Goal: Task Accomplishment & Management: Complete application form

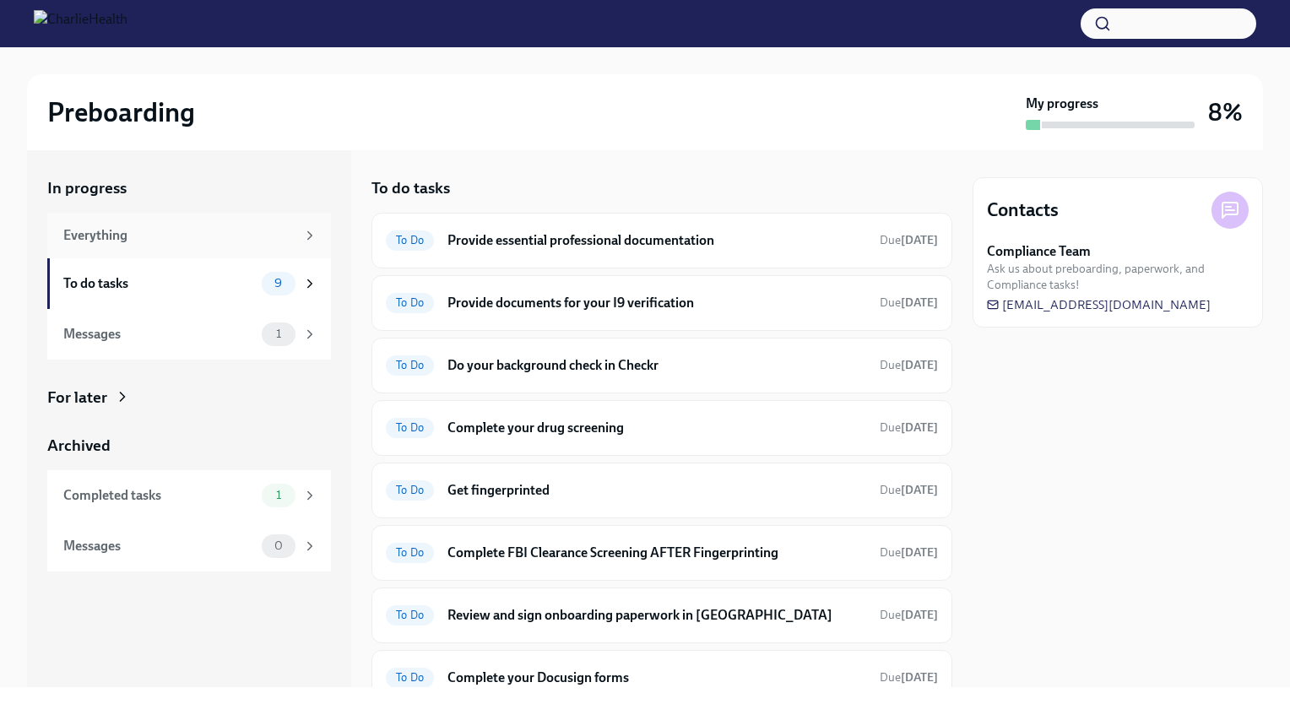
click at [135, 249] on div "Everything" at bounding box center [189, 236] width 284 height 46
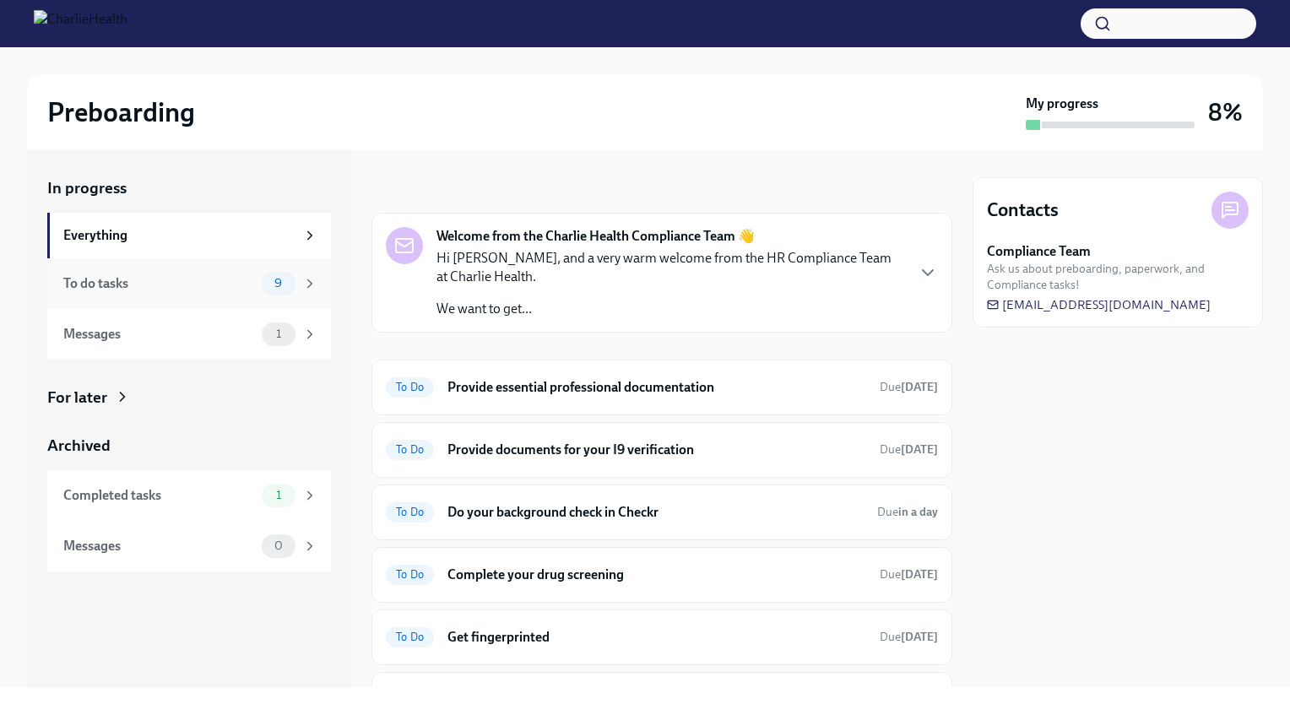
click at [135, 270] on div "To do tasks 9" at bounding box center [189, 283] width 284 height 51
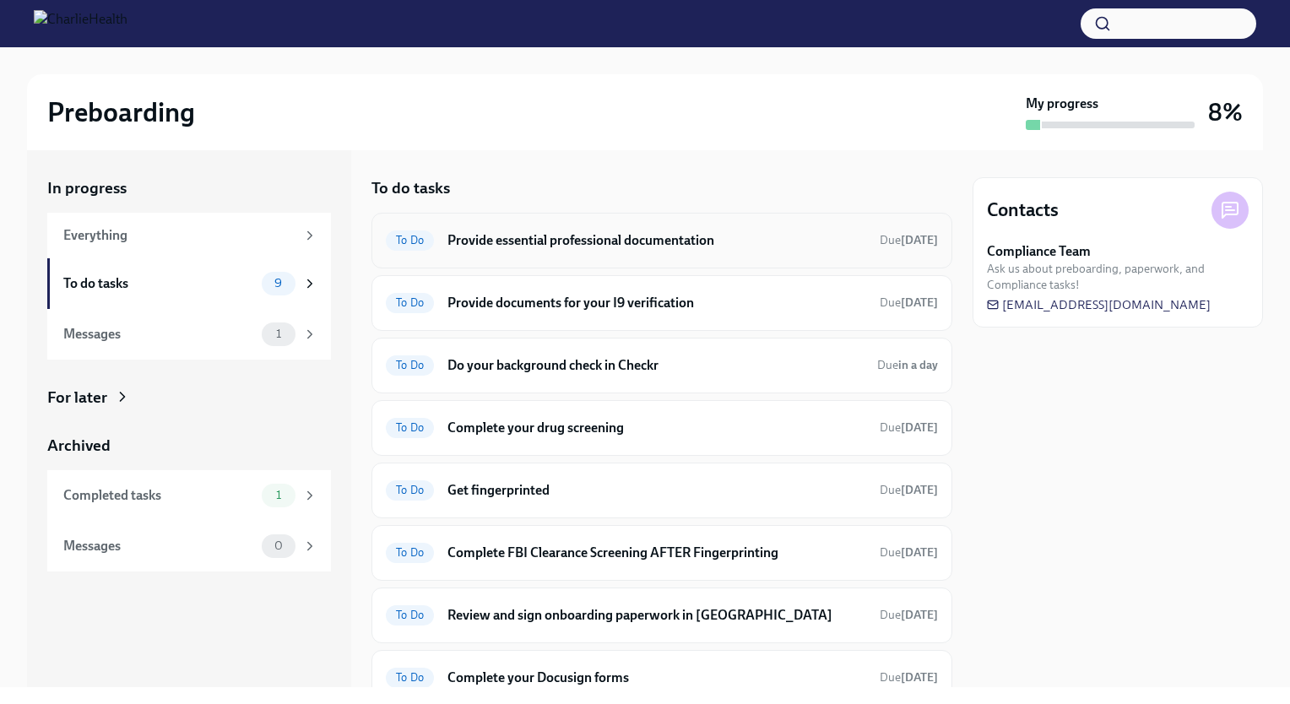
click at [714, 235] on h6 "Provide essential professional documentation" at bounding box center [656, 240] width 419 height 19
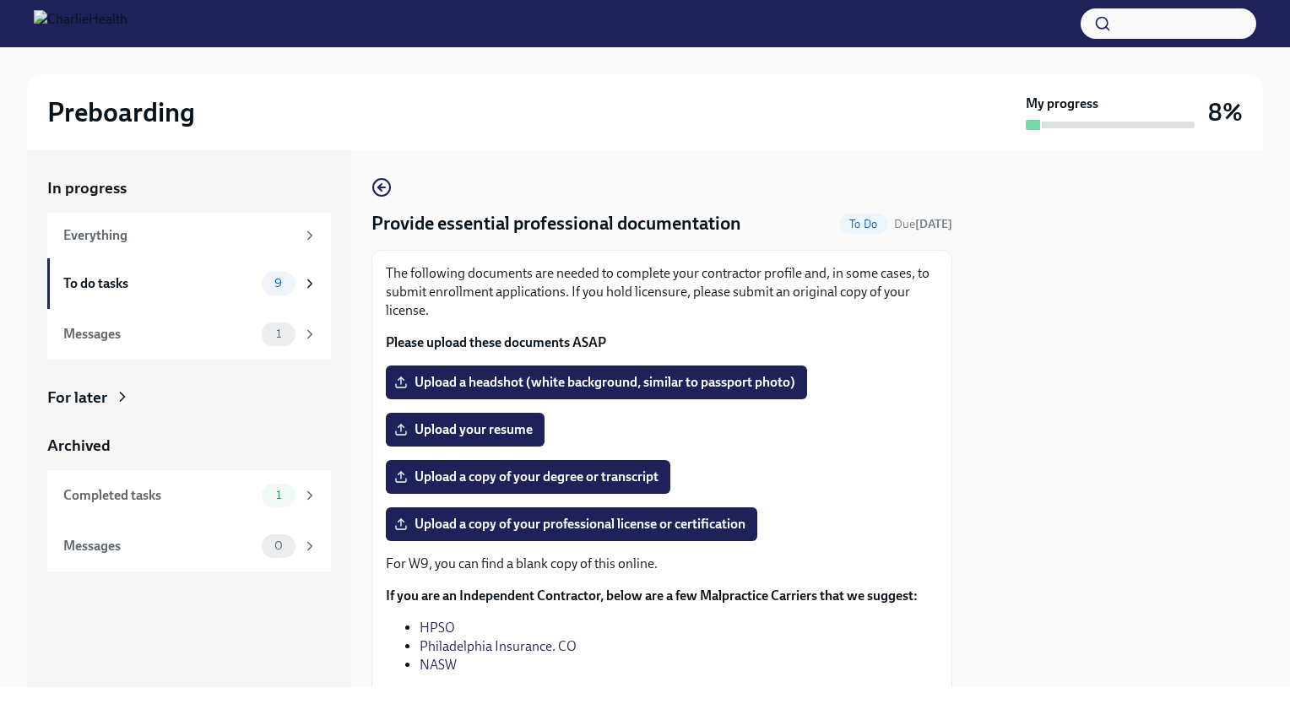
click at [791, 434] on div "Upload your resume" at bounding box center [662, 430] width 552 height 34
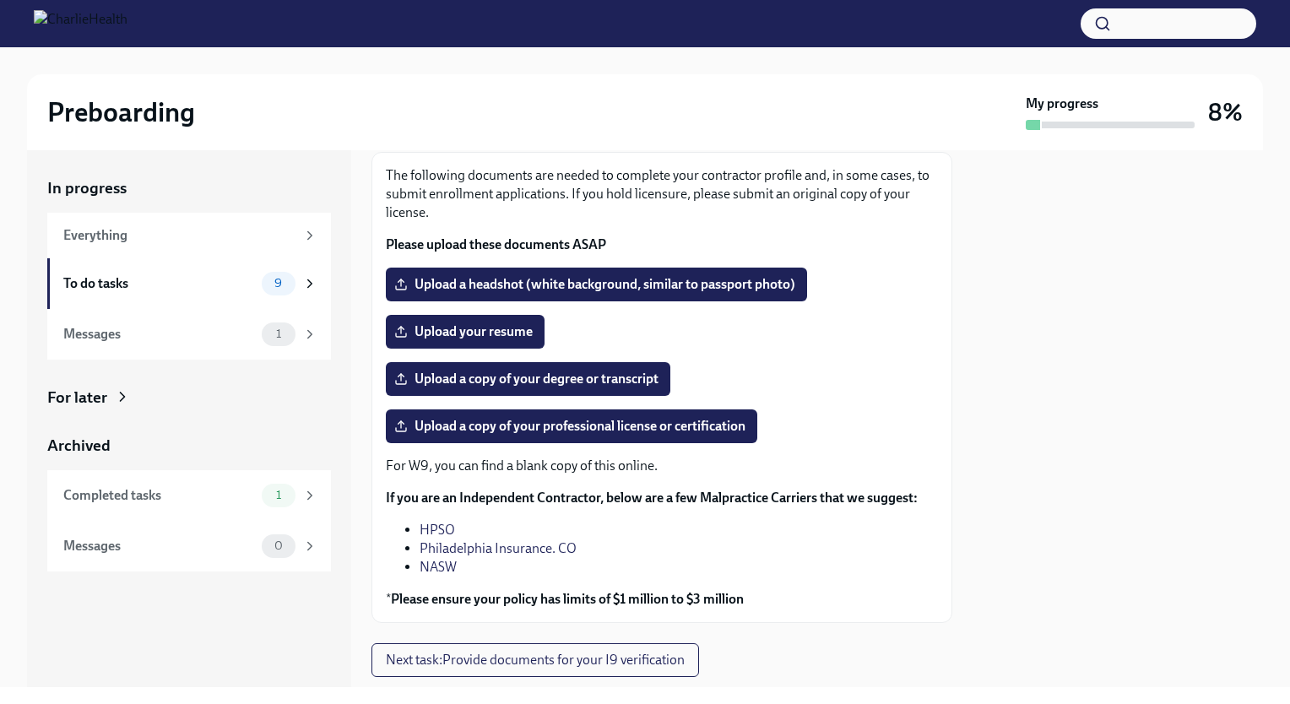
scroll to position [101, 0]
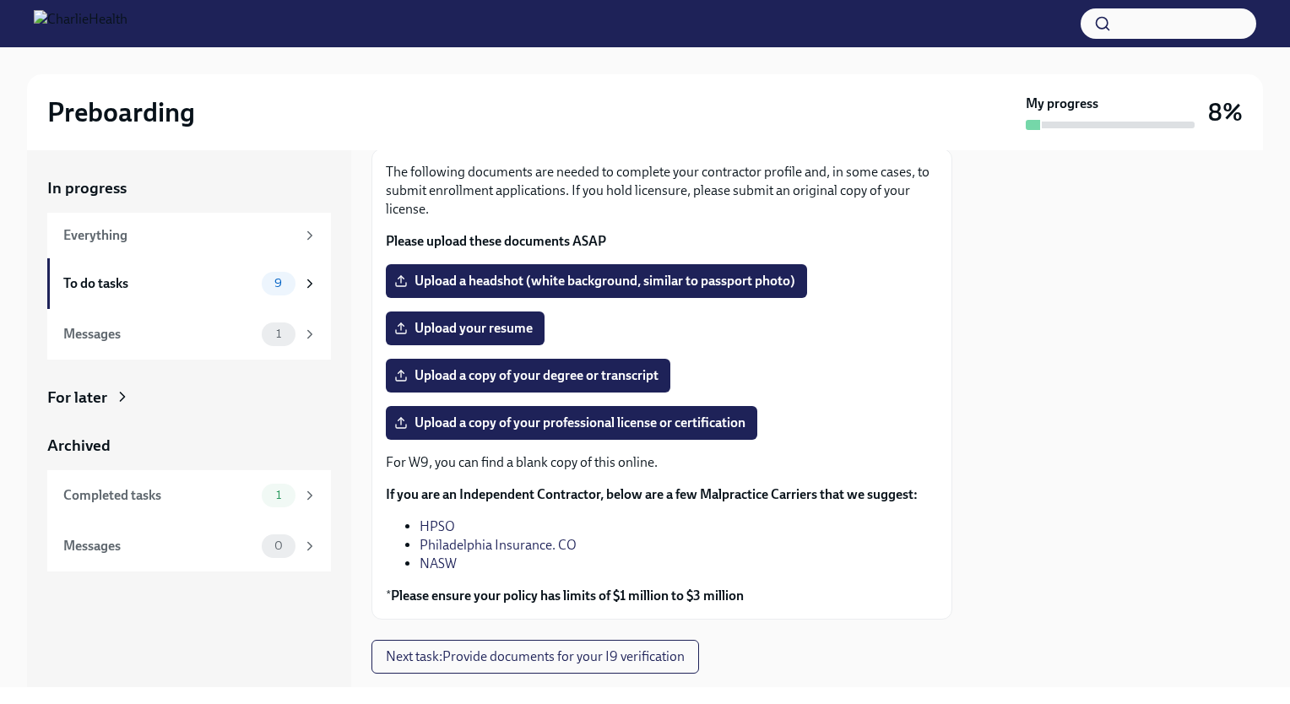
click at [832, 159] on div "The following documents are needed to complete your contractor profile and, in …" at bounding box center [661, 384] width 581 height 471
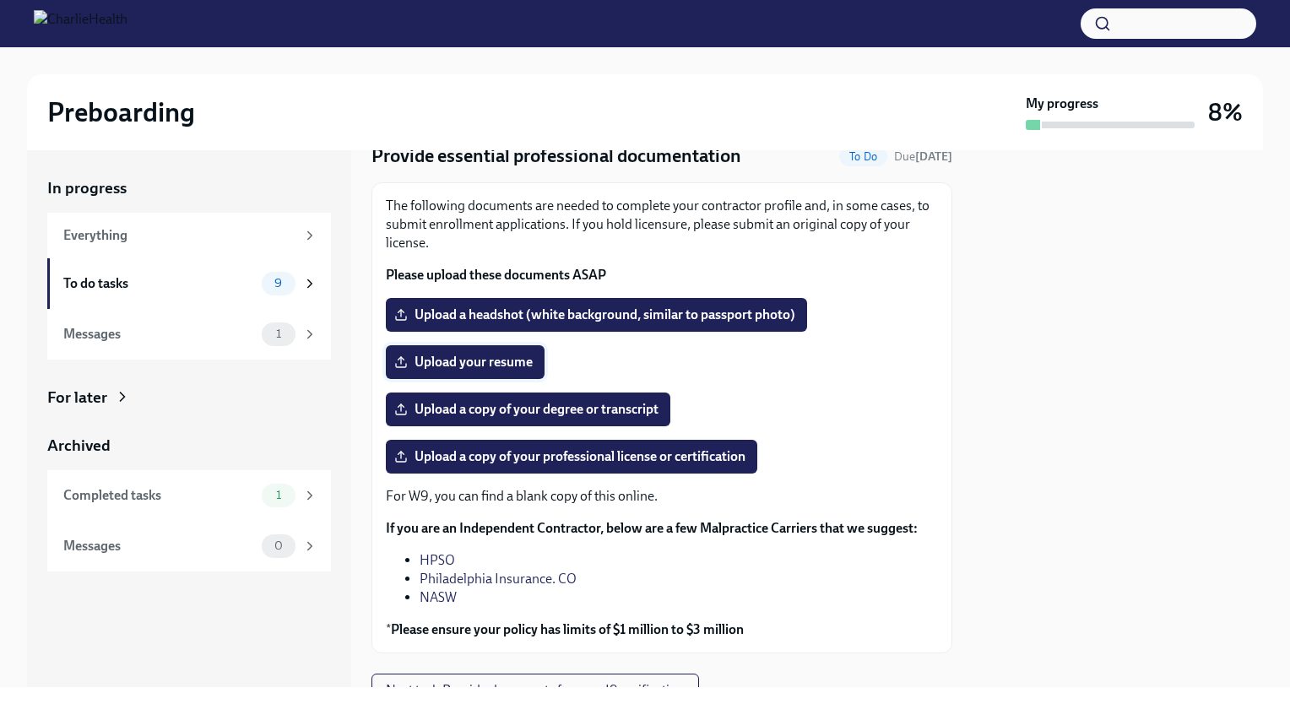
click at [512, 371] on label "Upload your resume" at bounding box center [465, 362] width 159 height 34
click at [0, 0] on input "Upload your resume" at bounding box center [0, 0] width 0 height 0
click at [492, 360] on span "Upload your resume" at bounding box center [465, 362] width 135 height 17
click at [0, 0] on input "Upload your resume" at bounding box center [0, 0] width 0 height 0
click at [546, 315] on span "Upload a headshot (white background, similar to passport photo)" at bounding box center [597, 314] width 398 height 17
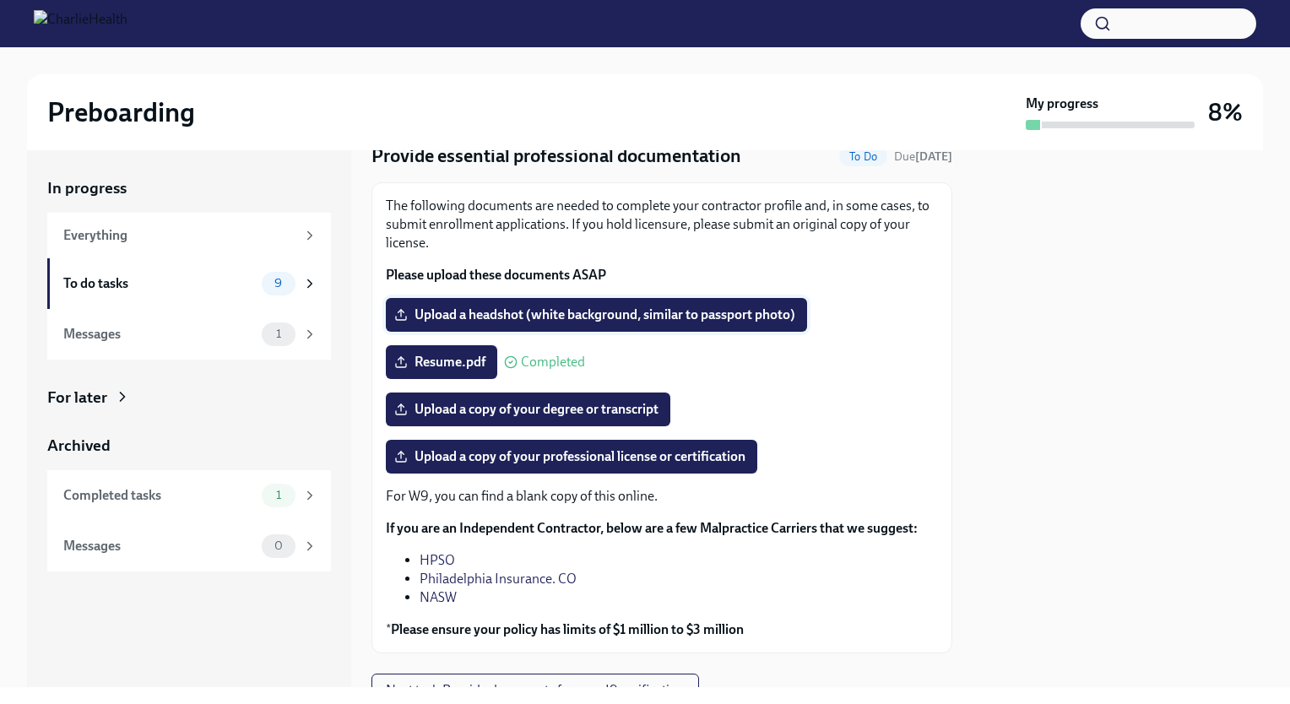
click at [0, 0] on input "Upload a headshot (white background, similar to passport photo)" at bounding box center [0, 0] width 0 height 0
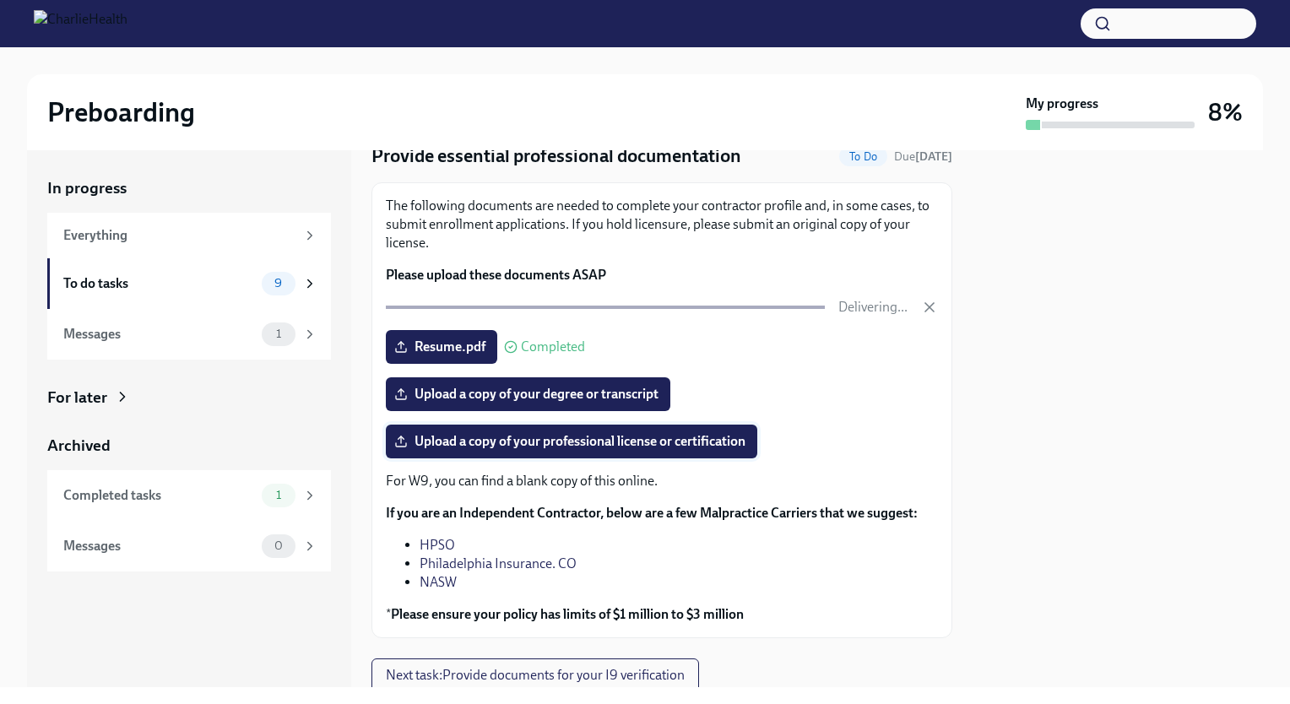
click at [582, 434] on span "Upload a copy of your professional license or certification" at bounding box center [572, 441] width 348 height 17
click at [0, 0] on input "Upload a copy of your professional license or certification" at bounding box center [0, 0] width 0 height 0
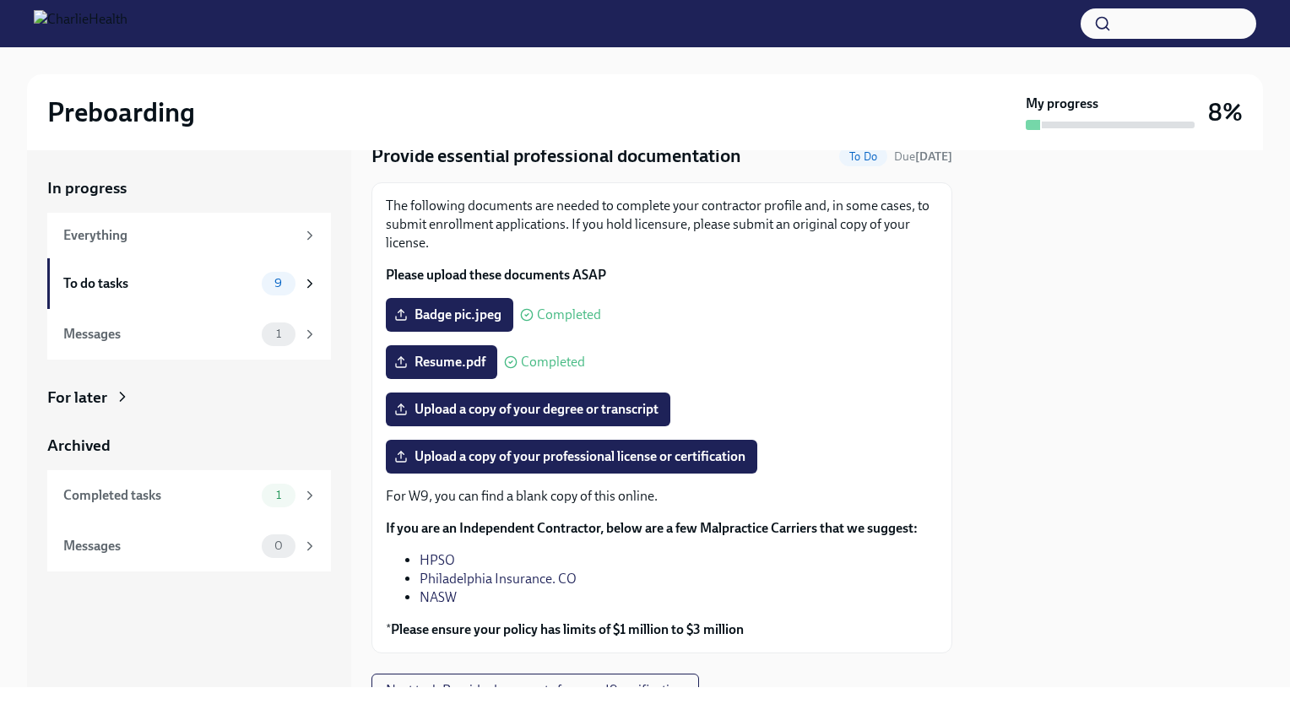
click at [723, 474] on div "The following documents are needed to complete your contractor profile and, in …" at bounding box center [662, 418] width 552 height 442
click at [718, 460] on span "Upload a copy of your professional license or certification" at bounding box center [572, 456] width 348 height 17
click at [0, 0] on input "Upload a copy of your professional license or certification" at bounding box center [0, 0] width 0 height 0
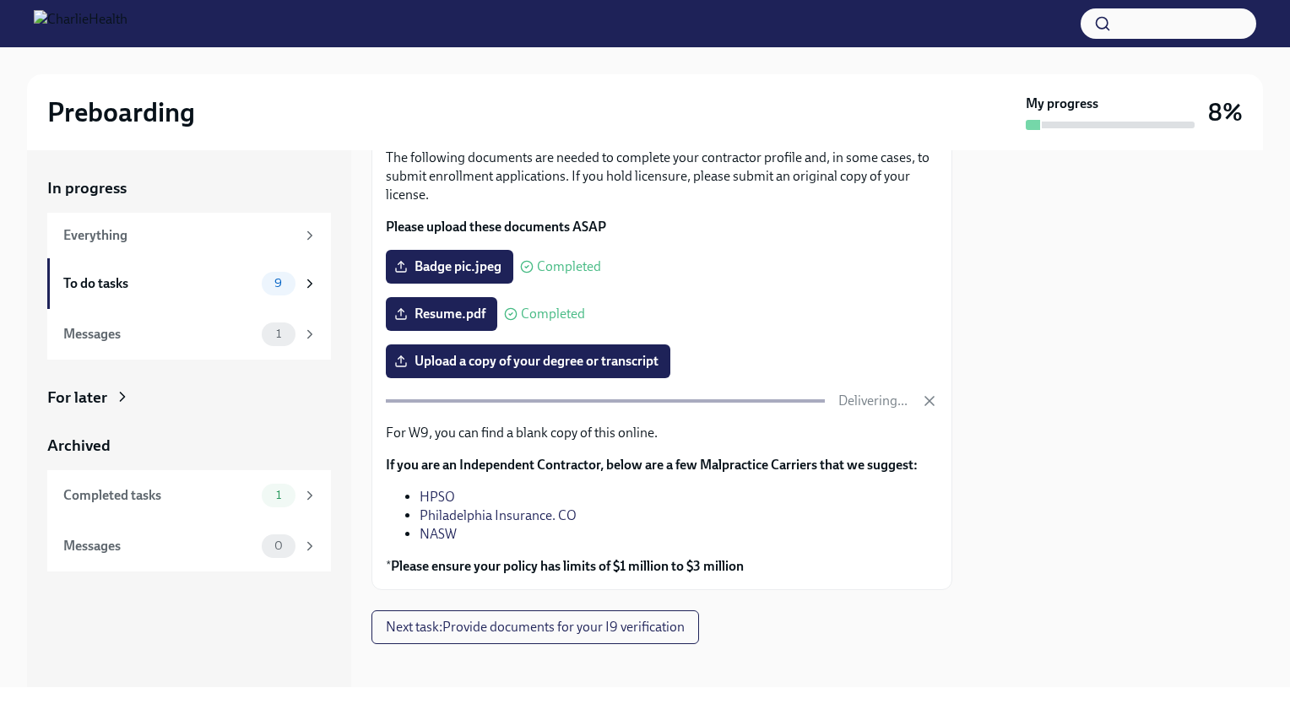
scroll to position [125, 0]
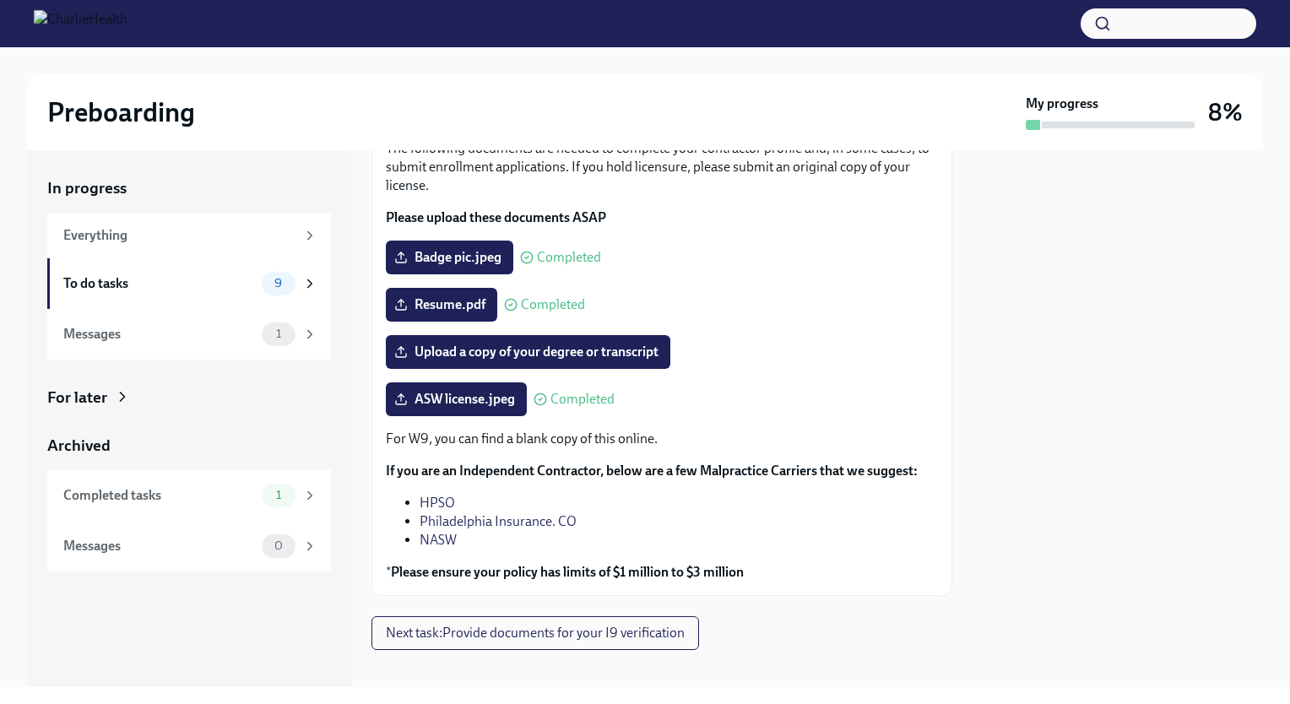
drag, startPoint x: 932, startPoint y: 499, endPoint x: 928, endPoint y: 528, distance: 29.8
click at [928, 528] on div "The following documents are needed to complete your contractor profile and, in …" at bounding box center [661, 360] width 581 height 471
drag, startPoint x: 928, startPoint y: 528, endPoint x: 753, endPoint y: 527, distance: 174.7
click at [753, 527] on li "Philadelphia Insurance. CO" at bounding box center [679, 521] width 518 height 19
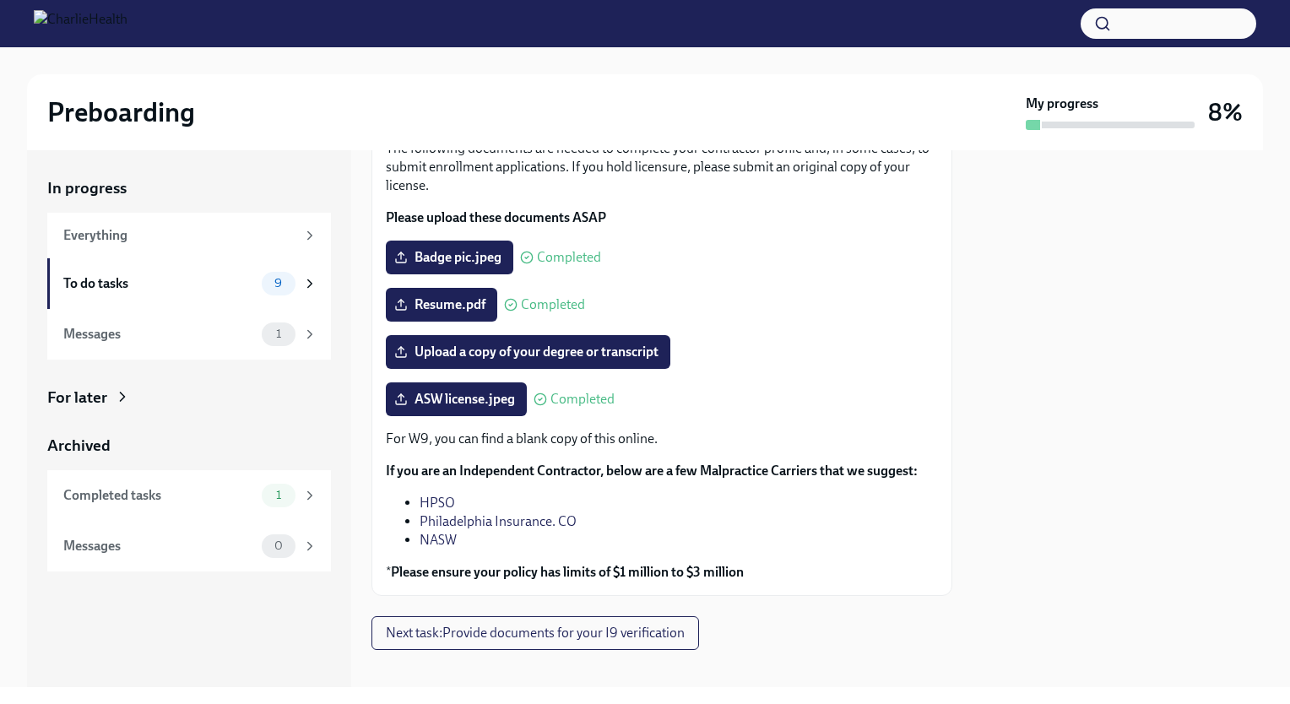
scroll to position [140, 0]
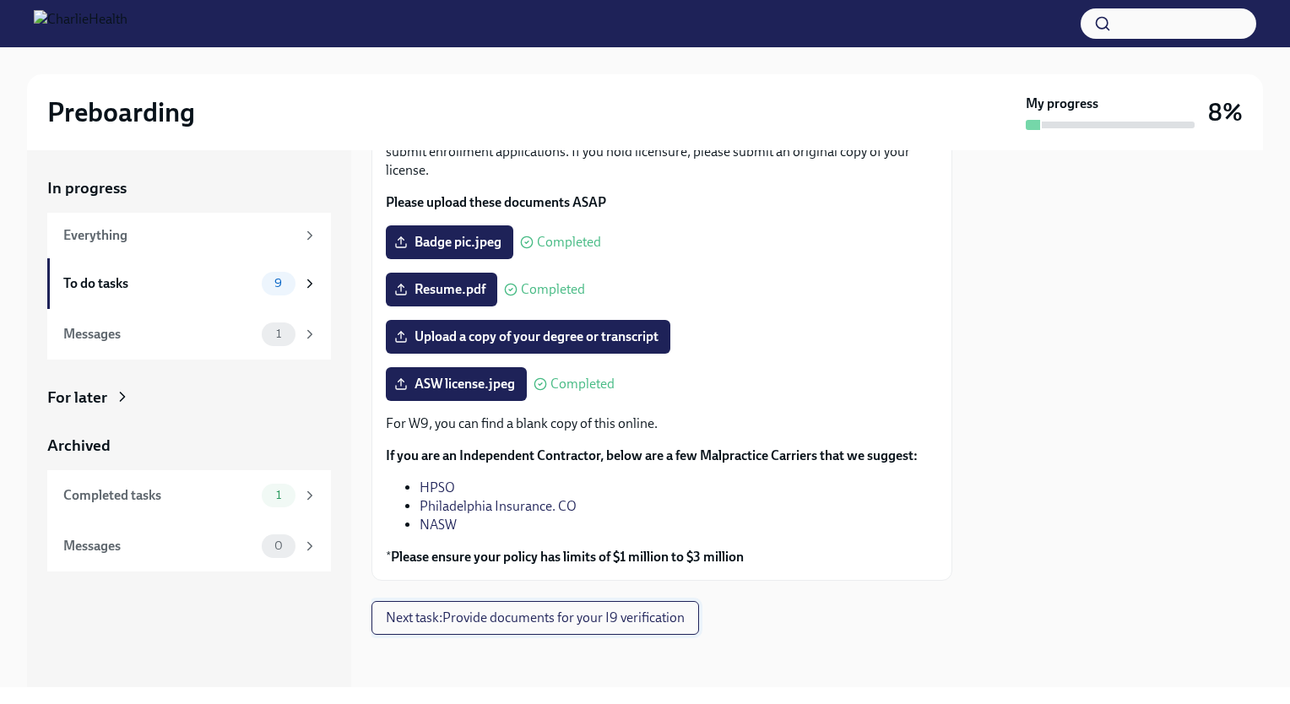
click at [452, 622] on span "Next task : Provide documents for your I9 verification" at bounding box center [535, 617] width 299 height 17
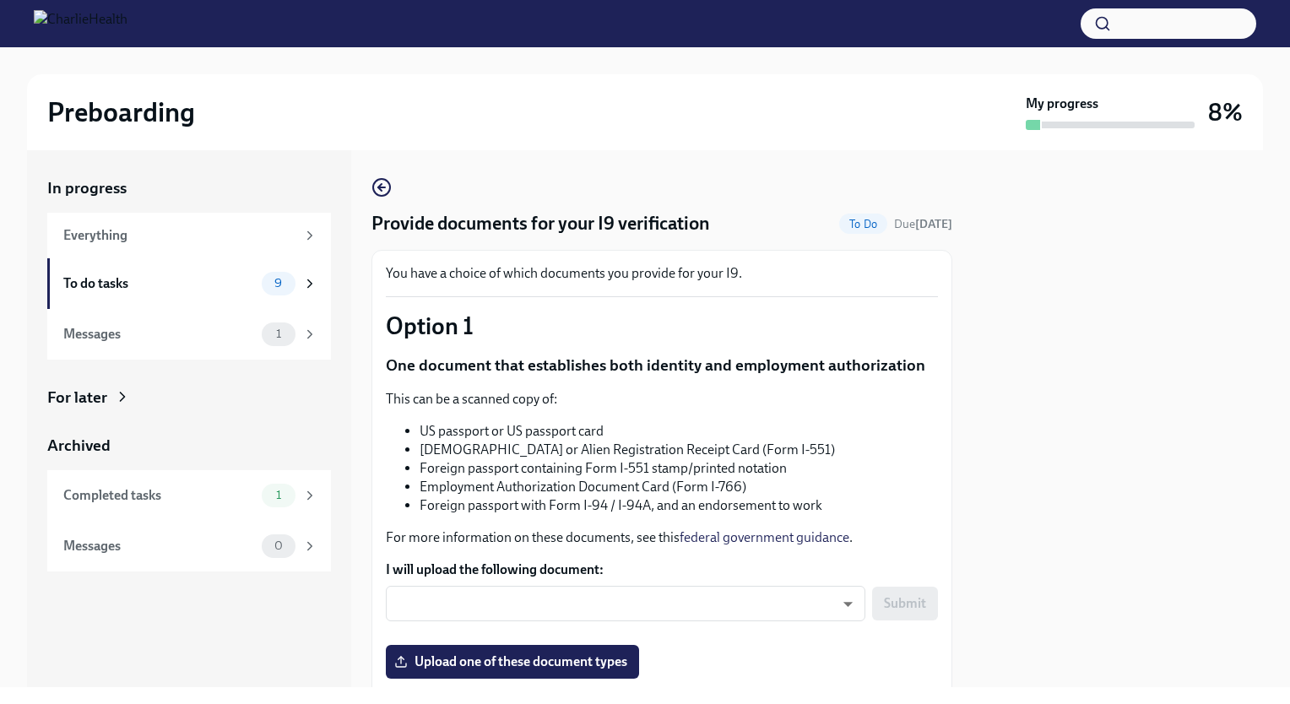
click at [824, 398] on p "This can be a scanned copy of:" at bounding box center [662, 399] width 552 height 19
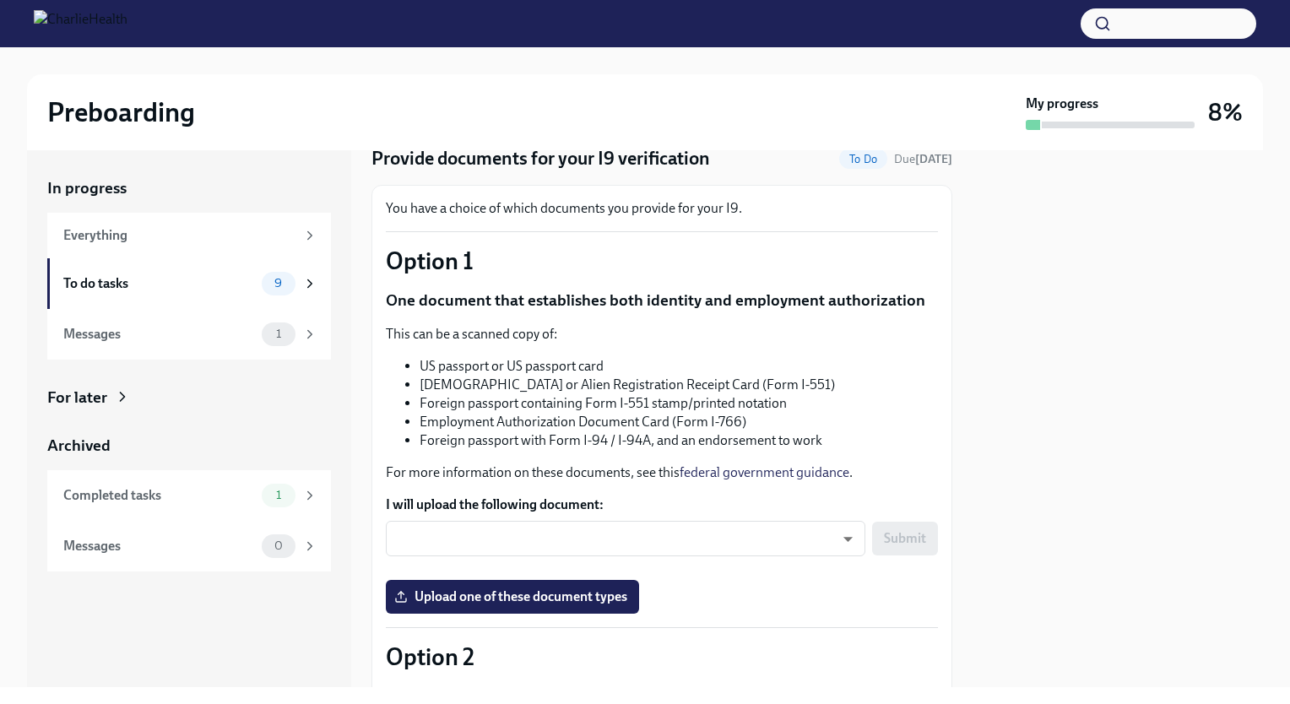
scroll to position [68, 0]
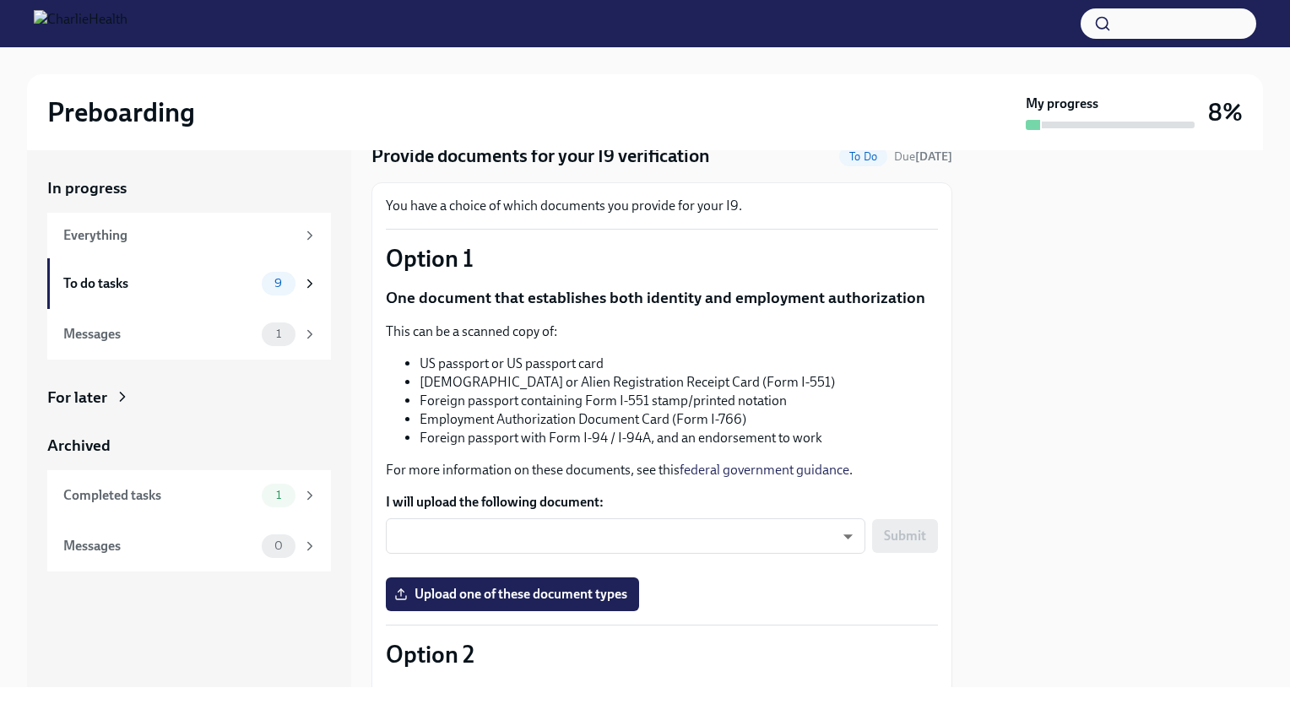
click at [824, 398] on li "Foreign passport containing Form I-551 stamp/printed notation" at bounding box center [679, 401] width 518 height 19
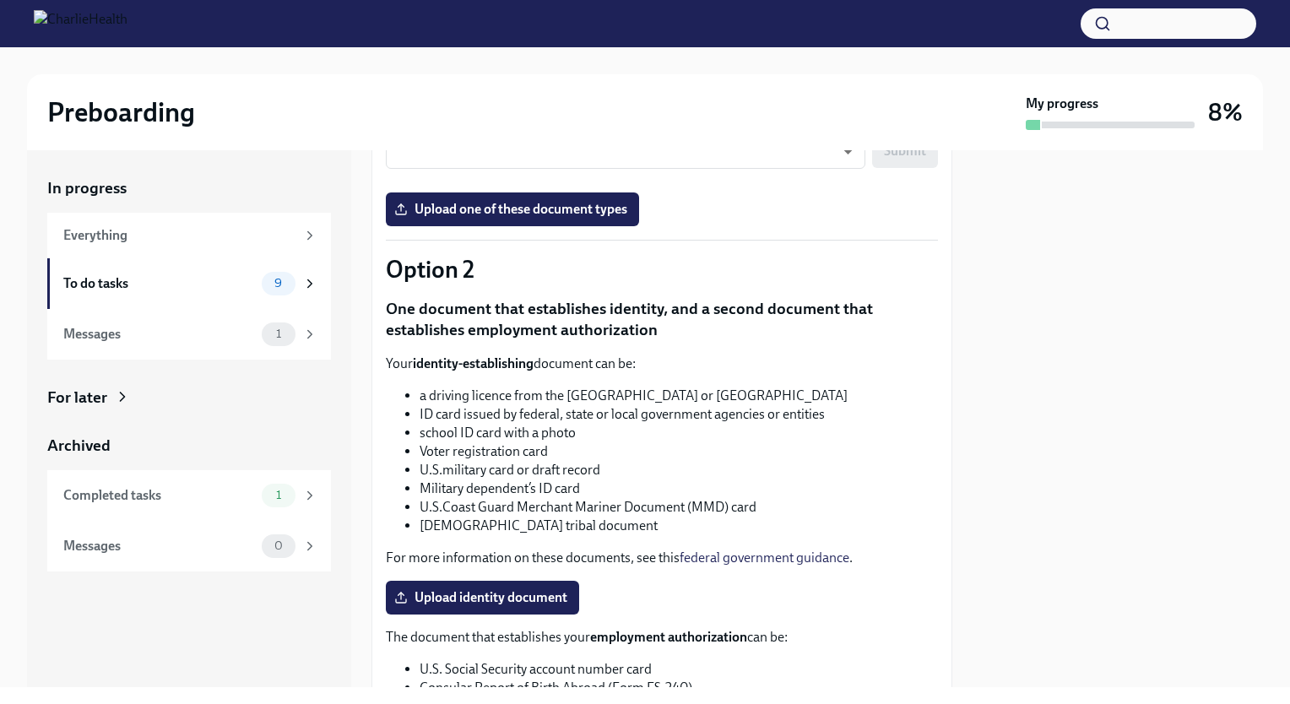
scroll to position [506, 0]
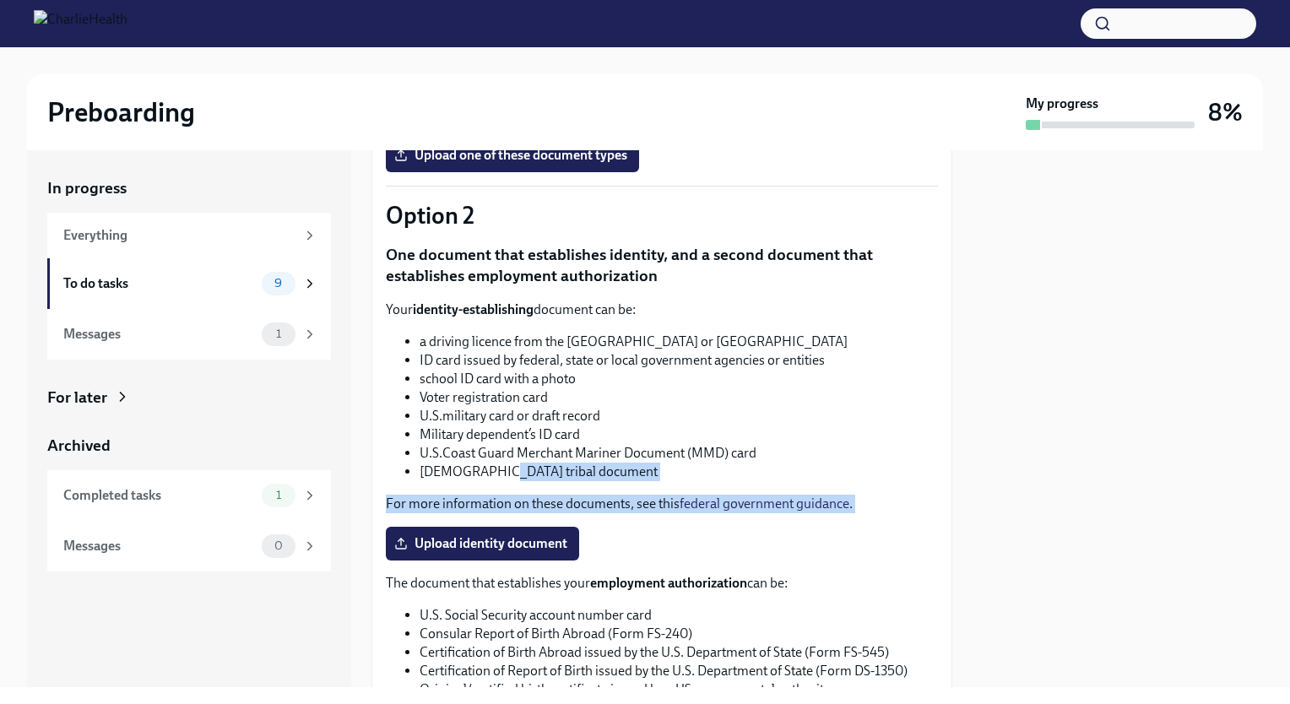
drag, startPoint x: 431, startPoint y: 542, endPoint x: 496, endPoint y: 474, distance: 94.3
click at [496, 474] on div "Your identity-establishing document can be: a driving licence from the [GEOGRAP…" at bounding box center [662, 407] width 552 height 213
click at [496, 474] on li "[DEMOGRAPHIC_DATA] tribal document" at bounding box center [679, 472] width 518 height 19
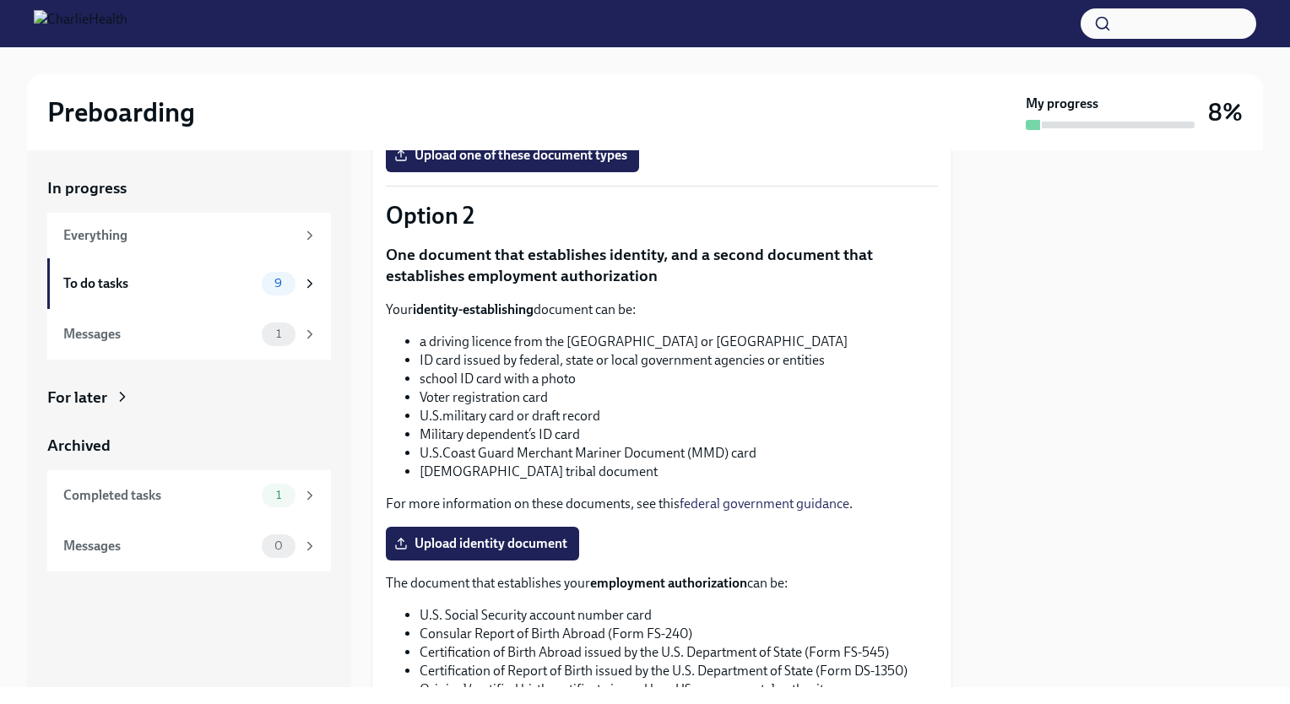
drag, startPoint x: 756, startPoint y: 478, endPoint x: 536, endPoint y: 369, distance: 245.8
click at [536, 369] on ul "a driving licence from the [GEOGRAPHIC_DATA] or Canada ID card issued by federa…" at bounding box center [662, 407] width 552 height 149
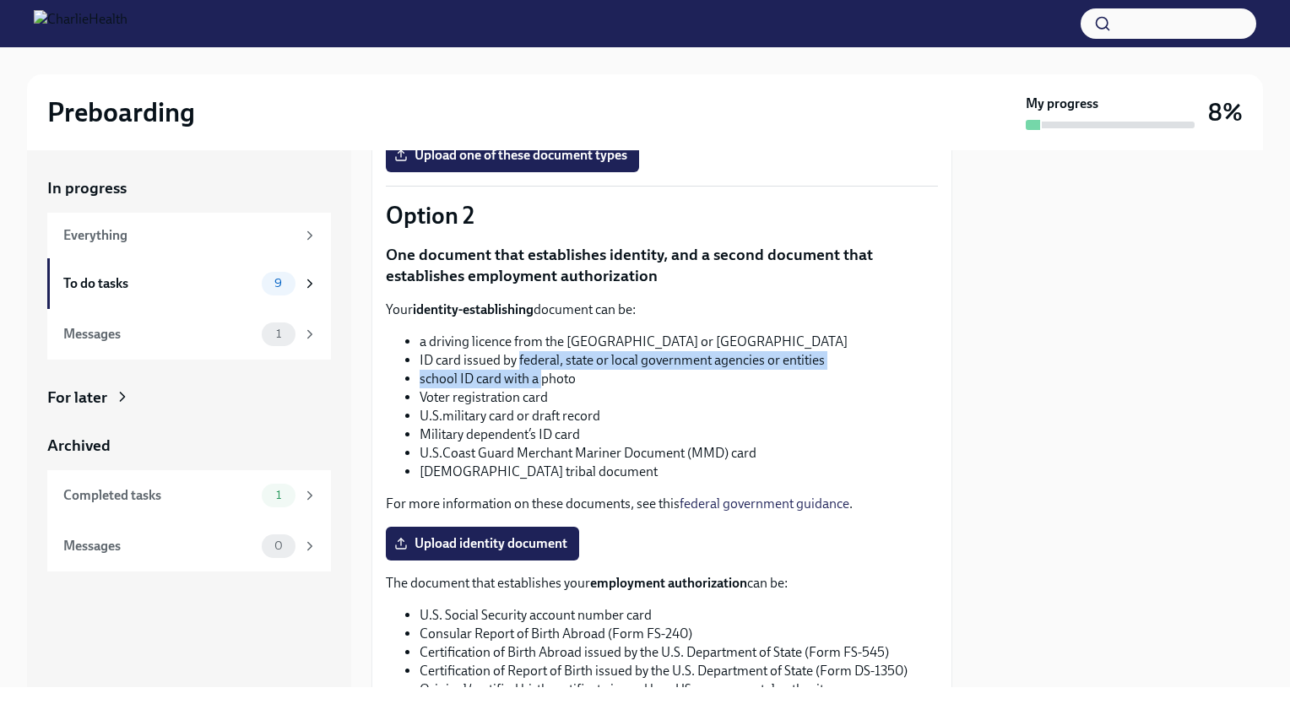
click at [536, 370] on li "school ID card with a photo" at bounding box center [679, 379] width 518 height 19
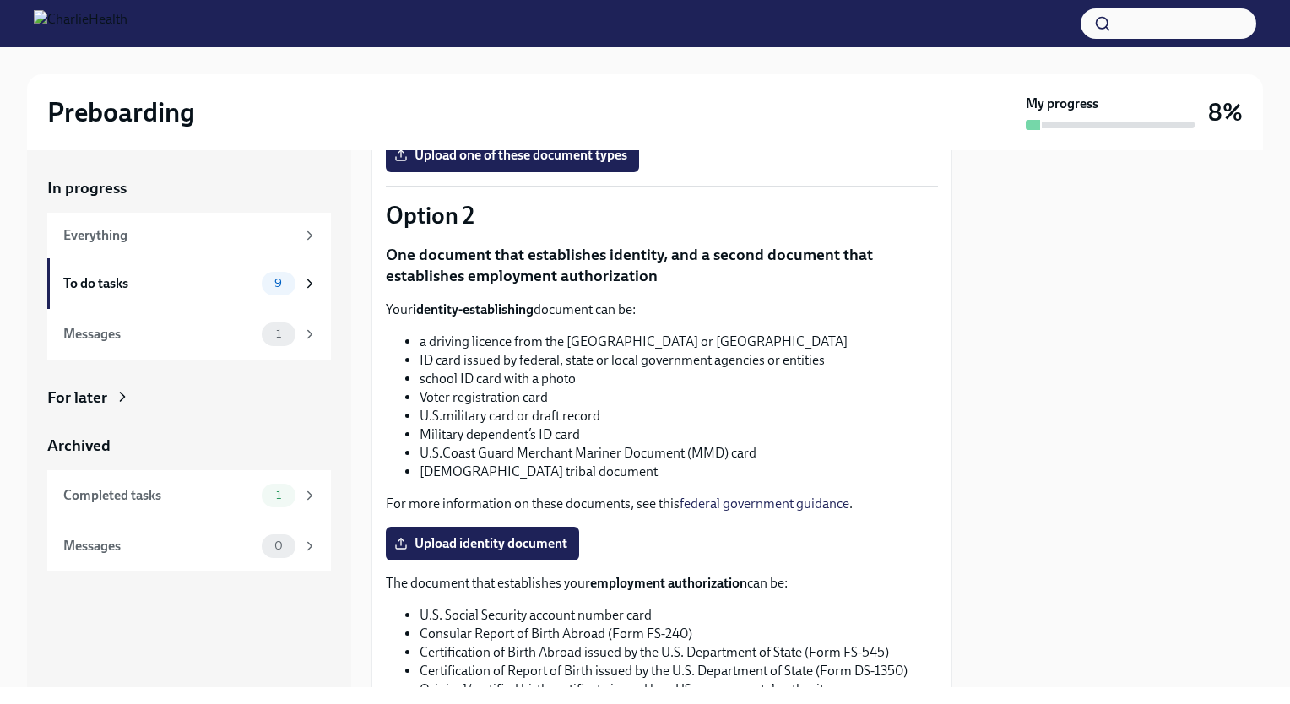
click at [647, 412] on li "U.S.military card or draft record" at bounding box center [679, 416] width 518 height 19
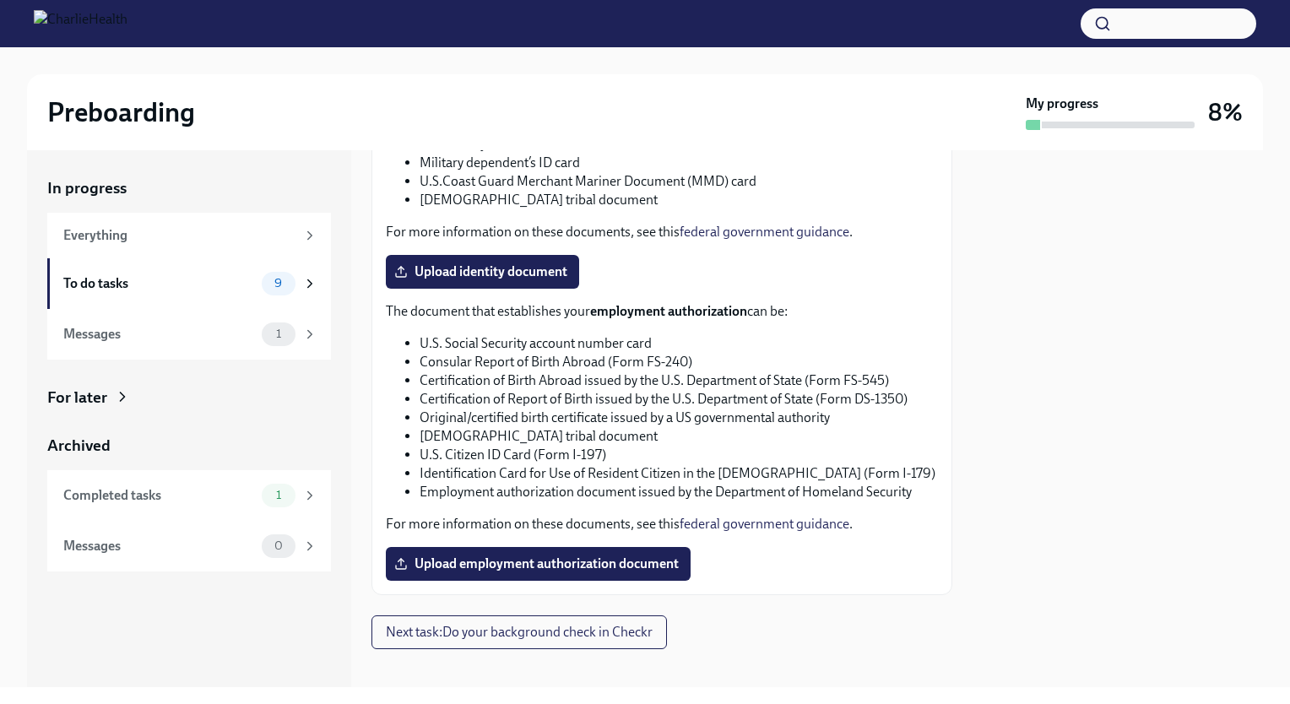
scroll to position [793, 0]
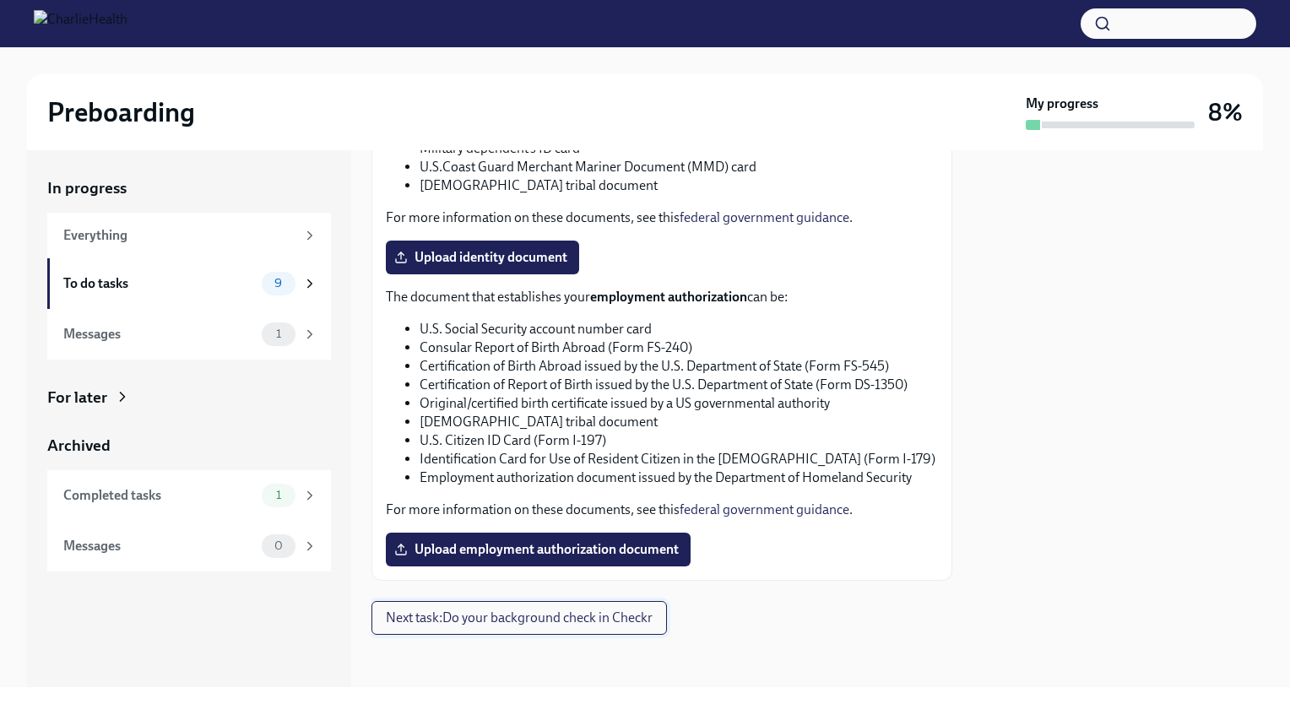
click at [574, 630] on button "Next task : Do your background check in Checkr" at bounding box center [518, 618] width 295 height 34
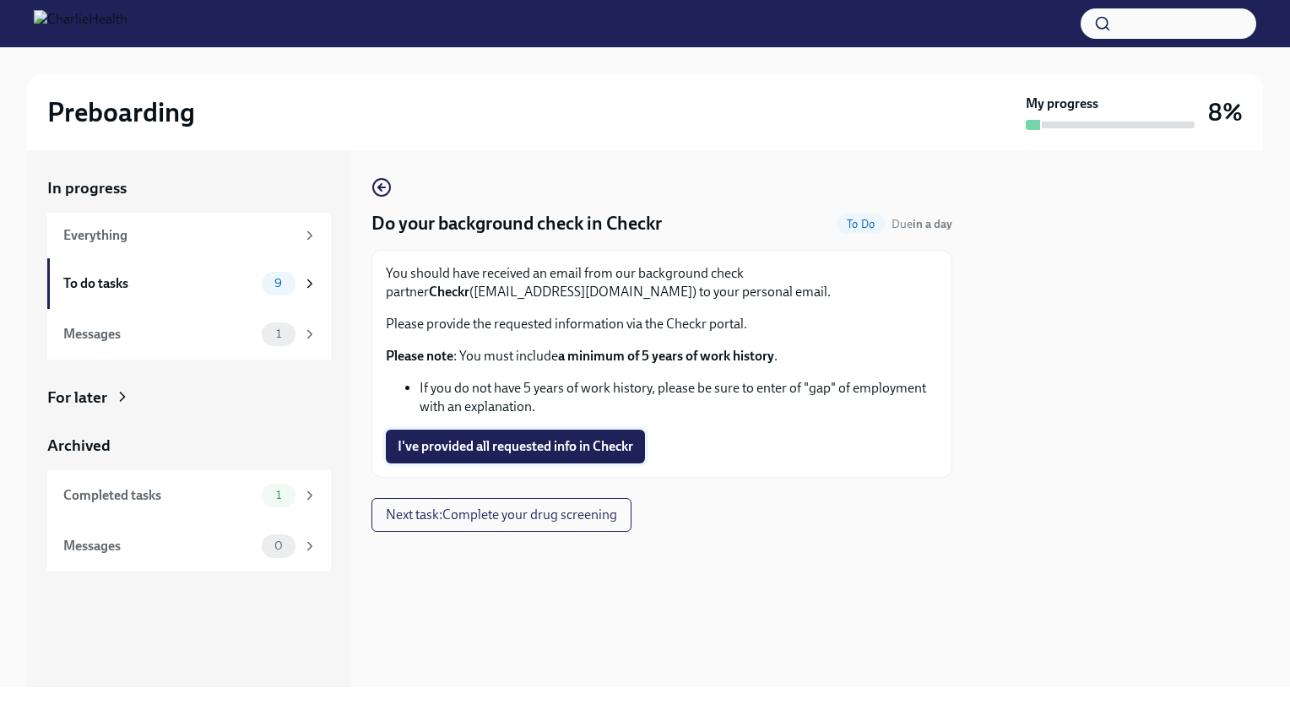
click at [544, 458] on button "I've provided all requested info in Checkr" at bounding box center [515, 447] width 259 height 34
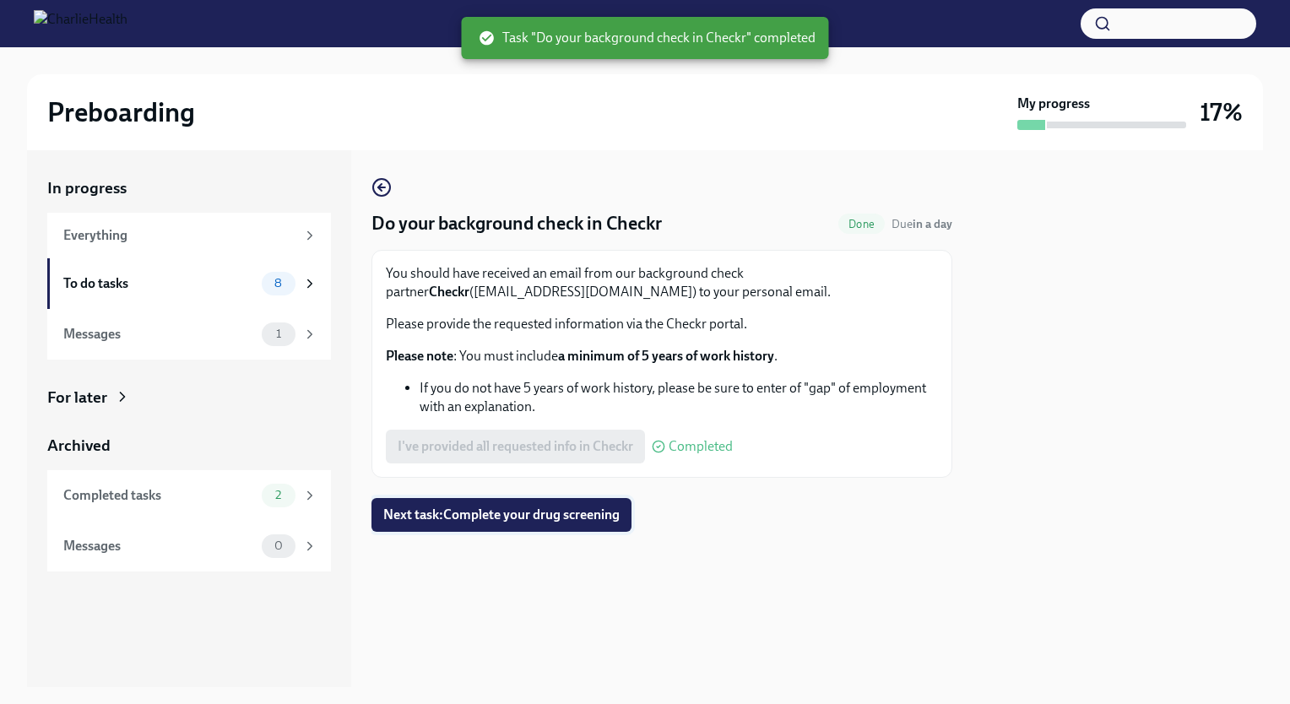
click at [542, 508] on span "Next task : Complete your drug screening" at bounding box center [501, 514] width 236 height 17
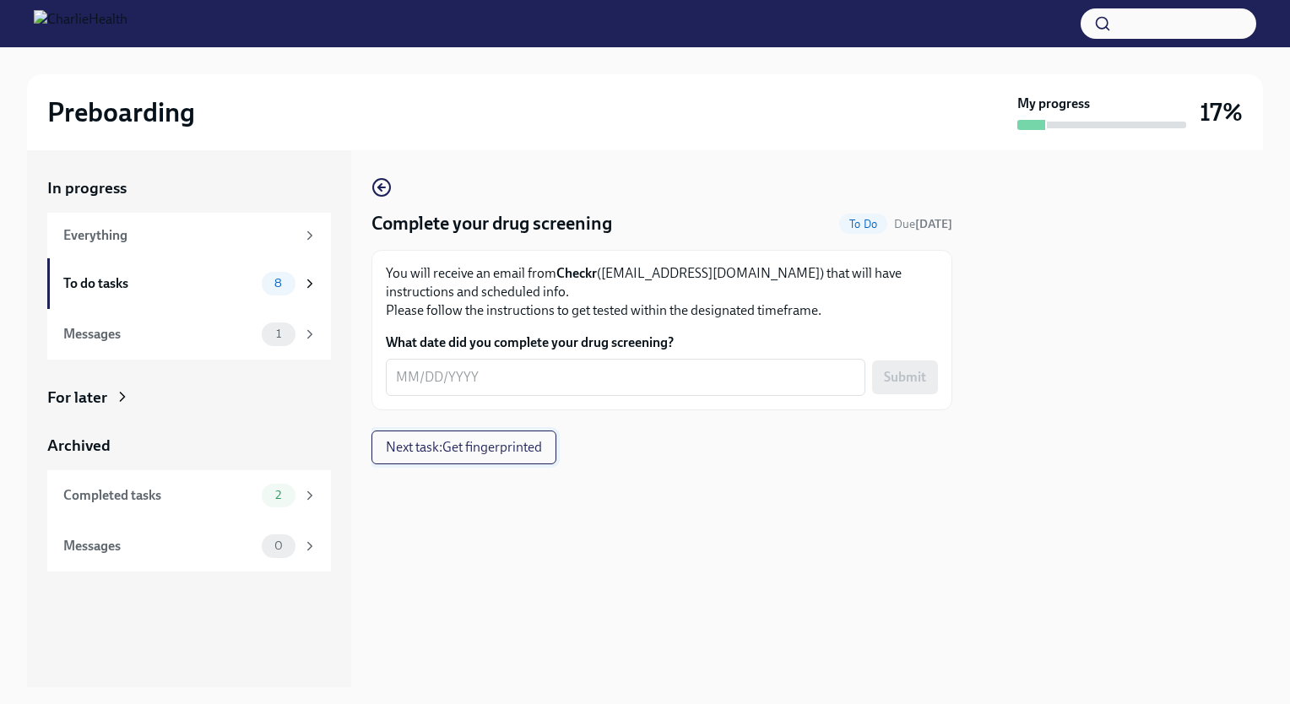
click at [496, 440] on span "Next task : Get fingerprinted" at bounding box center [464, 447] width 156 height 17
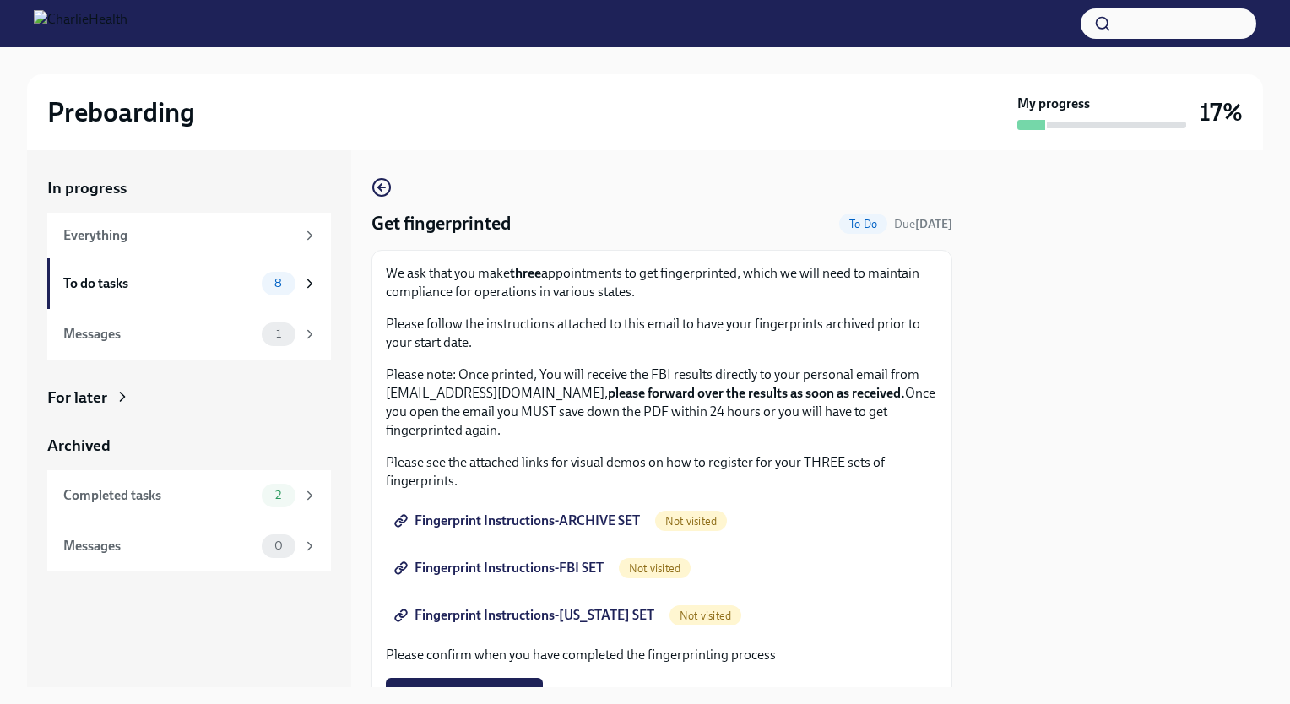
scroll to position [34, 0]
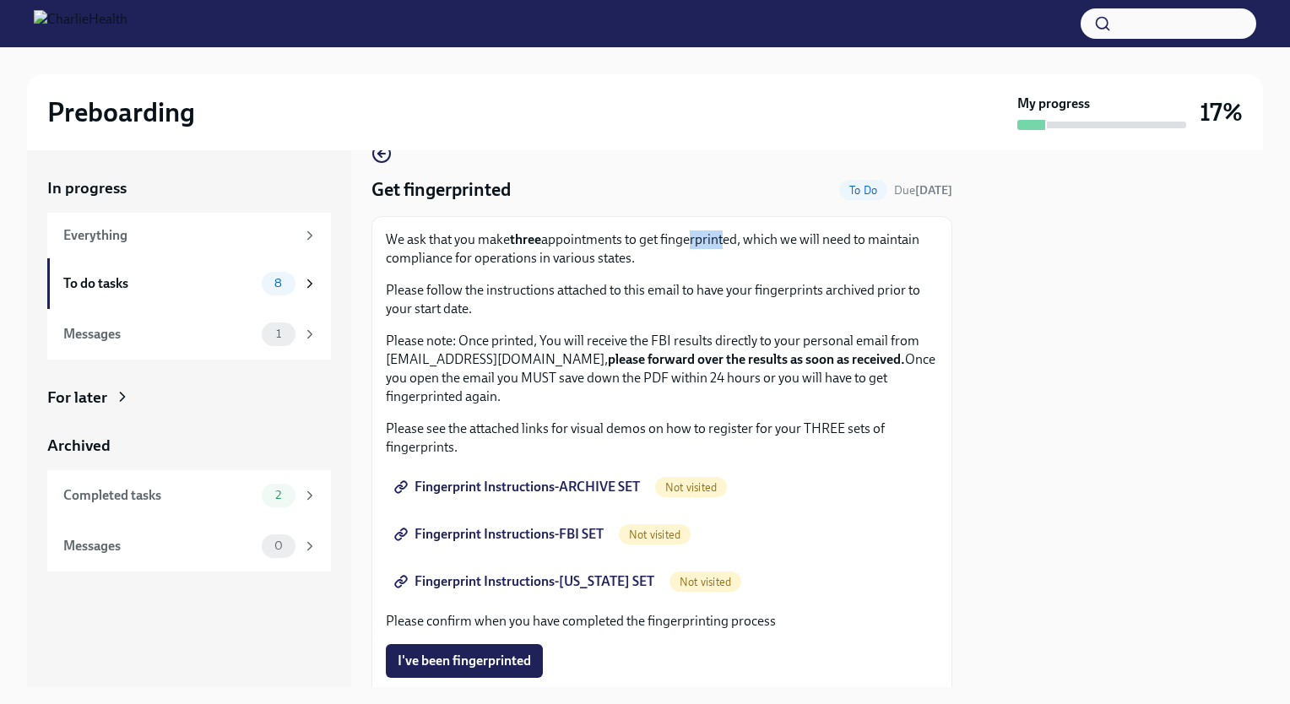
drag, startPoint x: 721, startPoint y: 244, endPoint x: 688, endPoint y: 241, distance: 33.1
click at [688, 241] on p "We ask that you make three appointments to get fingerprinted, which we will nee…" at bounding box center [662, 248] width 552 height 37
drag, startPoint x: 688, startPoint y: 241, endPoint x: 557, endPoint y: 277, distance: 135.8
click at [557, 277] on div "We ask that you make three appointments to get fingerprinted, which we will nee…" at bounding box center [662, 318] width 552 height 176
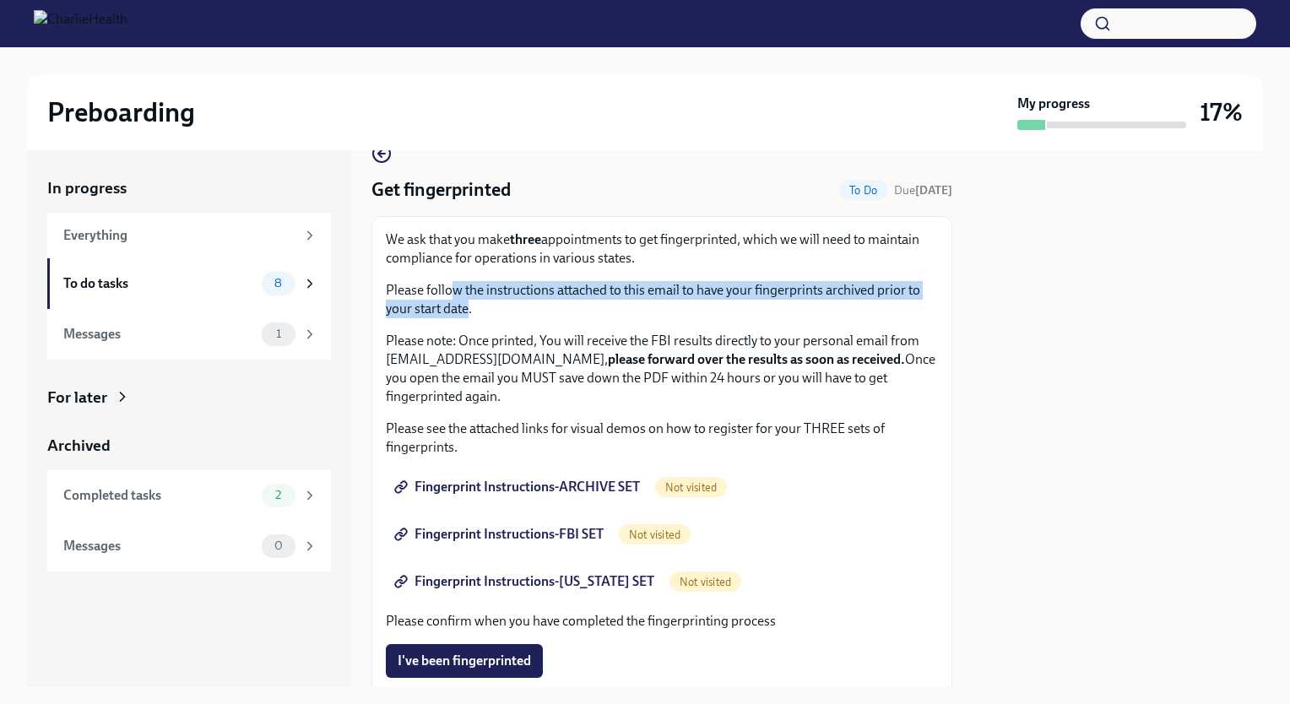
drag, startPoint x: 469, startPoint y: 303, endPoint x: 452, endPoint y: 290, distance: 21.8
click at [452, 290] on p "Please follow the instructions attached to this email to have your fingerprints…" at bounding box center [662, 299] width 552 height 37
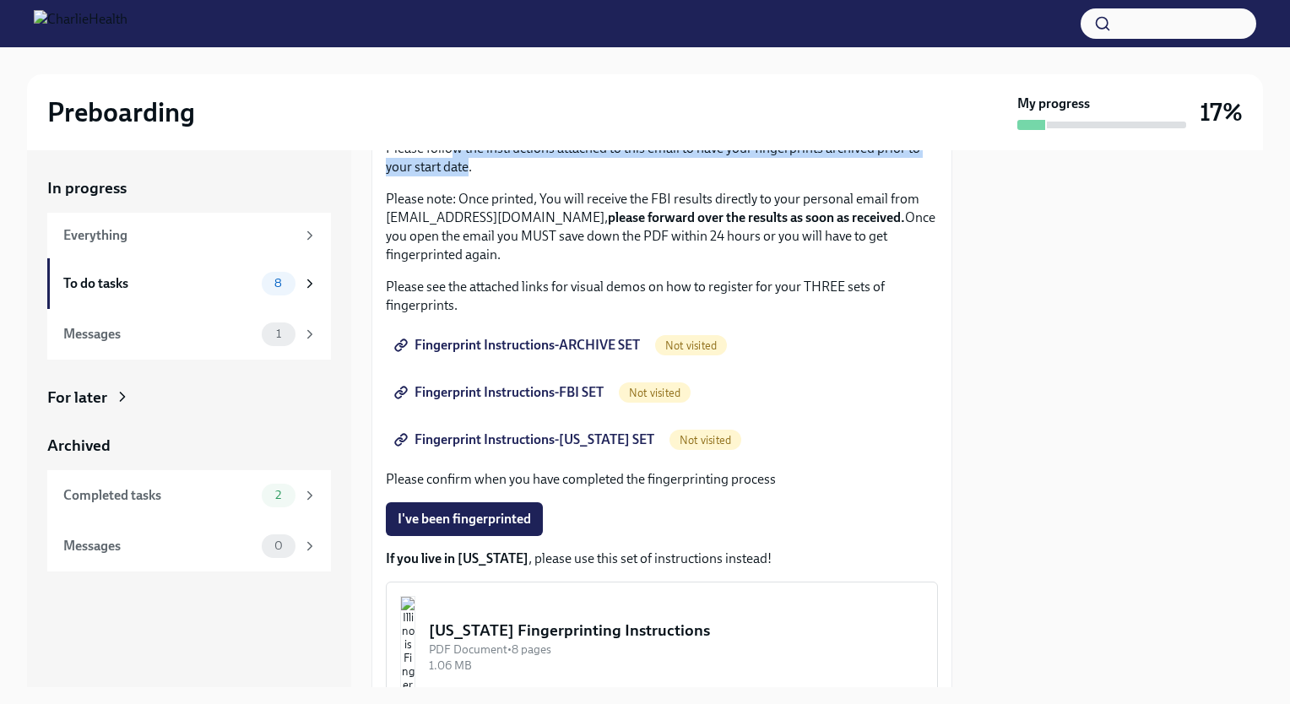
scroll to position [178, 0]
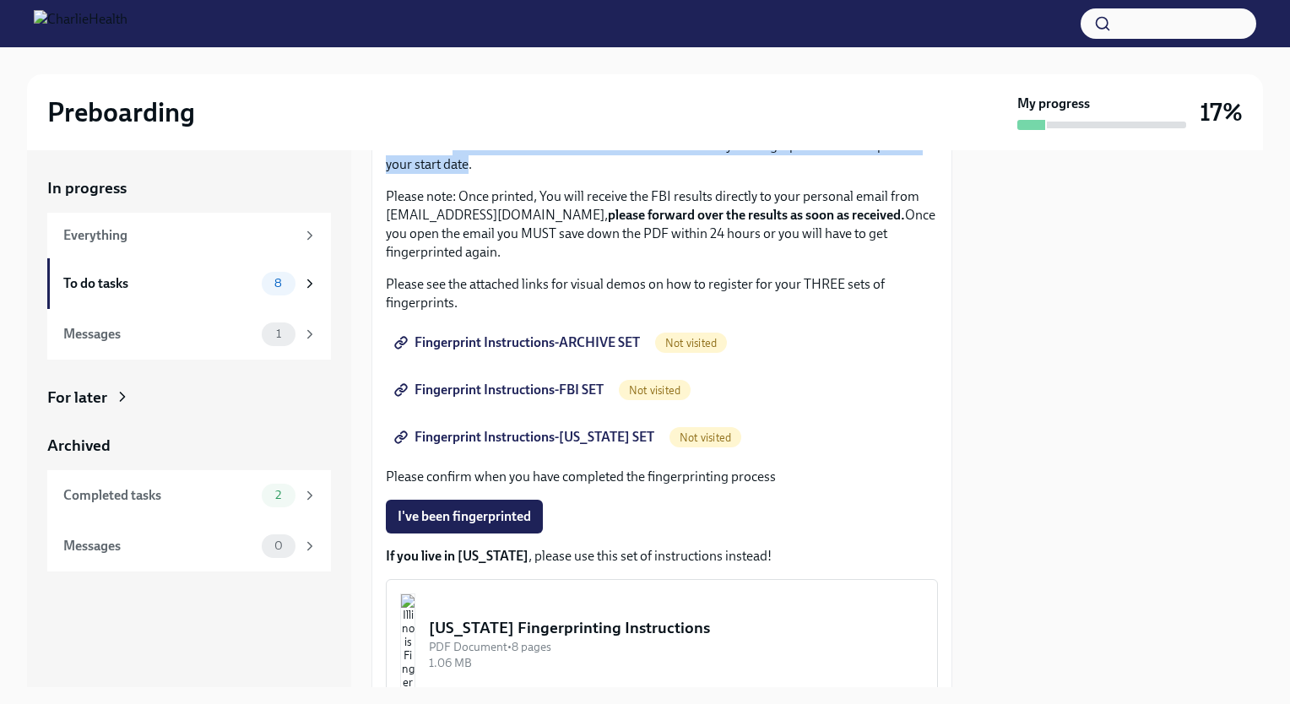
drag, startPoint x: 585, startPoint y: 214, endPoint x: 587, endPoint y: 191, distance: 22.9
click at [587, 191] on p "Please note: Once printed, You will receive the FBI results directly to your pe…" at bounding box center [662, 224] width 552 height 74
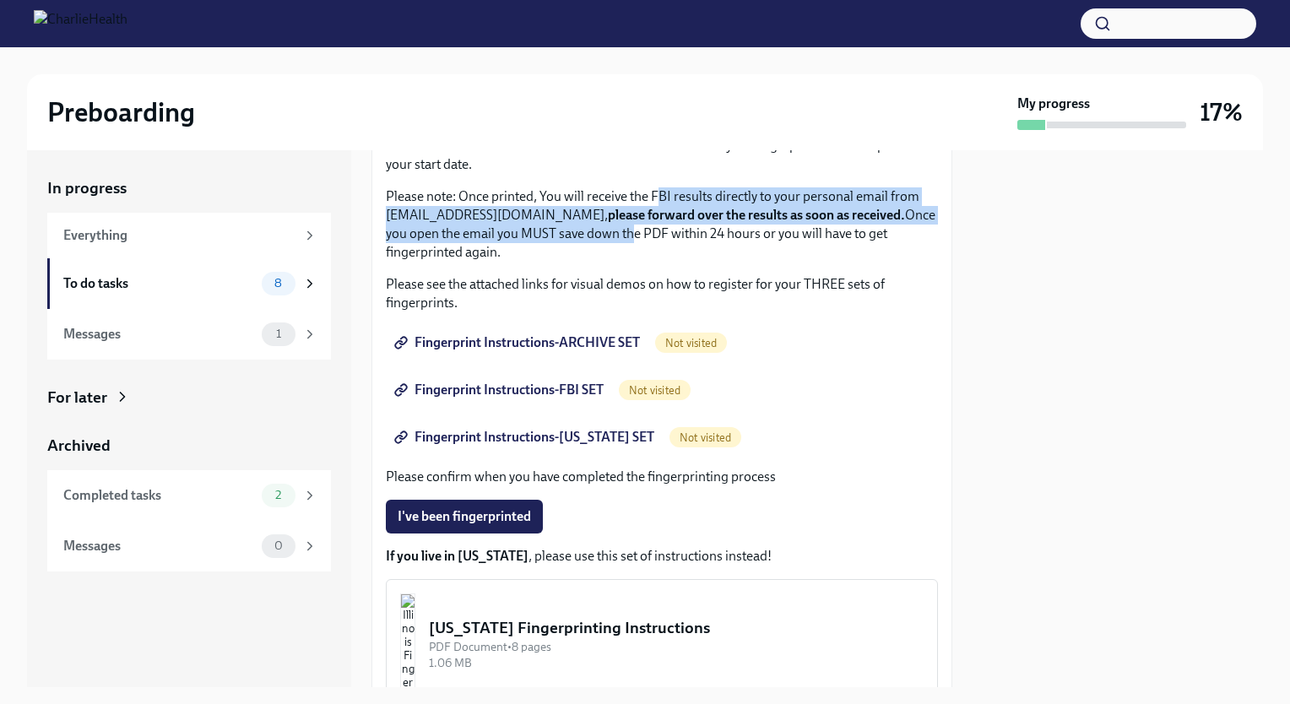
drag, startPoint x: 658, startPoint y: 225, endPoint x: 659, endPoint y: 204, distance: 21.2
click at [659, 204] on p "Please note: Once printed, You will receive the FBI results directly to your pe…" at bounding box center [662, 224] width 552 height 74
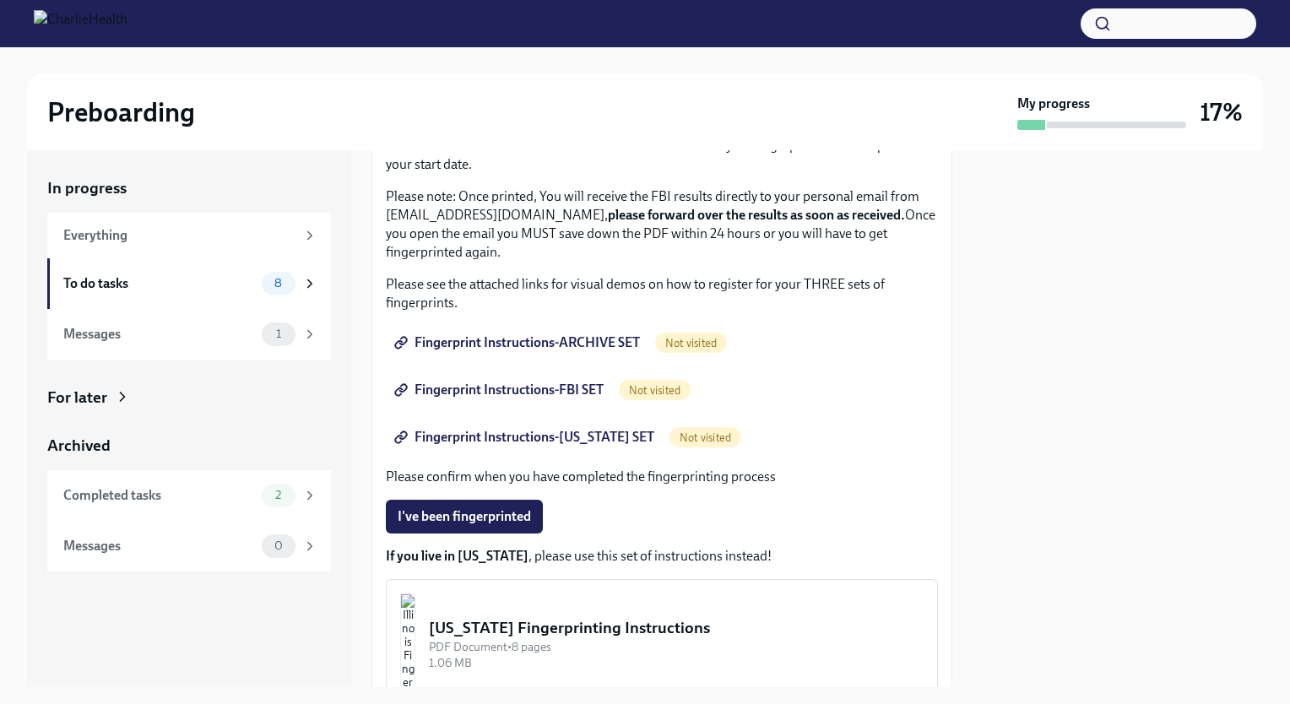
drag, startPoint x: 659, startPoint y: 204, endPoint x: 577, endPoint y: 249, distance: 93.3
click at [577, 249] on p "Please note: Once printed, You will receive the FBI results directly to your pe…" at bounding box center [662, 224] width 552 height 74
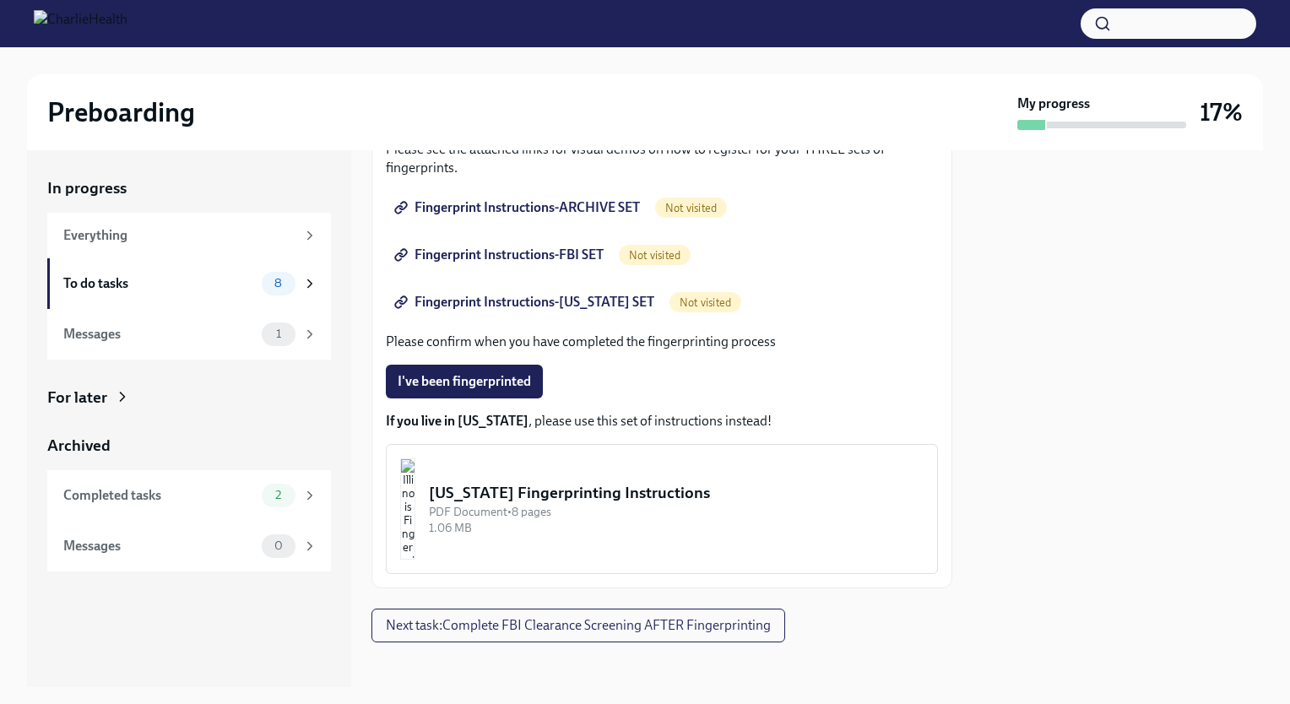
scroll to position [321, 0]
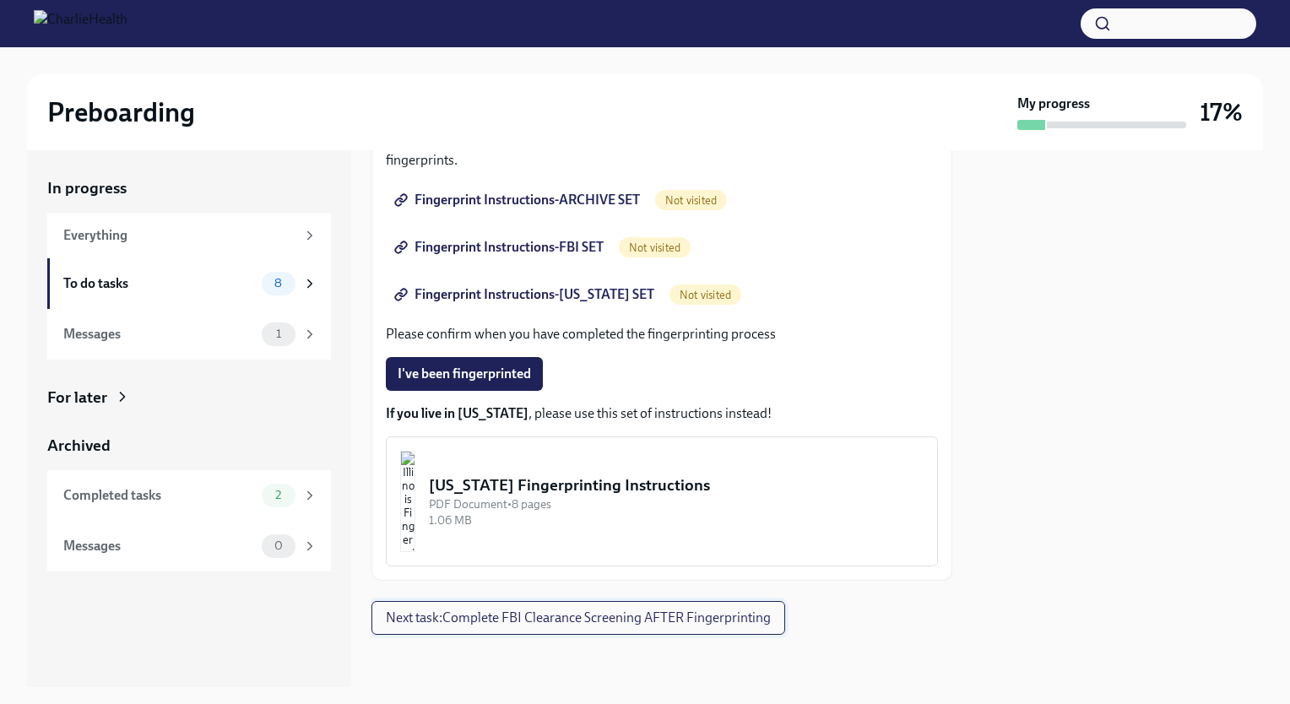
click at [652, 610] on span "Next task : Complete FBI Clearance Screening AFTER Fingerprinting" at bounding box center [578, 617] width 385 height 17
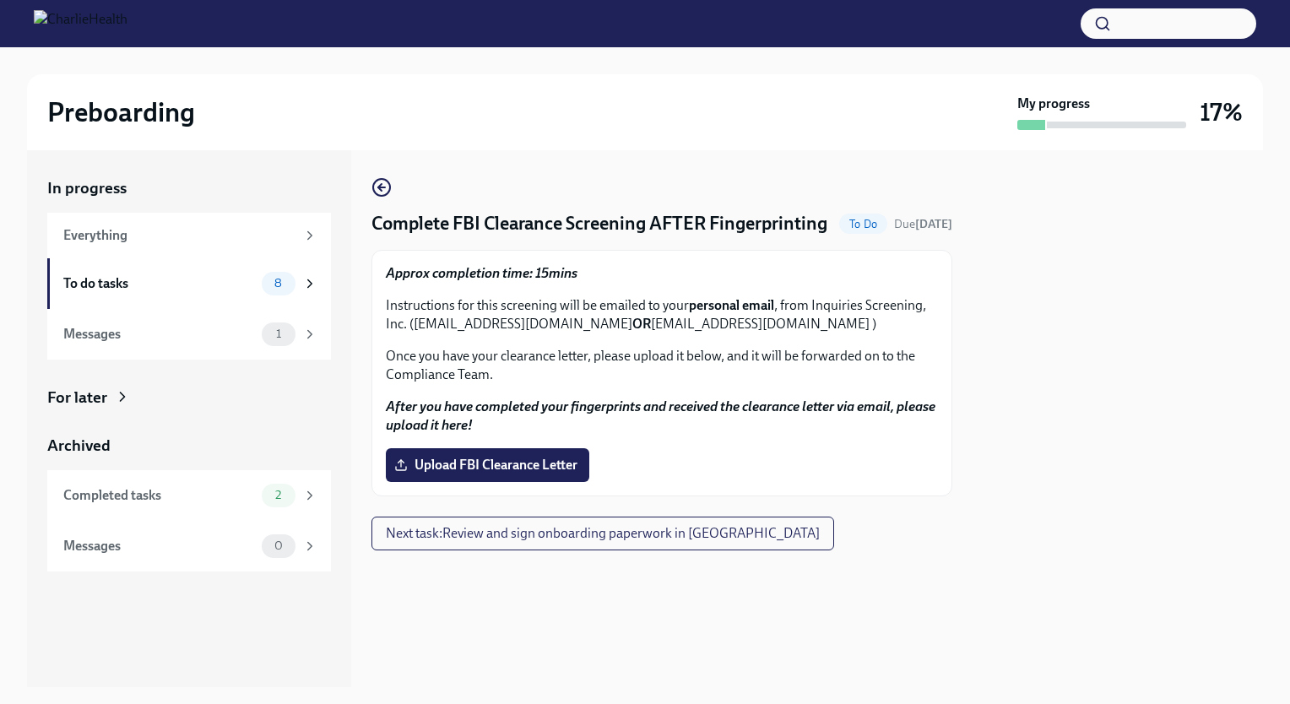
drag, startPoint x: 574, startPoint y: 333, endPoint x: 611, endPoint y: 344, distance: 38.7
click at [611, 333] on p "Instructions for this screening will be emailed to your personal email , from I…" at bounding box center [662, 314] width 552 height 37
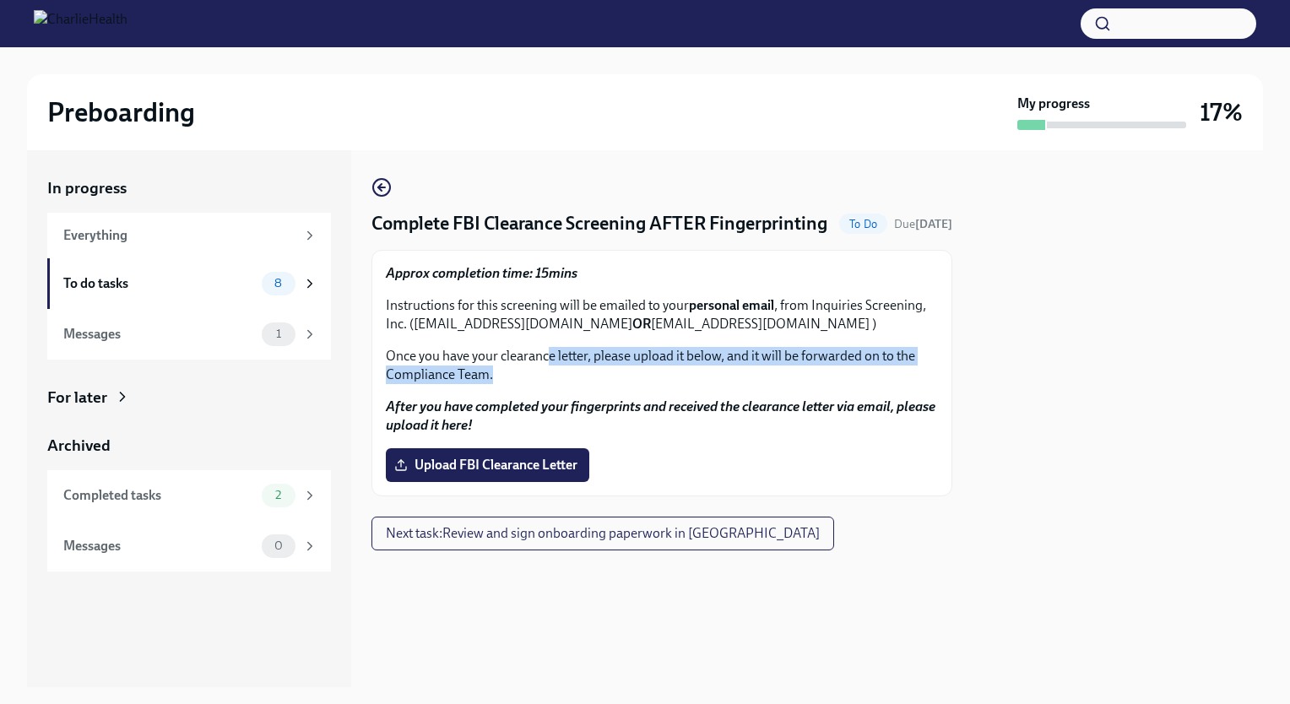
drag, startPoint x: 611, startPoint y: 344, endPoint x: 550, endPoint y: 380, distance: 70.8
click at [550, 380] on p "Once you have your clearance letter, please upload it below, and it will be for…" at bounding box center [662, 365] width 552 height 37
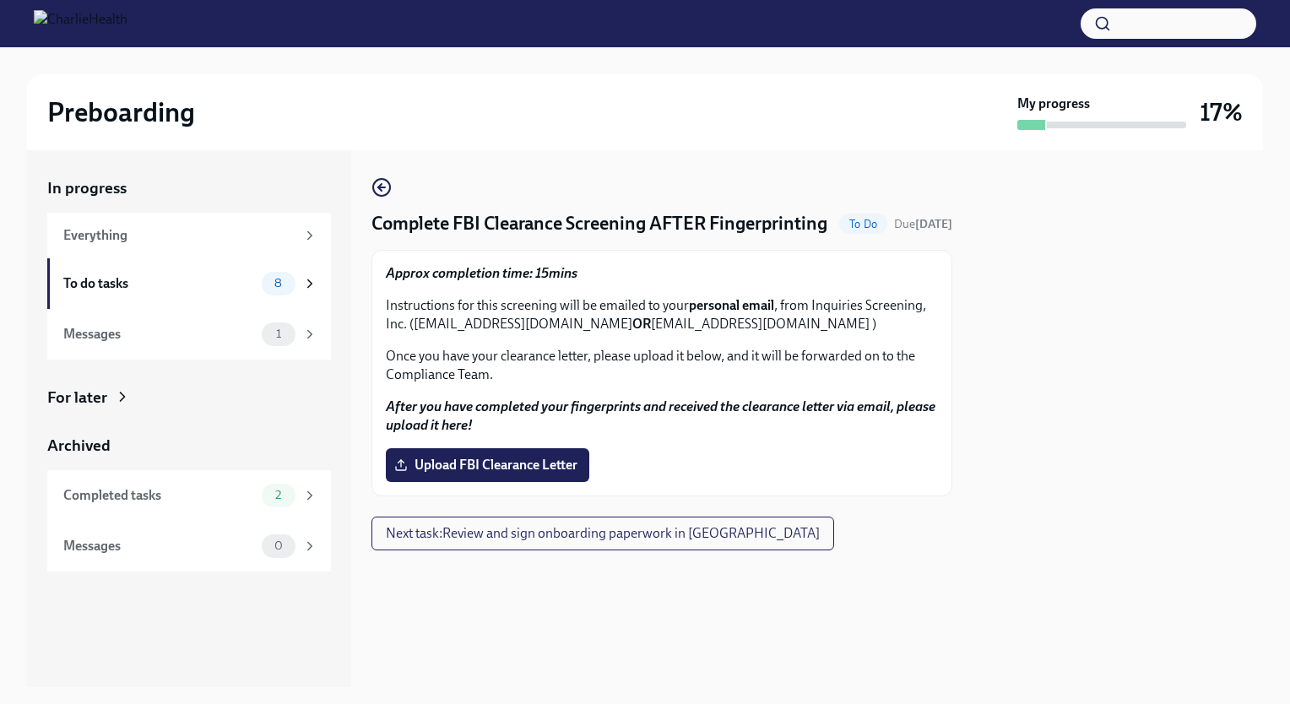
drag, startPoint x: 550, startPoint y: 380, endPoint x: 519, endPoint y: 371, distance: 32.4
click at [519, 371] on div "Approx completion time: 15mins Instructions for this screening will be emailed …" at bounding box center [662, 324] width 552 height 120
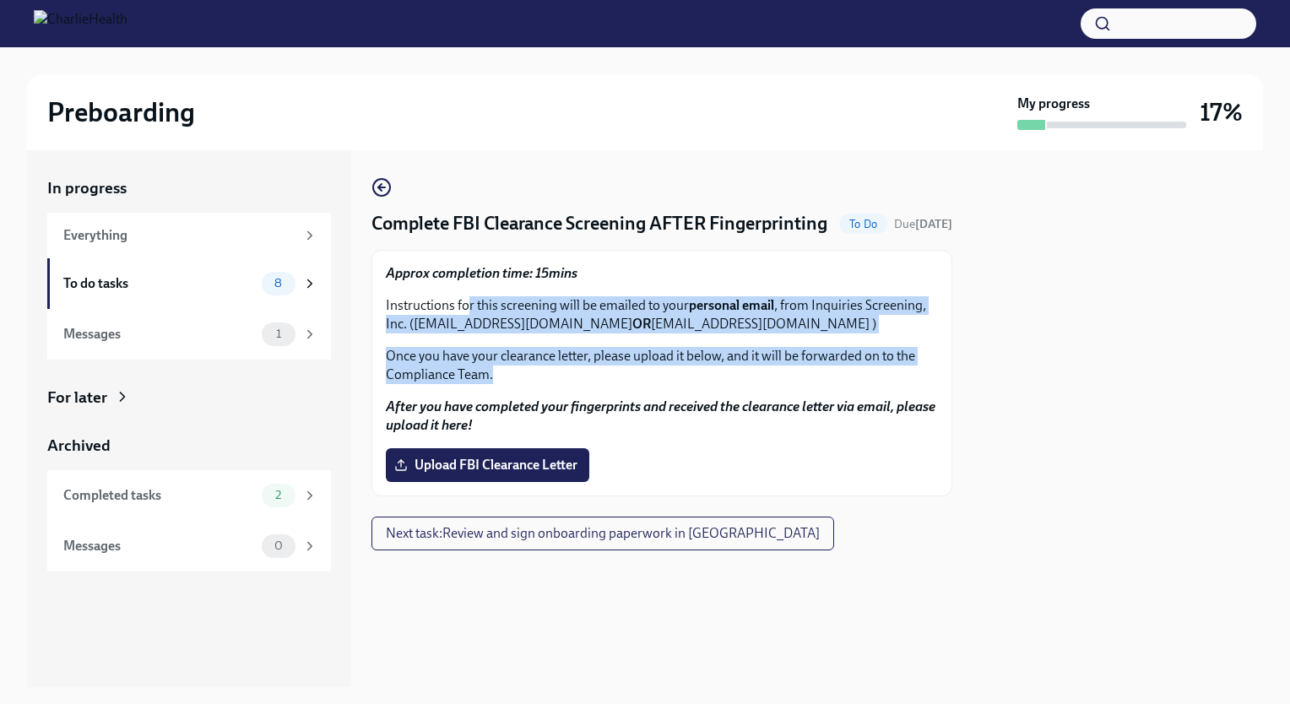
drag, startPoint x: 469, startPoint y: 339, endPoint x: 505, endPoint y: 410, distance: 79.7
click at [505, 410] on div "Approx completion time: 15mins Instructions for this screening will be emailed …" at bounding box center [662, 373] width 552 height 218
click at [592, 542] on span "Next task : Review and sign onboarding paperwork in [GEOGRAPHIC_DATA]" at bounding box center [603, 533] width 434 height 17
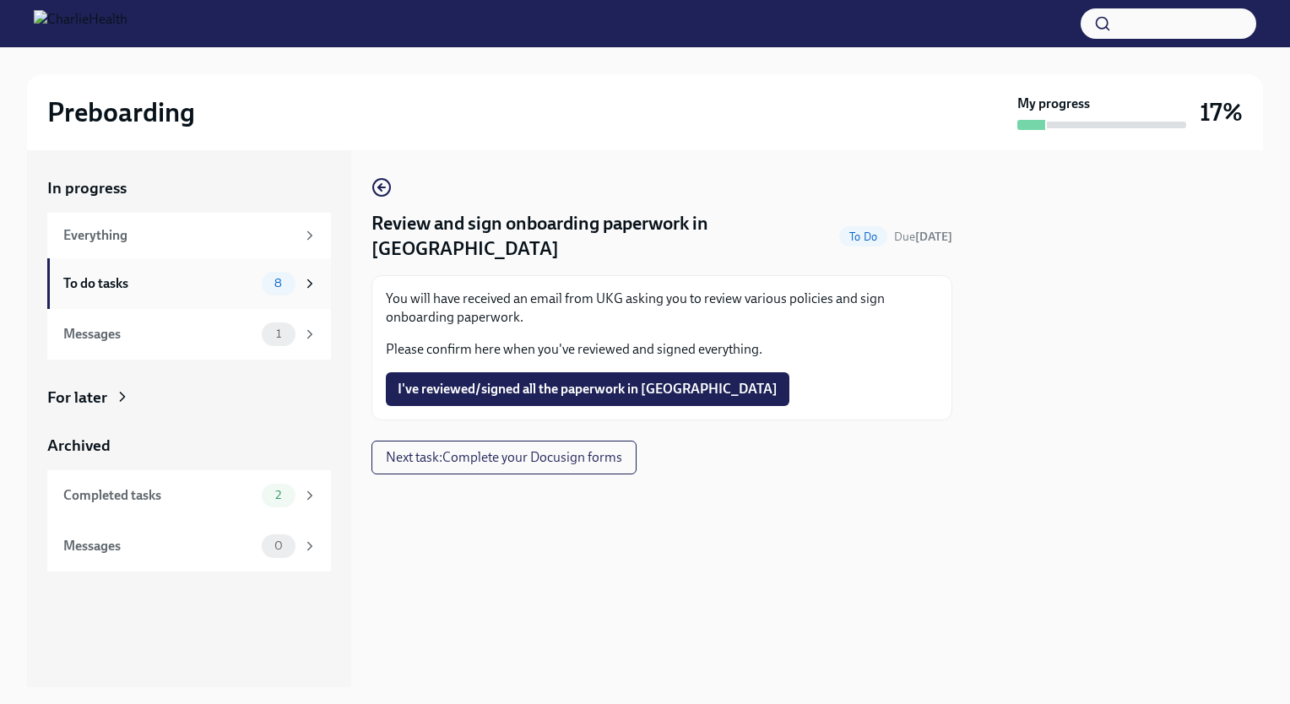
click at [177, 274] on div "To do tasks" at bounding box center [159, 283] width 192 height 19
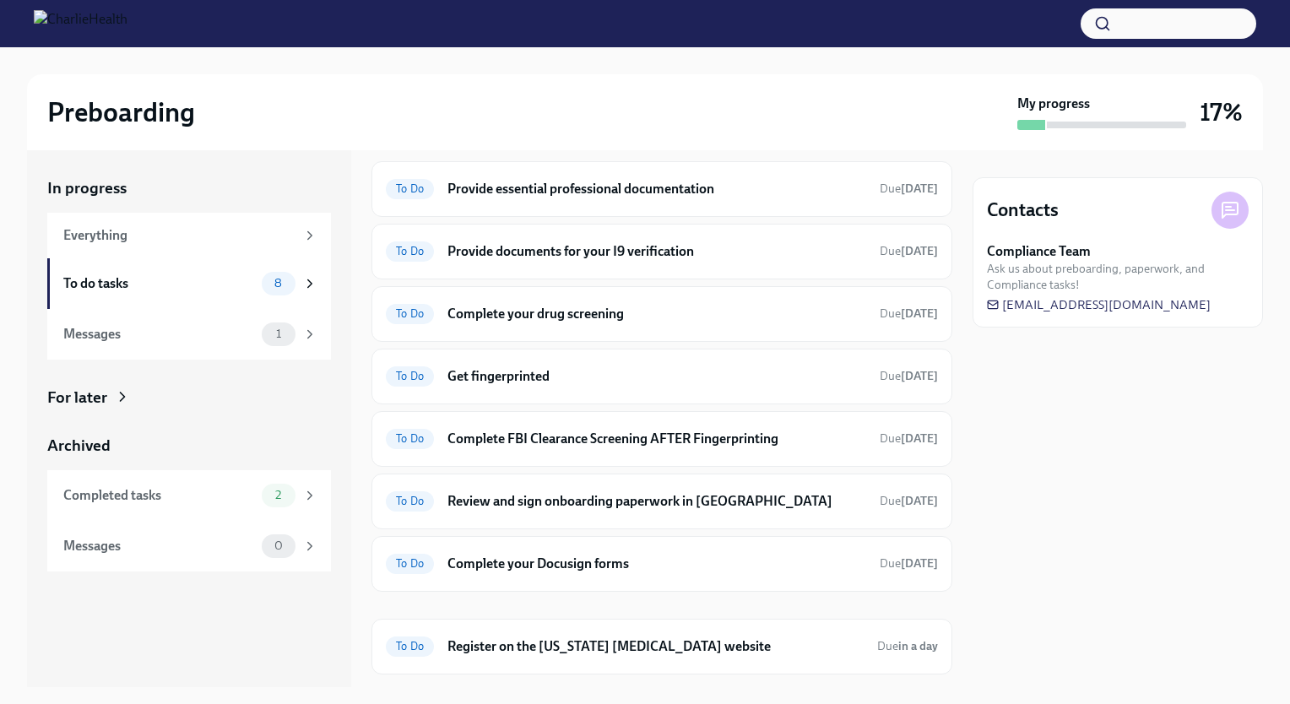
scroll to position [89, 0]
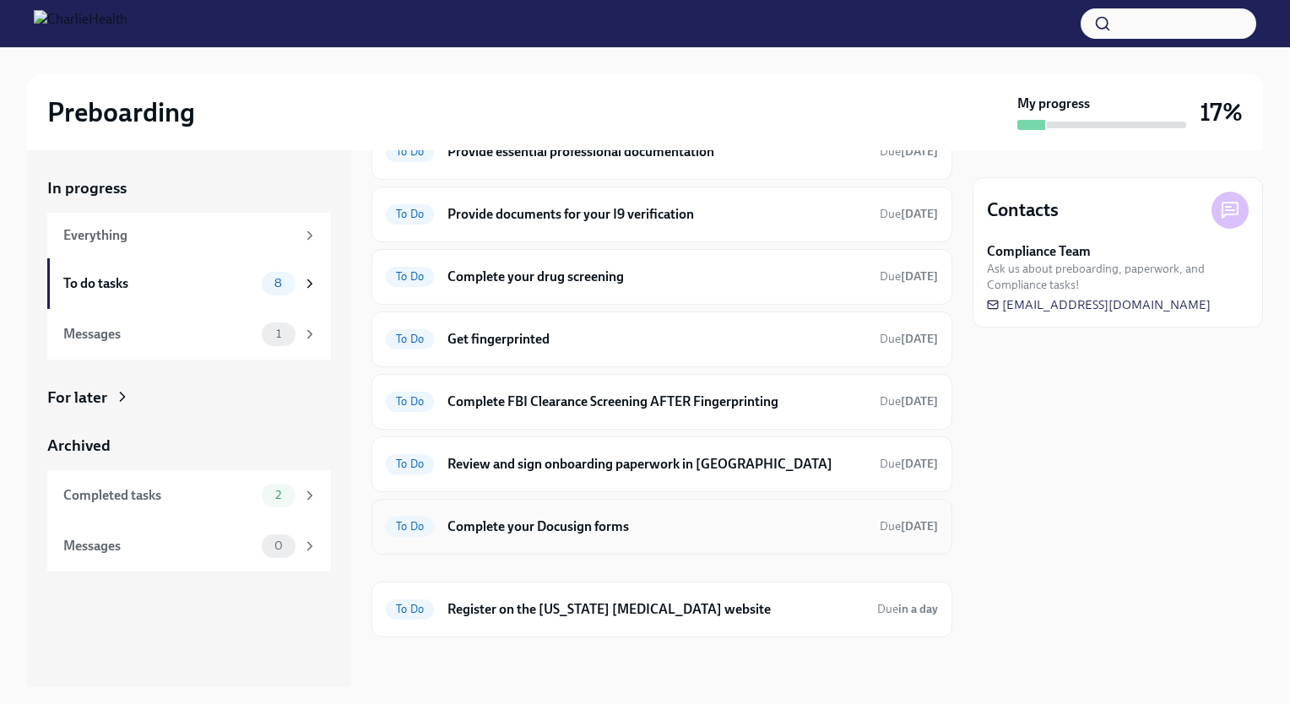
click at [706, 525] on h6 "Complete your Docusign forms" at bounding box center [656, 526] width 419 height 19
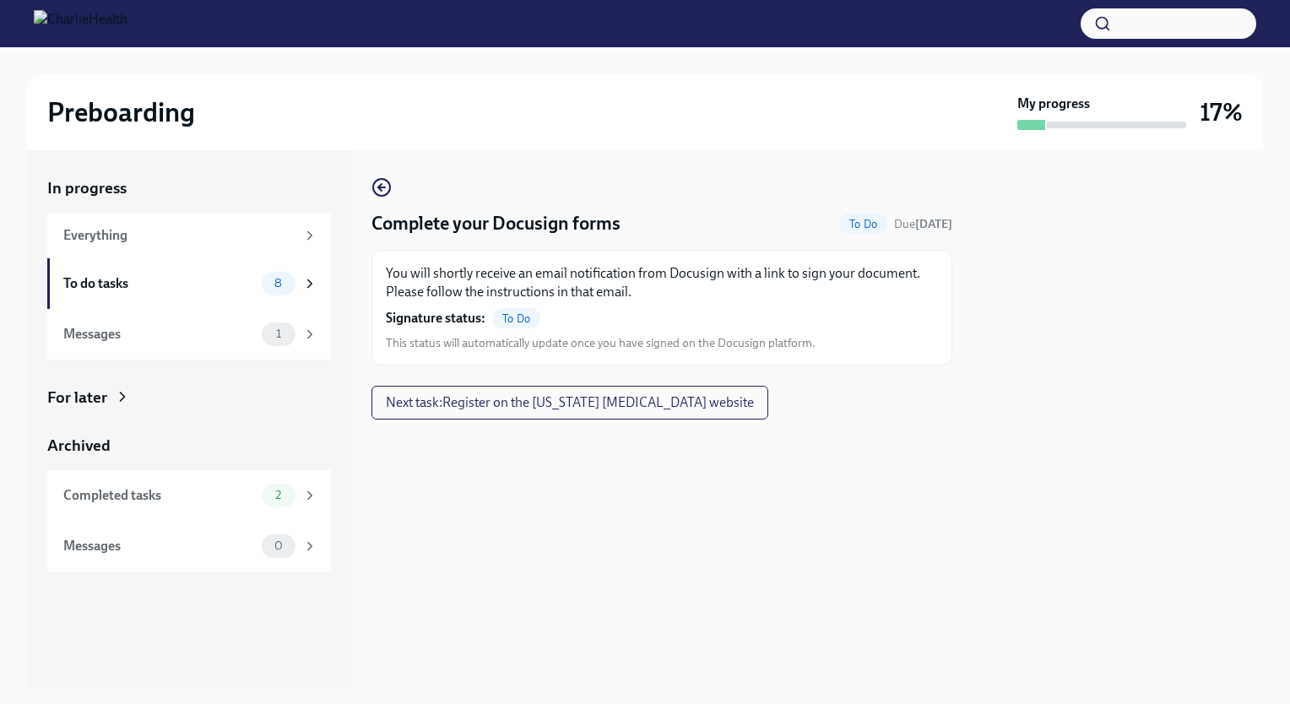
click at [512, 305] on div "You will shortly receive an email notification from Docusign with a link to sig…" at bounding box center [662, 307] width 552 height 87
click at [168, 291] on div "To do tasks" at bounding box center [159, 283] width 192 height 19
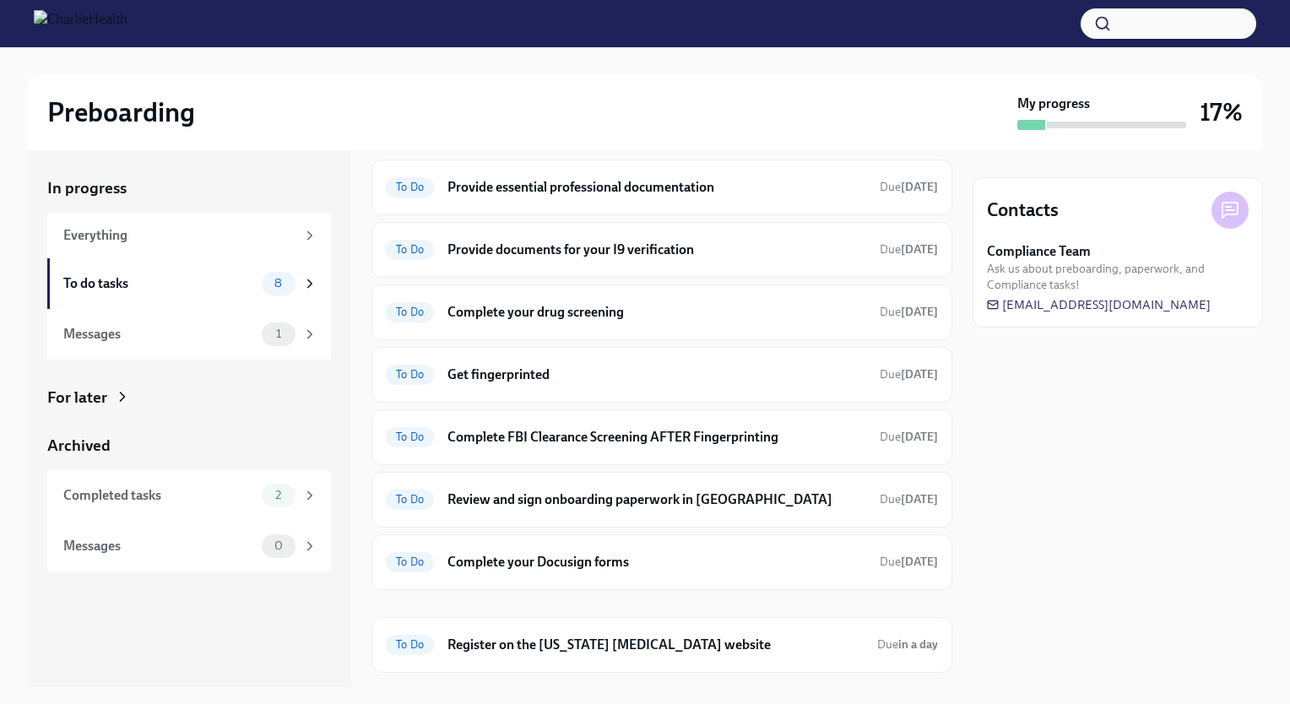
scroll to position [89, 0]
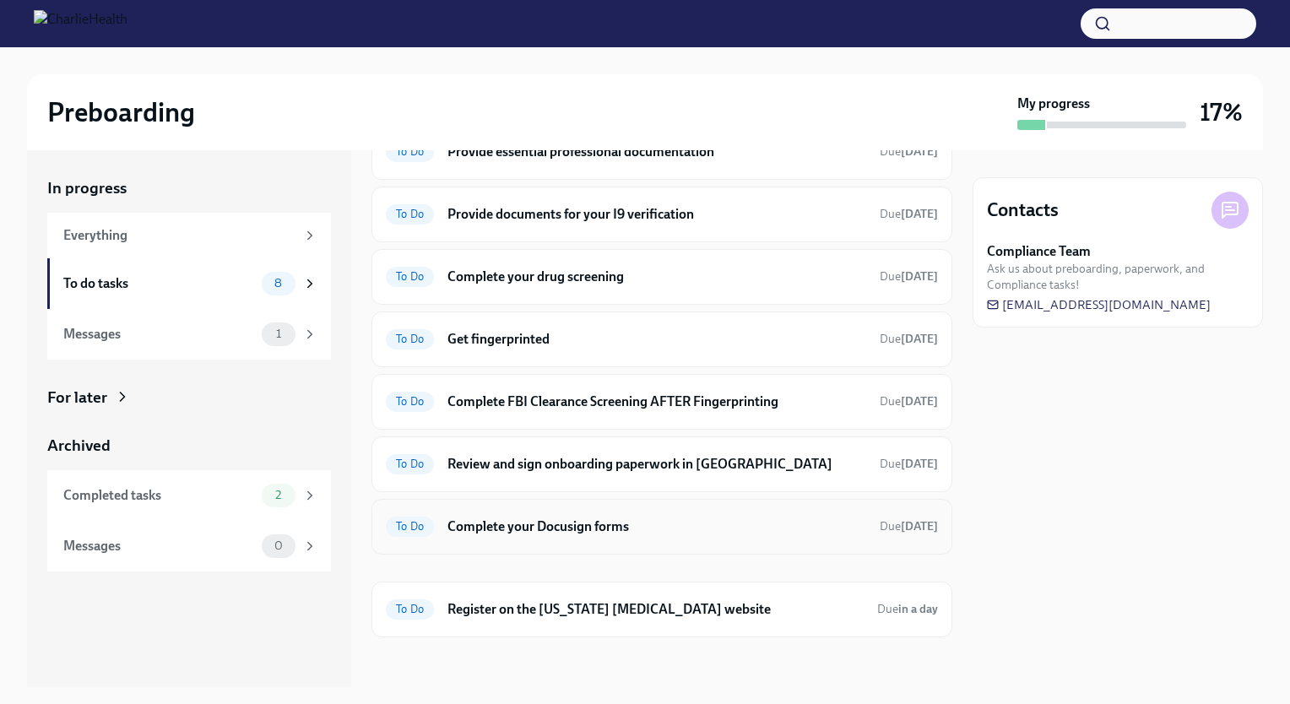
click at [790, 525] on h6 "Complete your Docusign forms" at bounding box center [656, 526] width 419 height 19
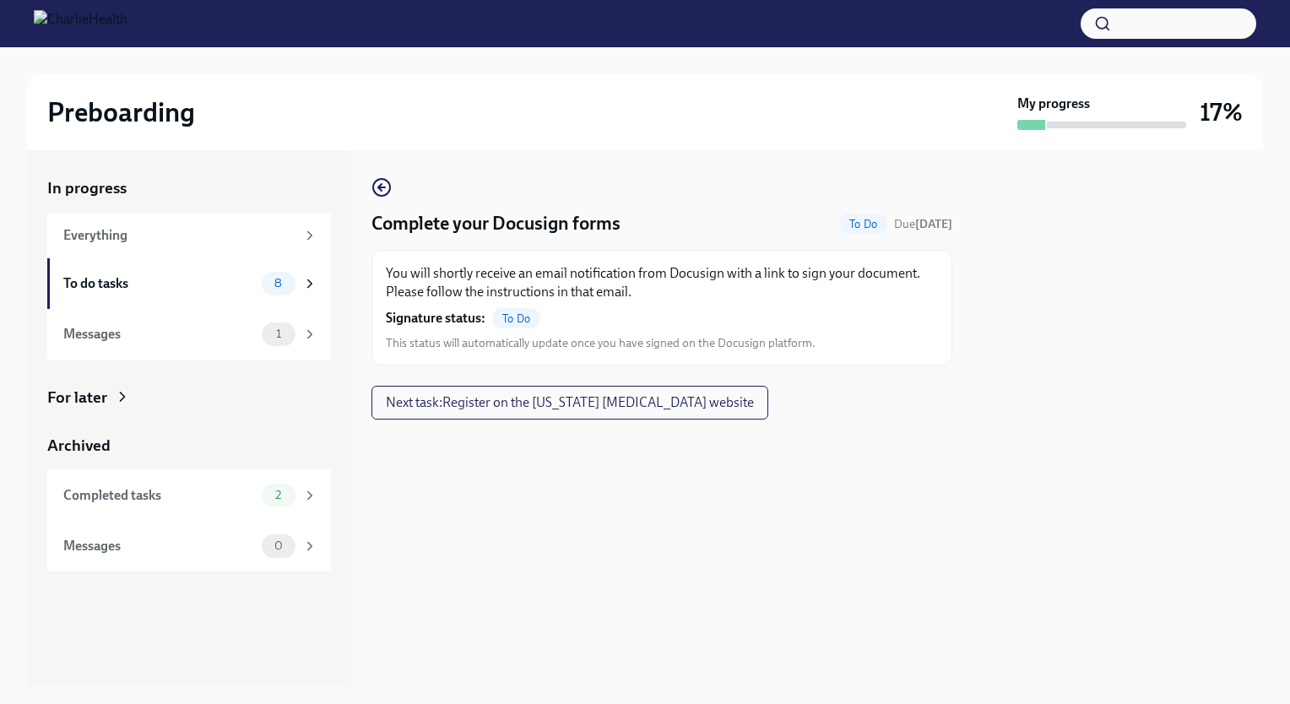
click at [513, 319] on span "To Do" at bounding box center [516, 318] width 48 height 13
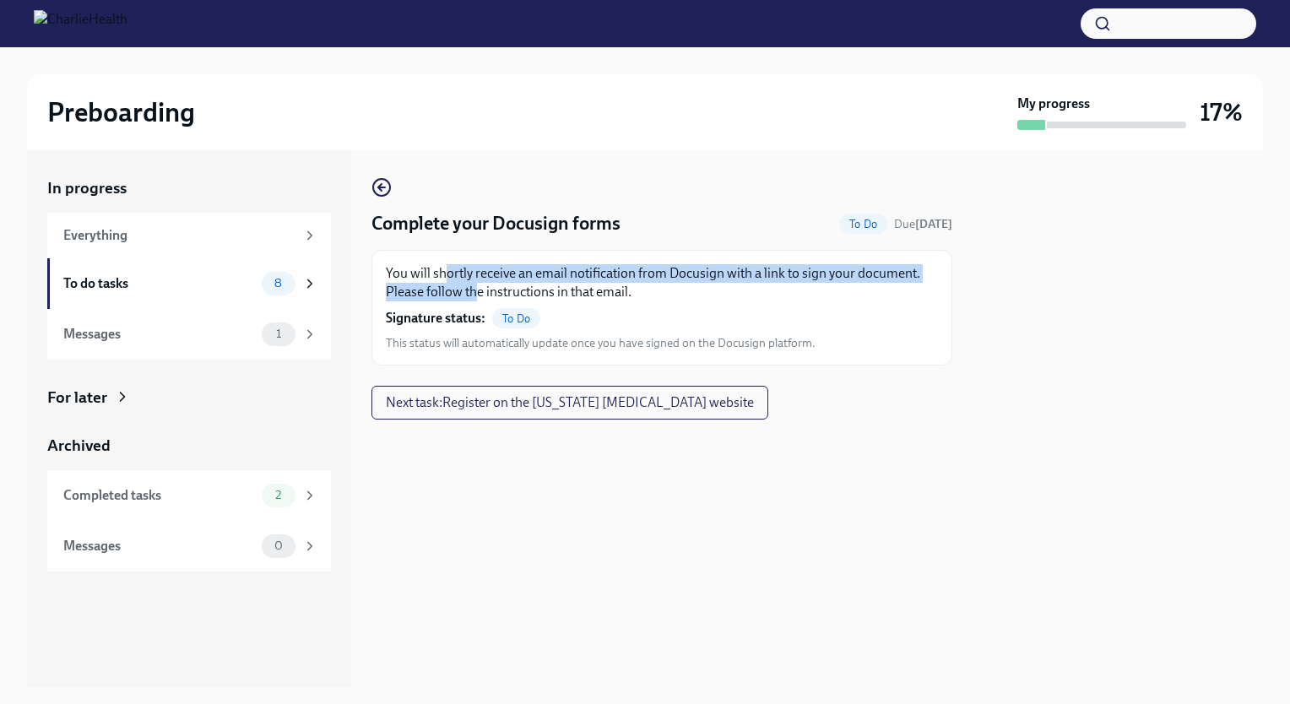
drag, startPoint x: 441, startPoint y: 278, endPoint x: 474, endPoint y: 293, distance: 35.5
click at [474, 293] on p "You will shortly receive an email notification from Docusign with a link to sig…" at bounding box center [662, 282] width 552 height 37
click at [138, 236] on div "Everything" at bounding box center [179, 235] width 232 height 19
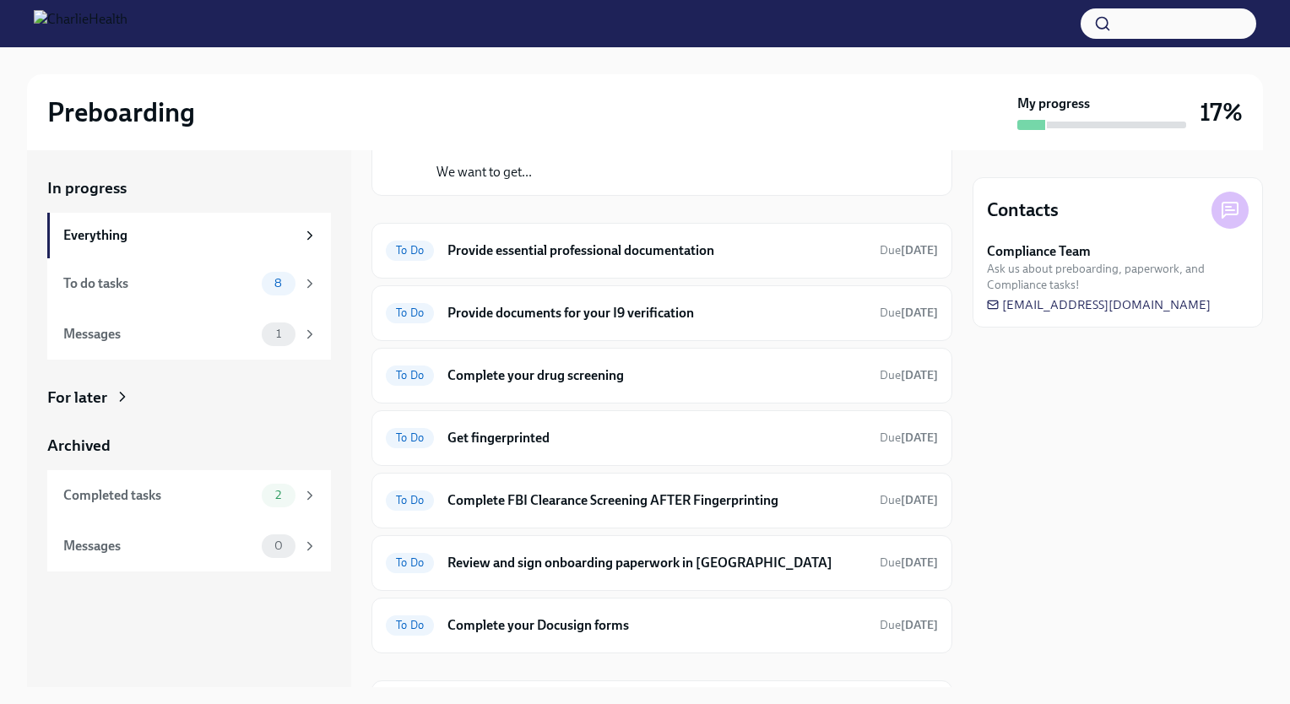
scroll to position [236, 0]
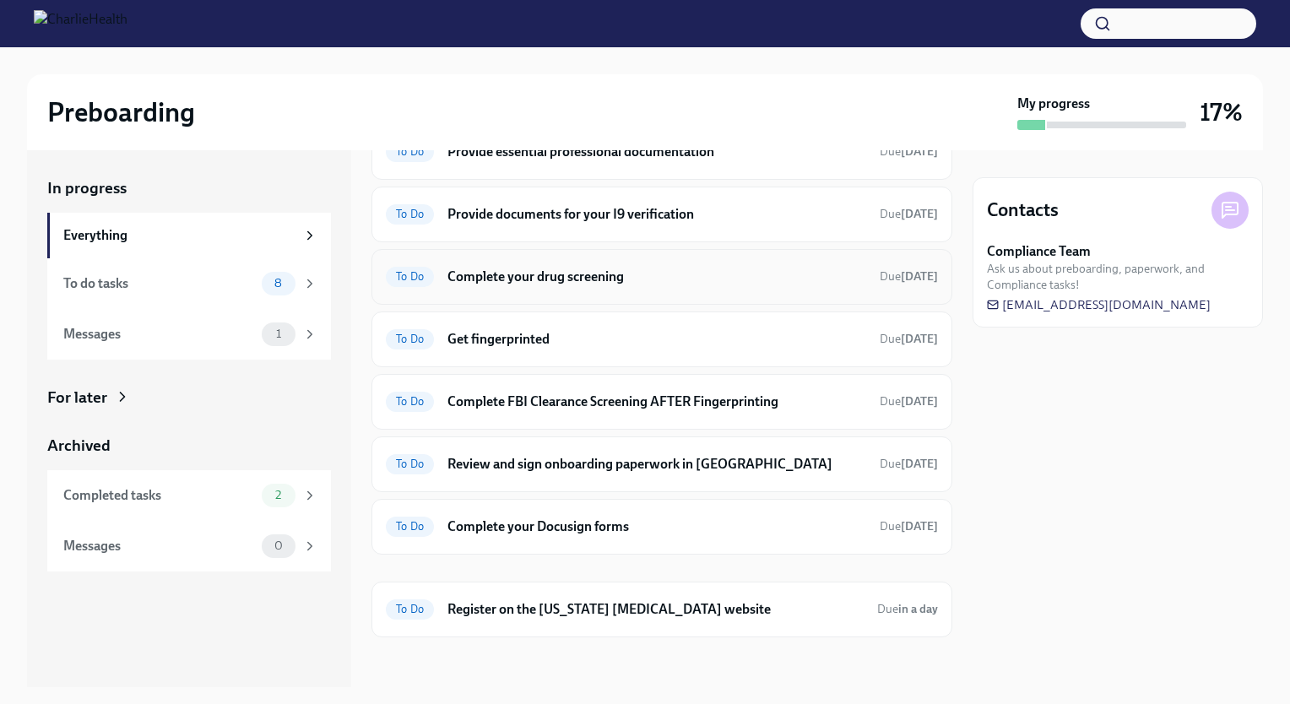
click at [825, 280] on h6 "Complete your drug screening" at bounding box center [656, 277] width 419 height 19
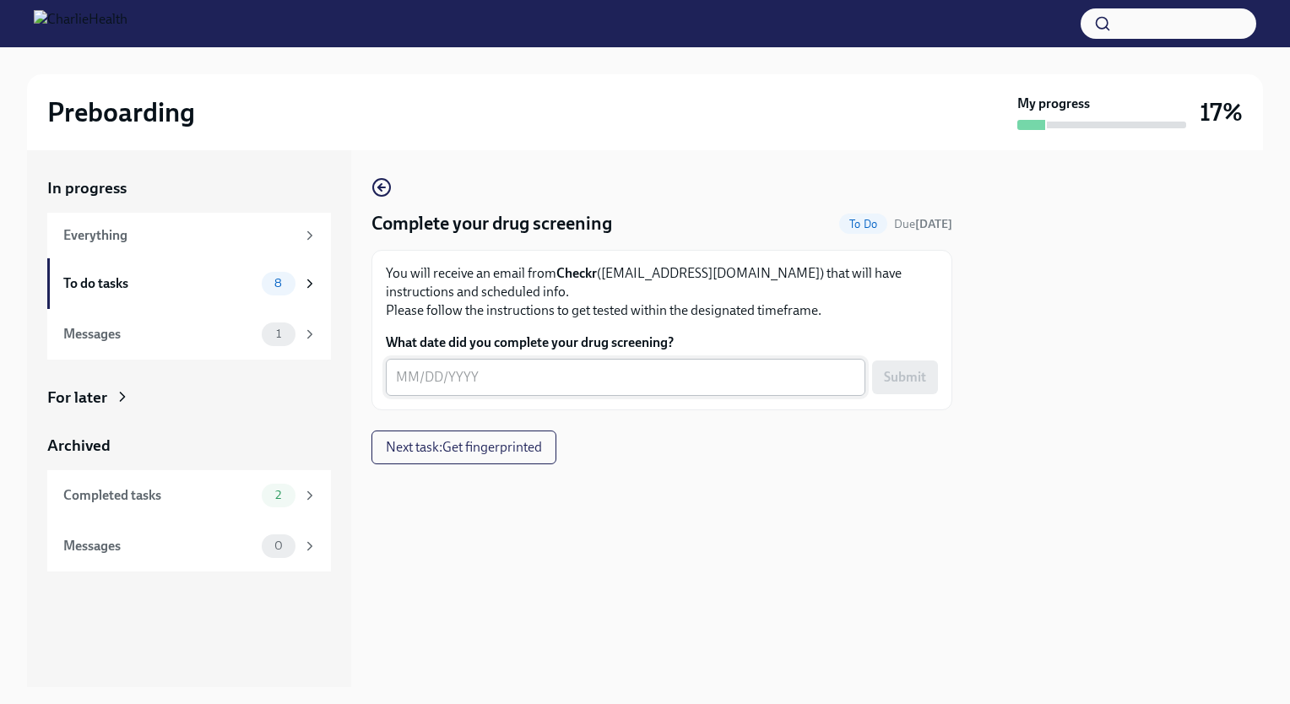
click at [531, 367] on textarea "What date did you complete your drug screening?" at bounding box center [625, 377] width 459 height 20
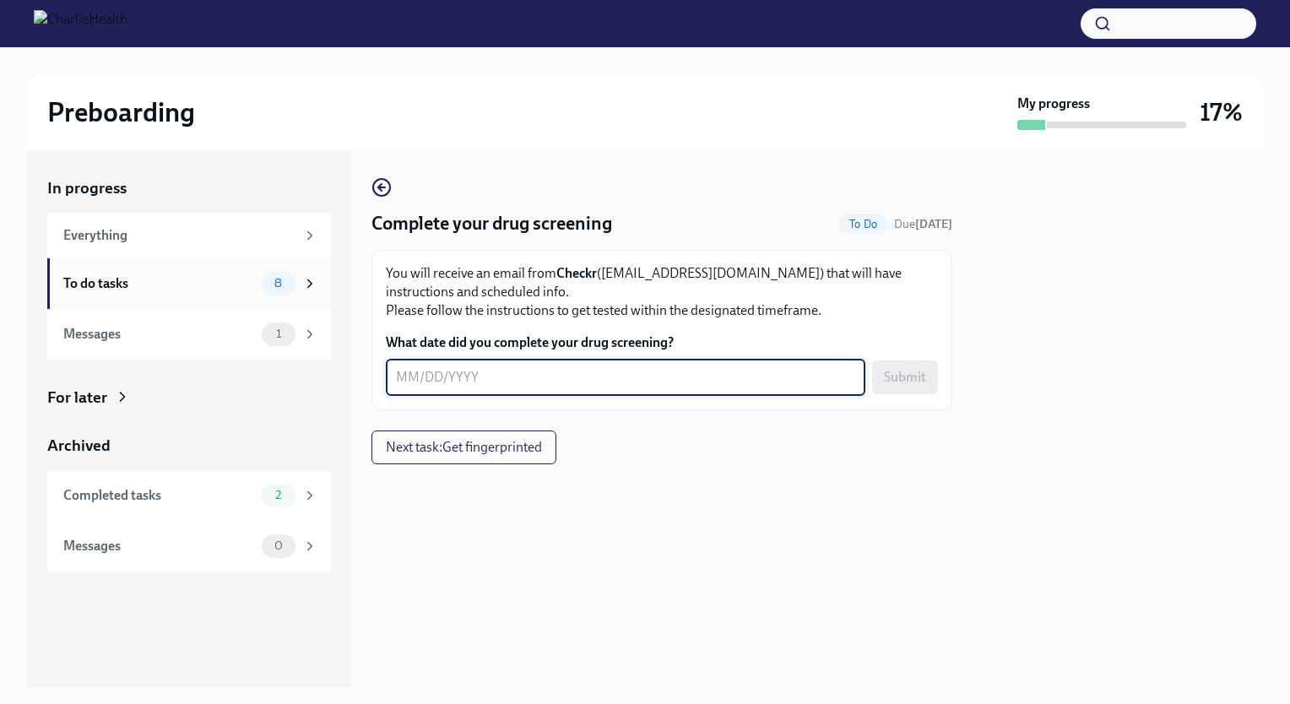
click at [166, 284] on div "To do tasks" at bounding box center [159, 283] width 192 height 19
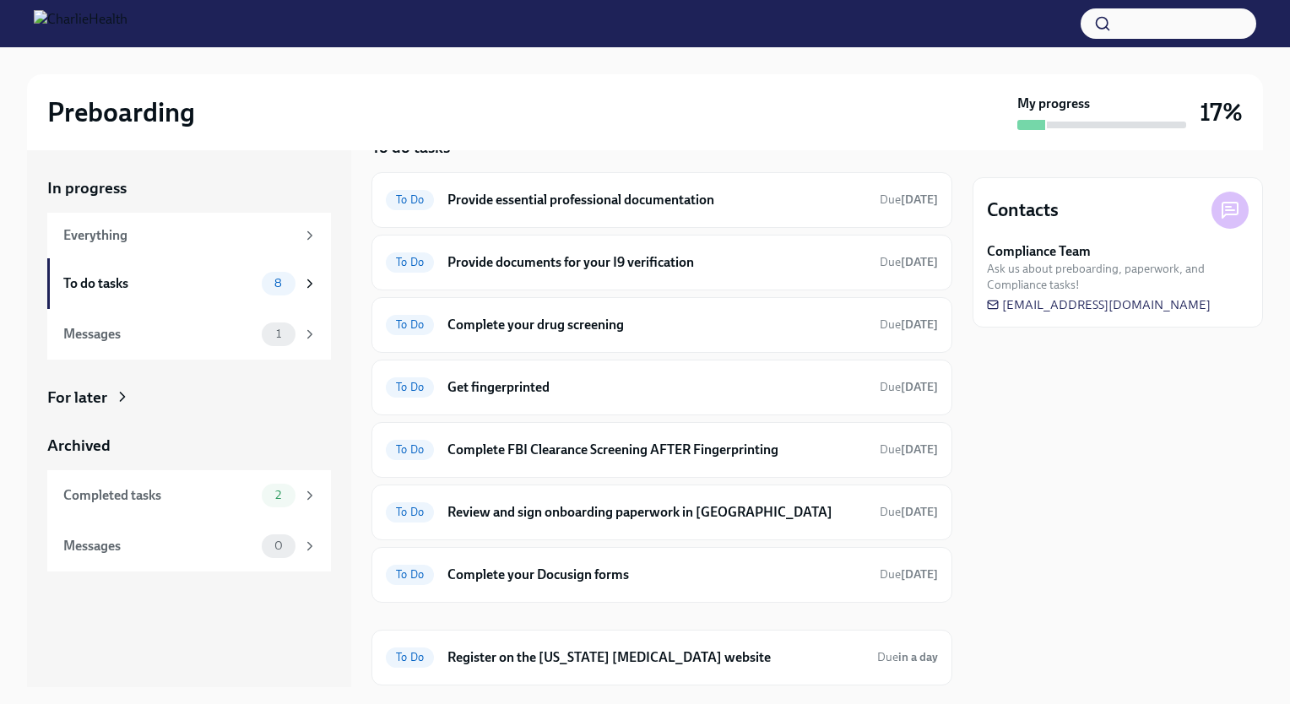
scroll to position [89, 0]
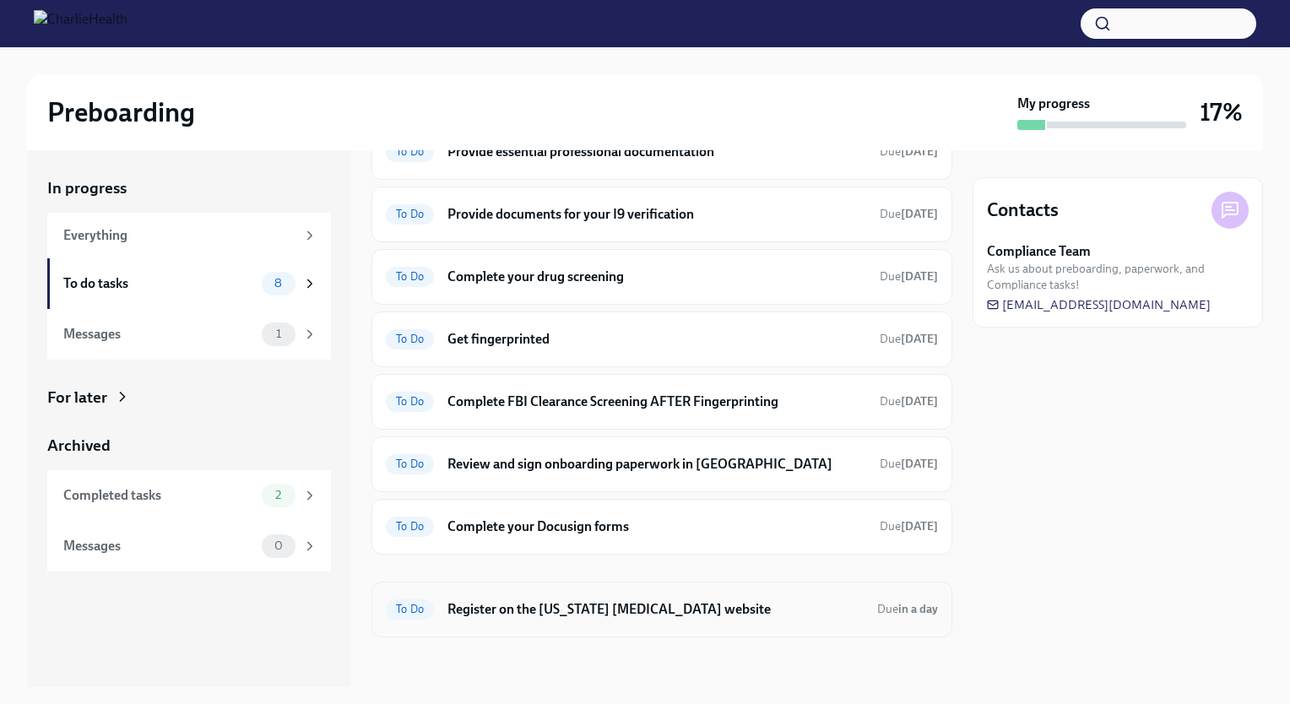
click at [690, 609] on h6 "Register on the [US_STATE] [MEDICAL_DATA] website" at bounding box center [655, 609] width 416 height 19
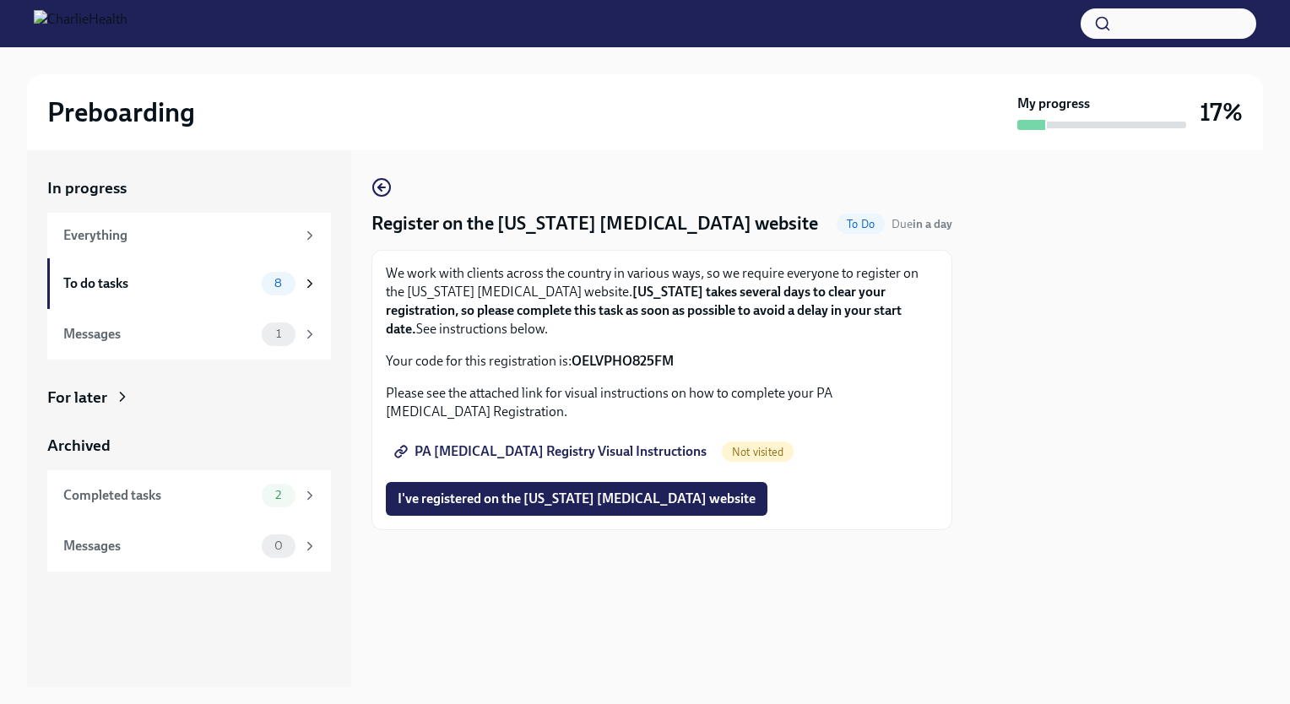
drag, startPoint x: 631, startPoint y: 270, endPoint x: 784, endPoint y: 320, distance: 161.5
click at [784, 320] on p "We work with clients across the country in various ways, so we require everyone…" at bounding box center [662, 301] width 552 height 74
click at [627, 451] on span "PA [MEDICAL_DATA] Registry Visual Instructions" at bounding box center [552, 451] width 309 height 17
click at [169, 279] on div "To do tasks" at bounding box center [159, 283] width 192 height 19
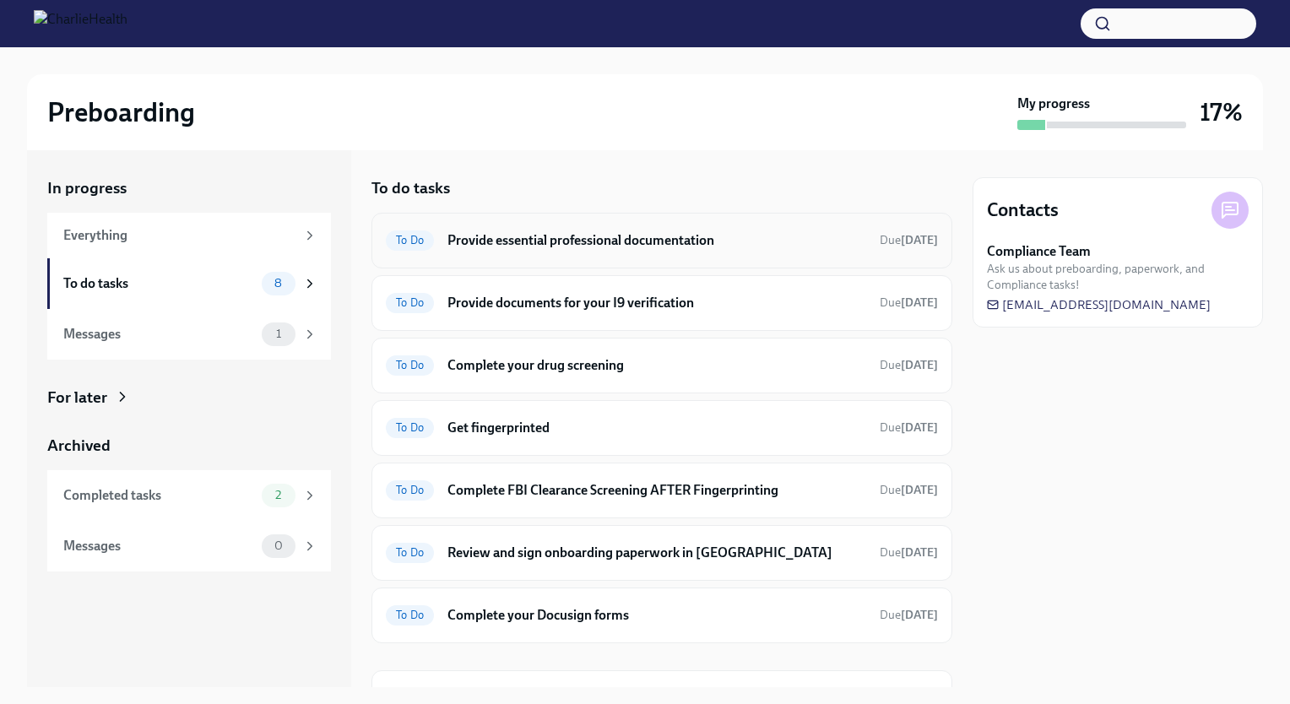
click at [681, 246] on h6 "Provide essential professional documentation" at bounding box center [656, 240] width 419 height 19
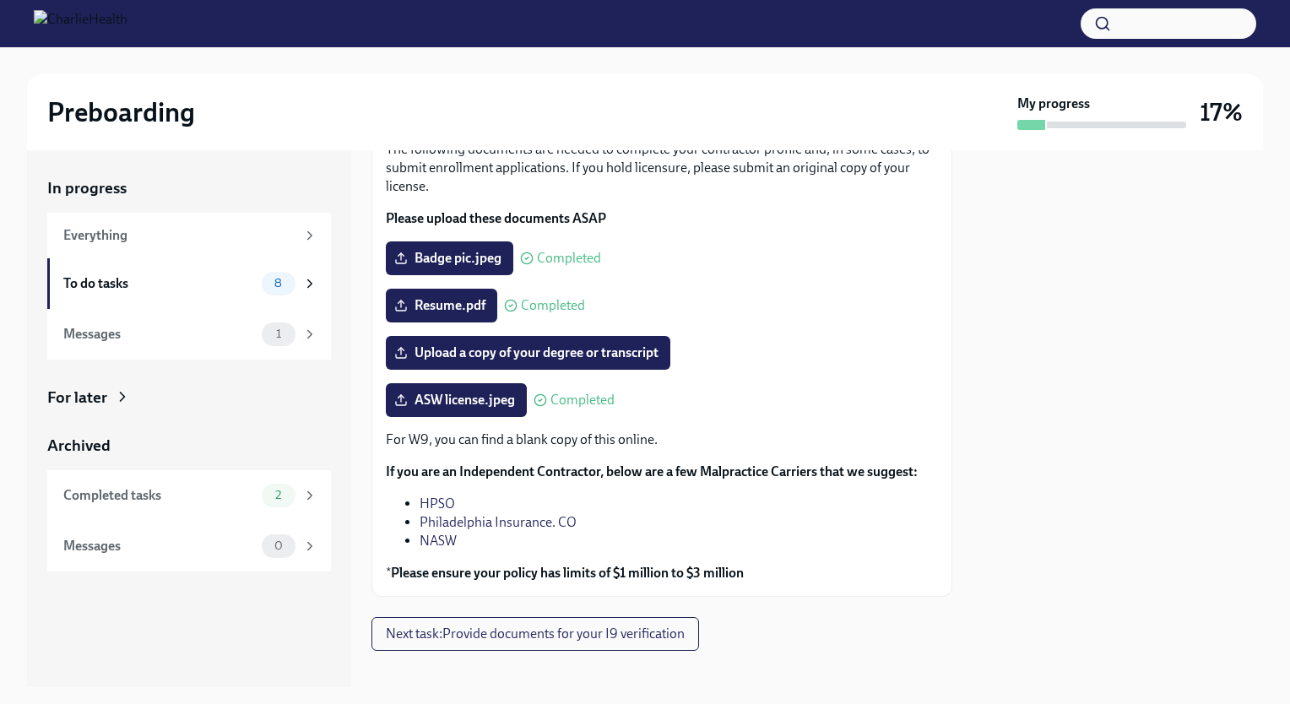
scroll to position [140, 0]
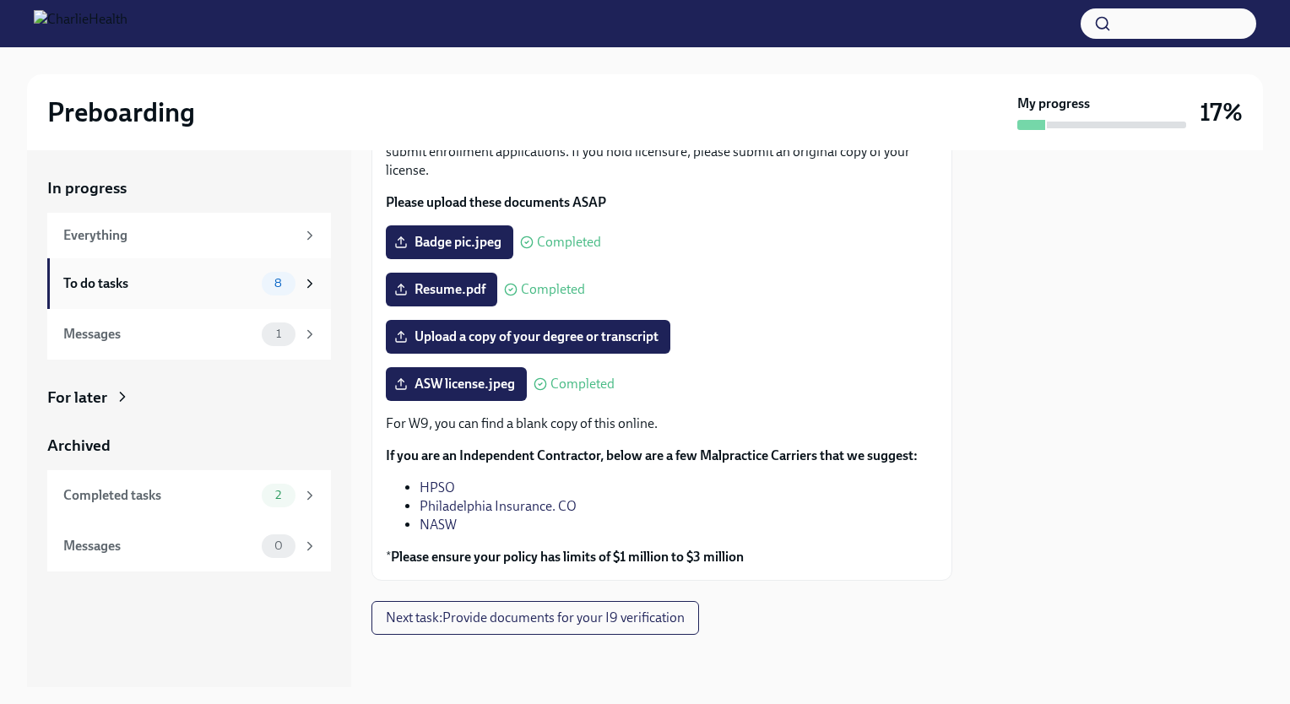
click at [207, 277] on div "To do tasks" at bounding box center [159, 283] width 192 height 19
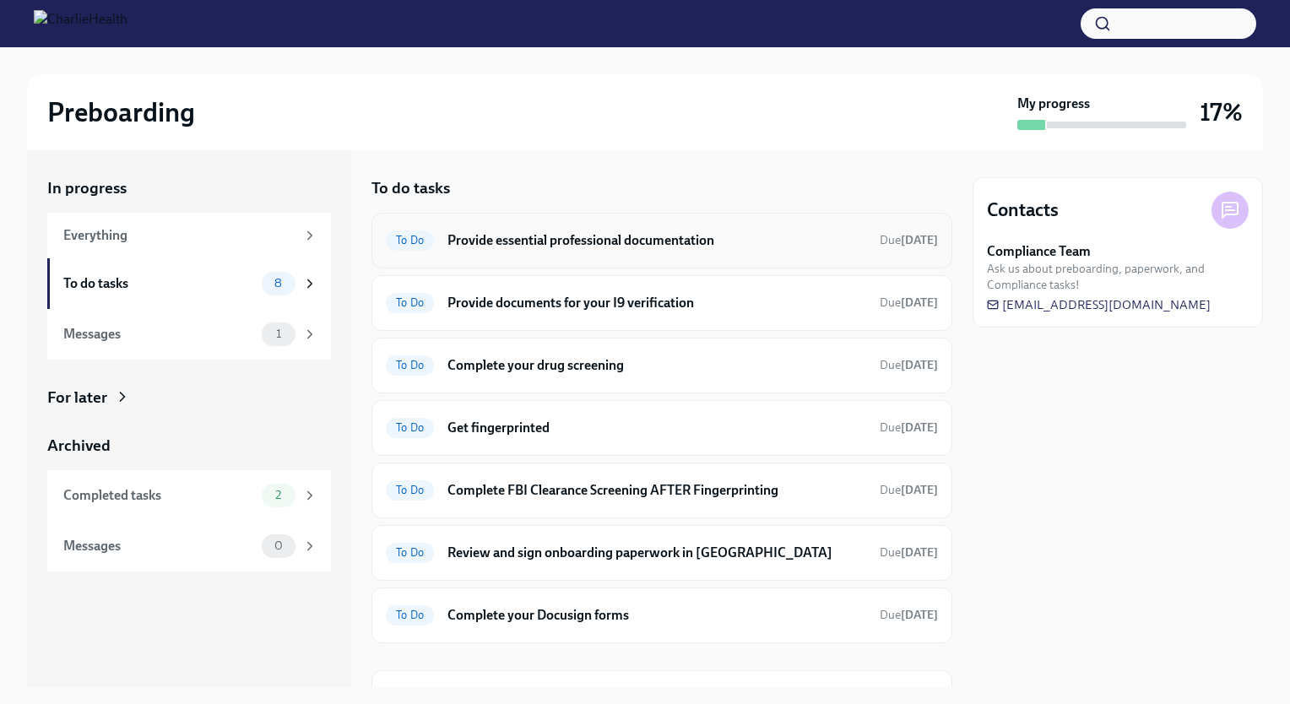
click at [699, 228] on div "To Do Provide essential professional documentation Due [DATE]" at bounding box center [662, 240] width 552 height 27
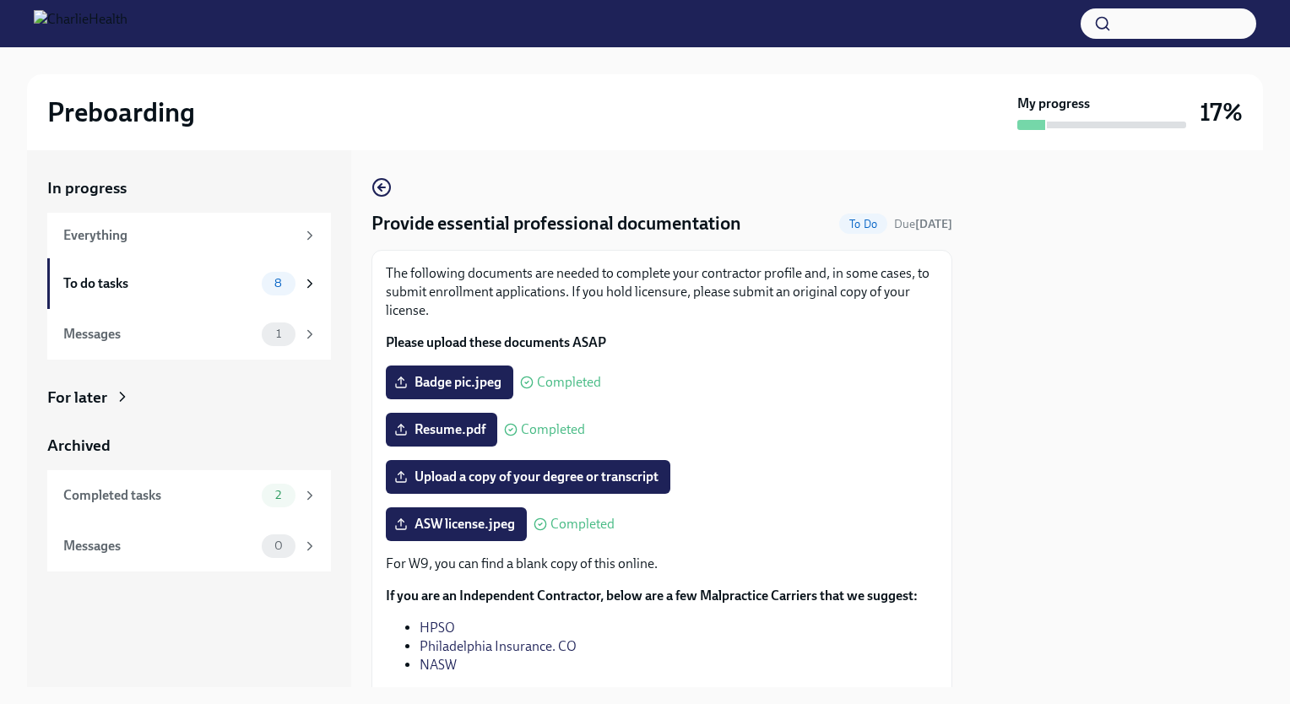
scroll to position [140, 0]
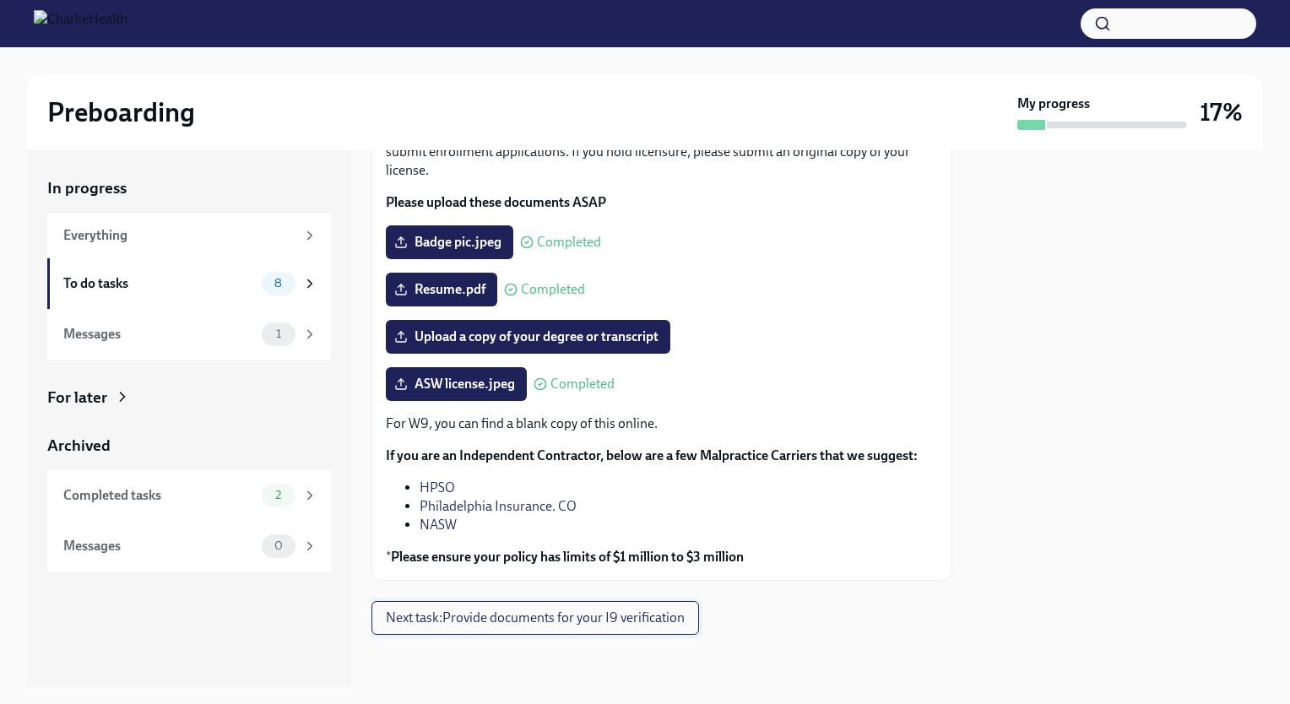
click at [569, 626] on button "Next task : Provide documents for your I9 verification" at bounding box center [535, 618] width 328 height 34
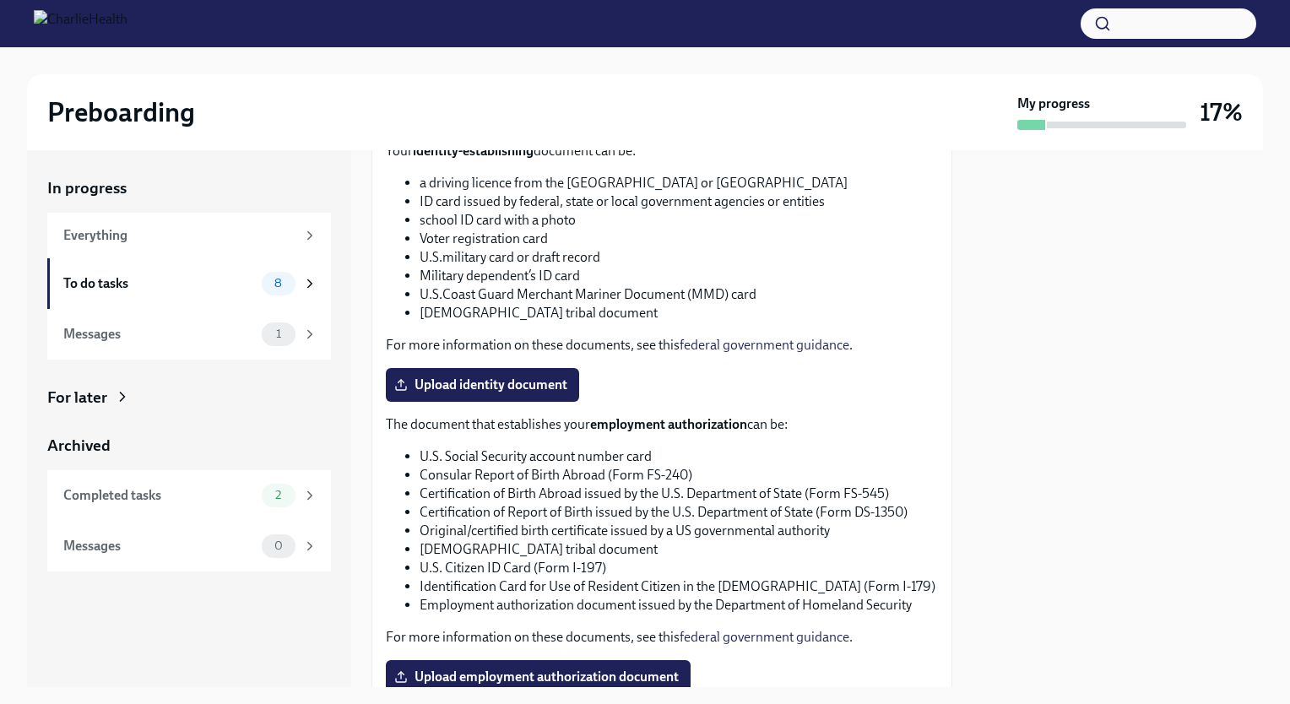
scroll to position [673, 0]
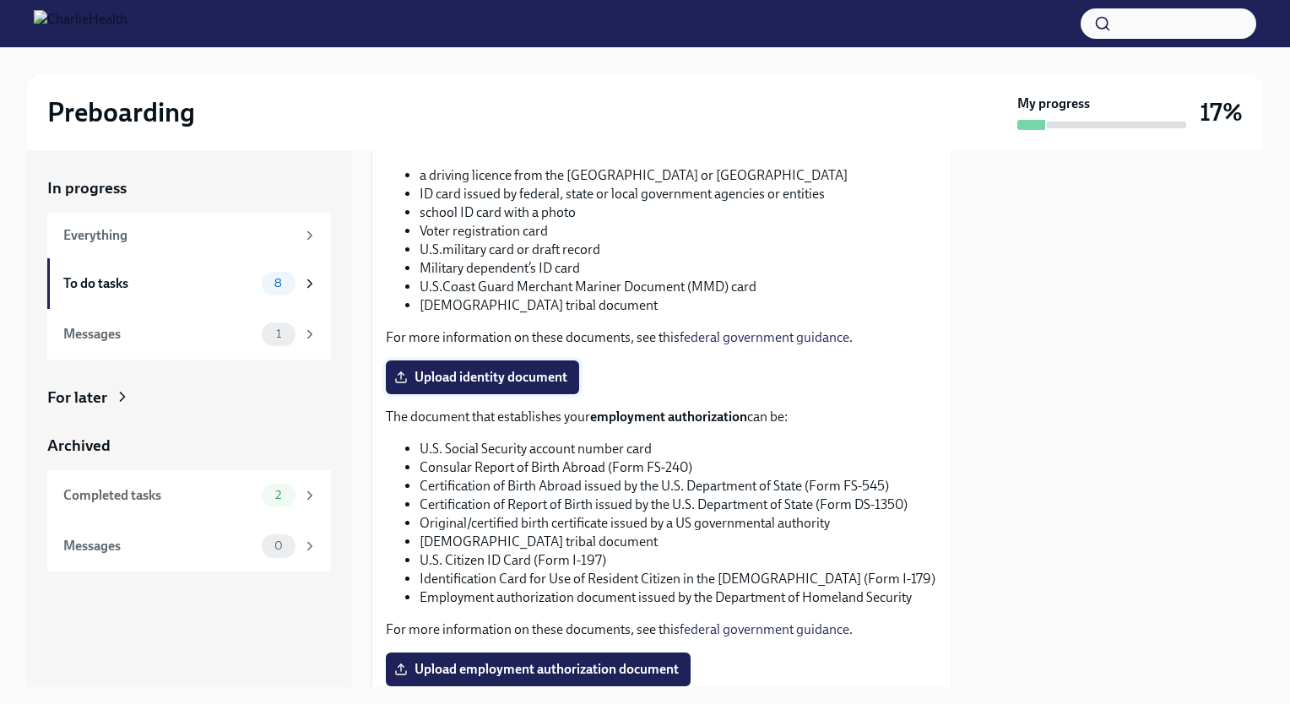
click at [474, 387] on label "Upload identity document" at bounding box center [482, 377] width 193 height 34
click at [0, 0] on input "Upload identity document" at bounding box center [0, 0] width 0 height 0
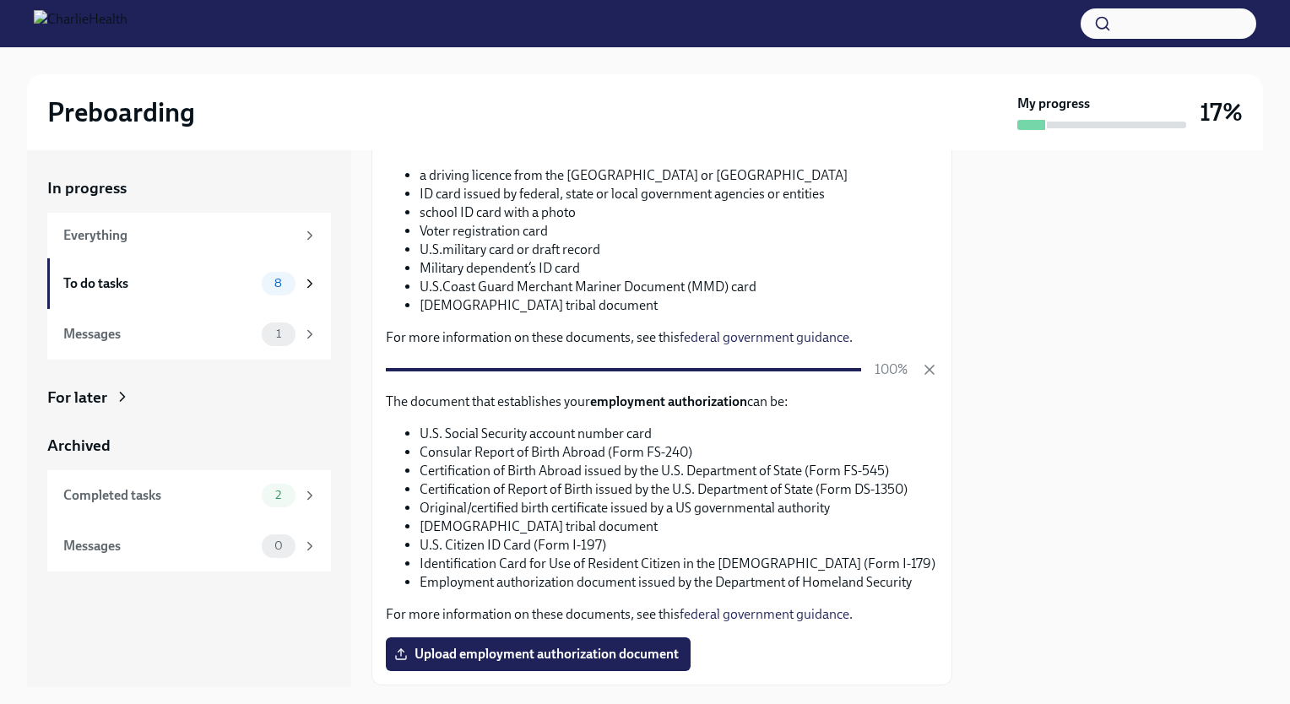
click at [1124, 367] on div at bounding box center [1117, 418] width 290 height 537
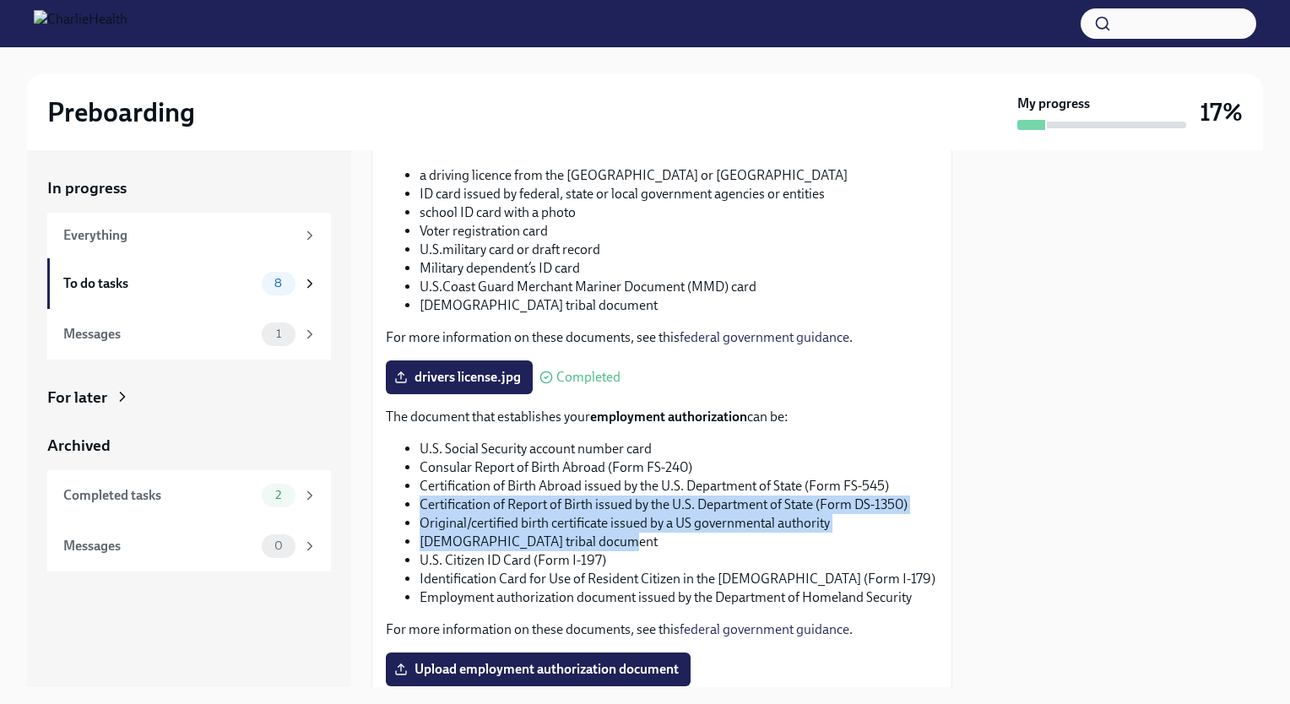
drag, startPoint x: 937, startPoint y: 479, endPoint x: 925, endPoint y: 533, distance: 54.5
click at [925, 533] on div "You have a choice of which documents you provide for your I9. Option 1 One docu…" at bounding box center [661, 139] width 581 height 1124
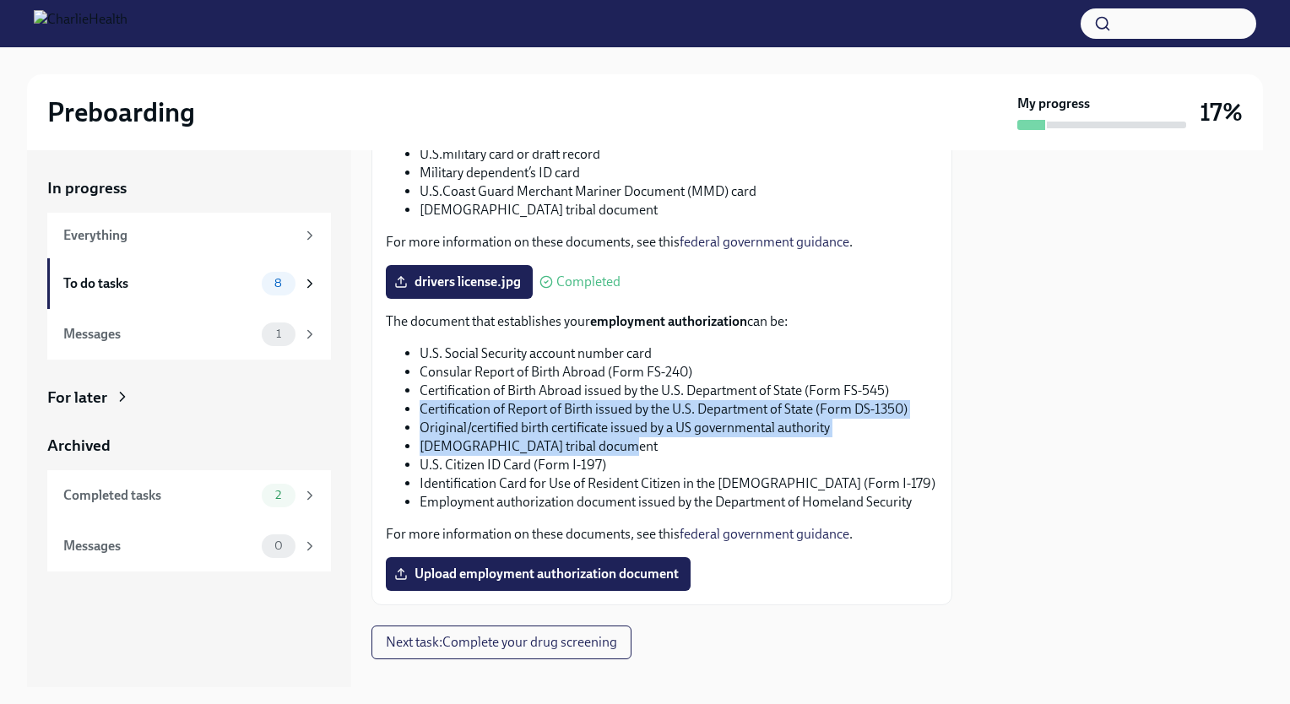
scroll to position [793, 0]
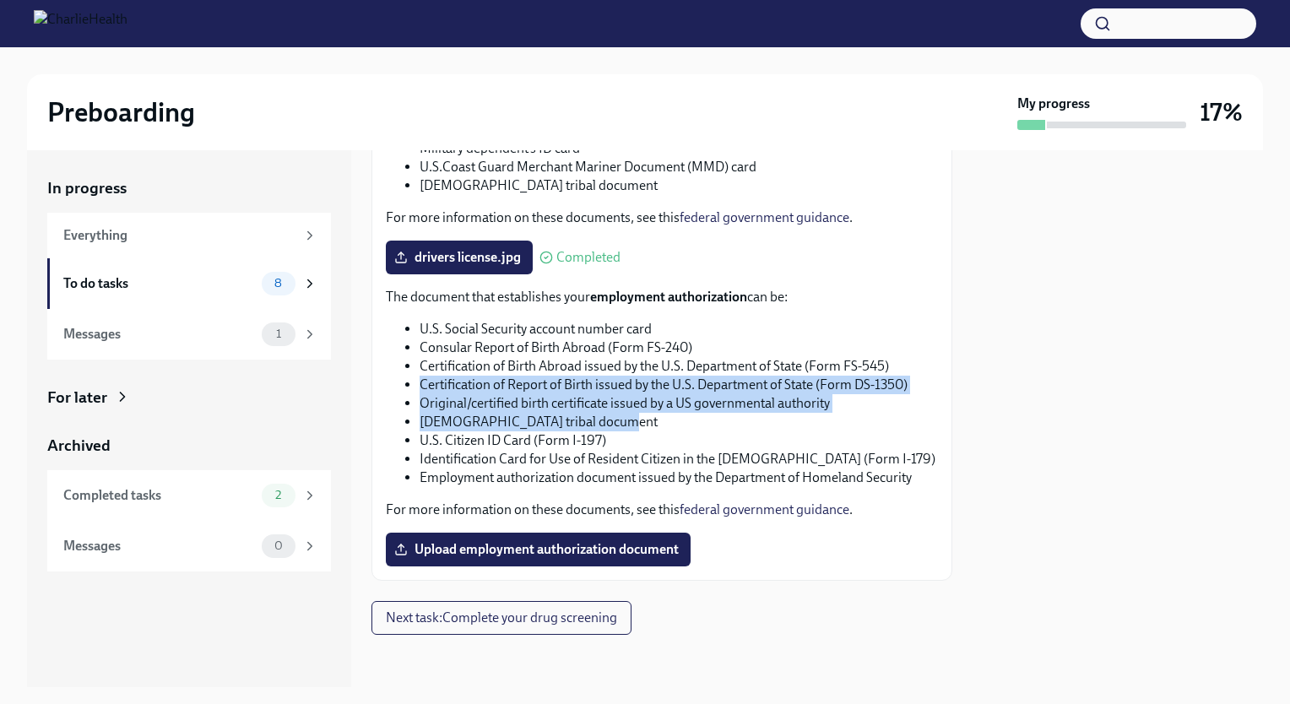
click at [637, 394] on li "Original/certified birth certificate issued by a US governmental authority" at bounding box center [679, 403] width 518 height 19
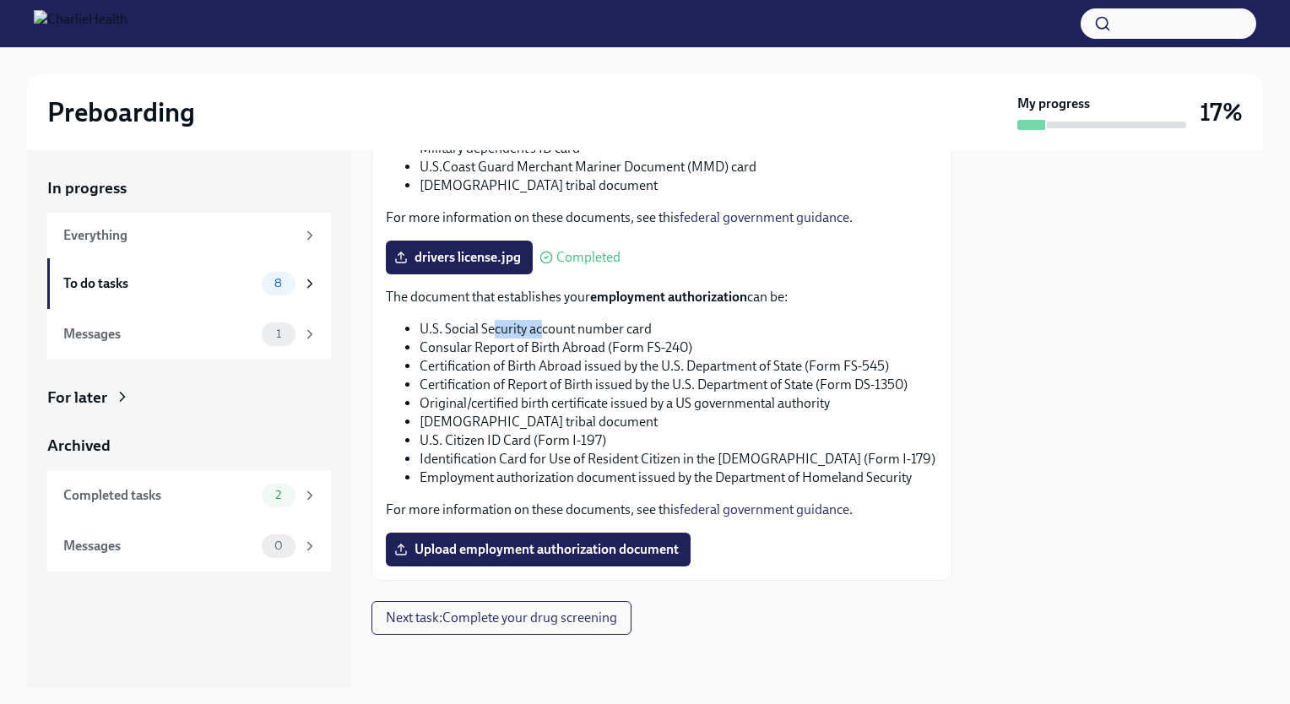
drag, startPoint x: 543, startPoint y: 329, endPoint x: 493, endPoint y: 318, distance: 51.0
click at [493, 318] on div "The document that establishes your employment authorization can be: U.S. Social…" at bounding box center [662, 403] width 552 height 231
drag, startPoint x: 493, startPoint y: 318, endPoint x: 506, endPoint y: 392, distance: 74.5
click at [506, 392] on li "Certification of Report of Birth issued by the U.S. Department of State (Form D…" at bounding box center [679, 385] width 518 height 19
click at [194, 279] on div "To do tasks" at bounding box center [159, 283] width 192 height 19
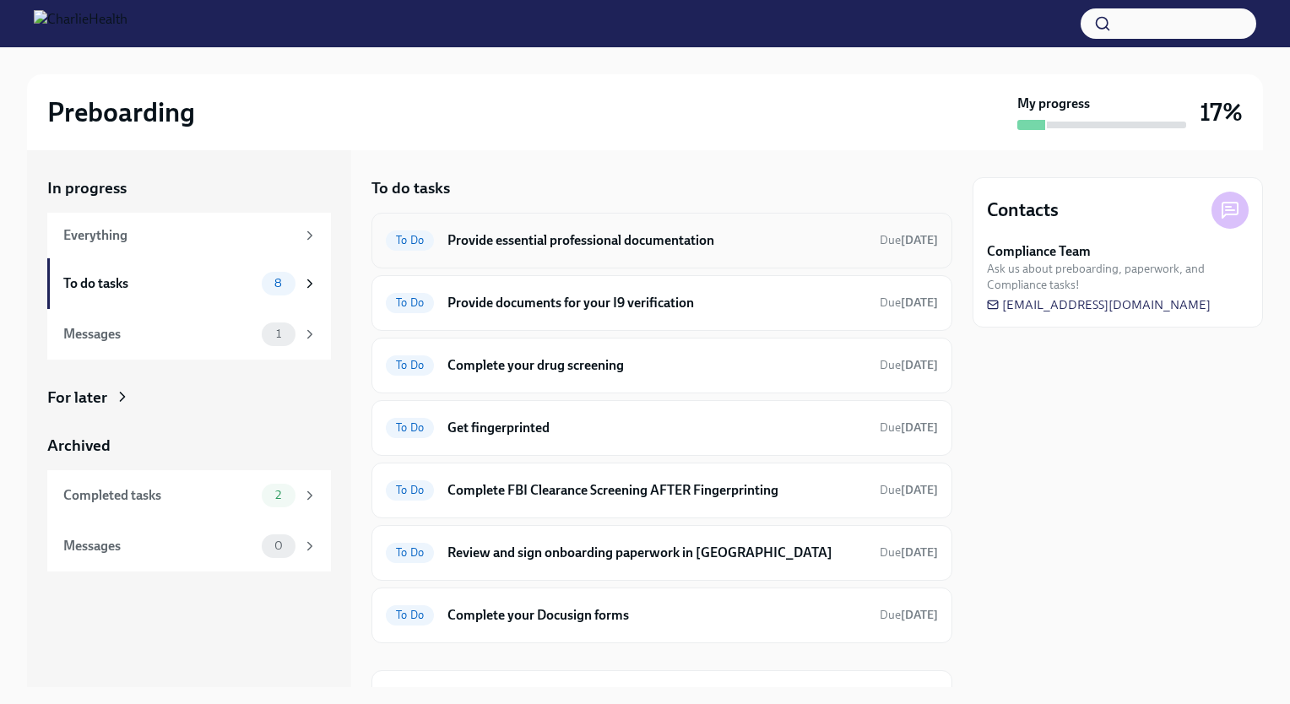
click at [653, 241] on h6 "Provide essential professional documentation" at bounding box center [656, 240] width 419 height 19
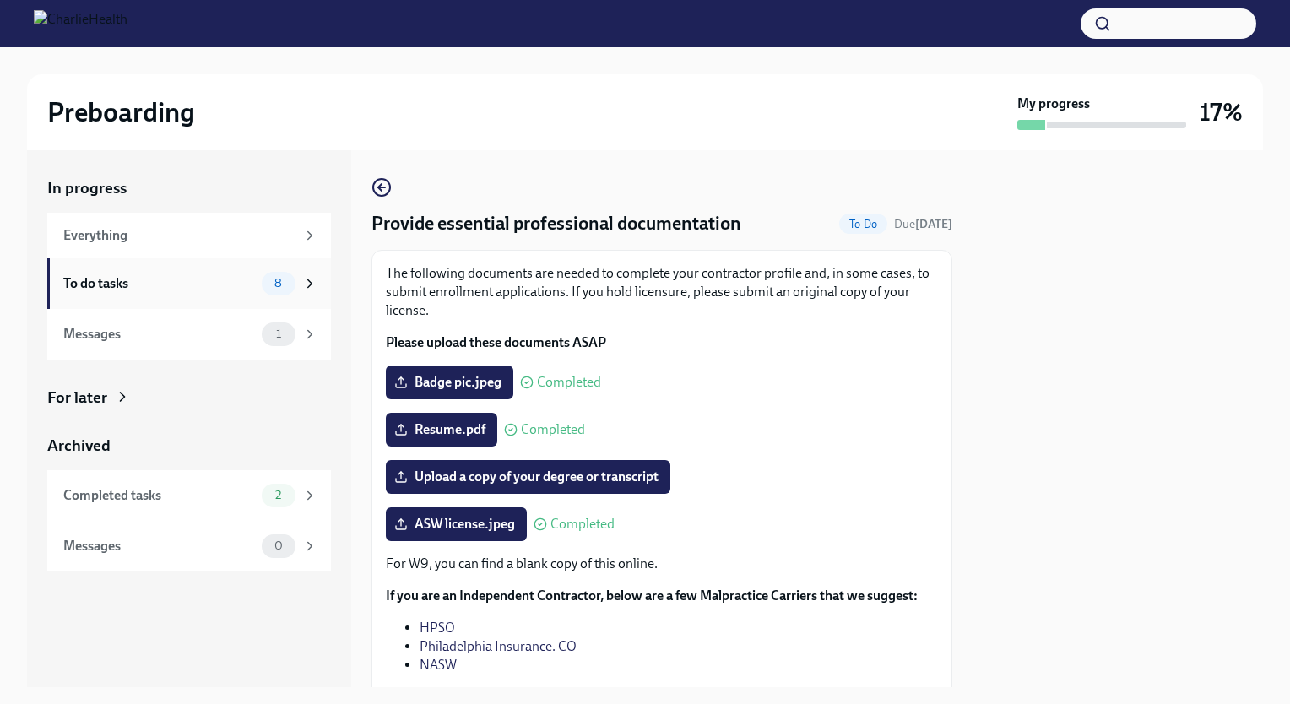
click at [203, 270] on div "To do tasks 8" at bounding box center [189, 283] width 284 height 51
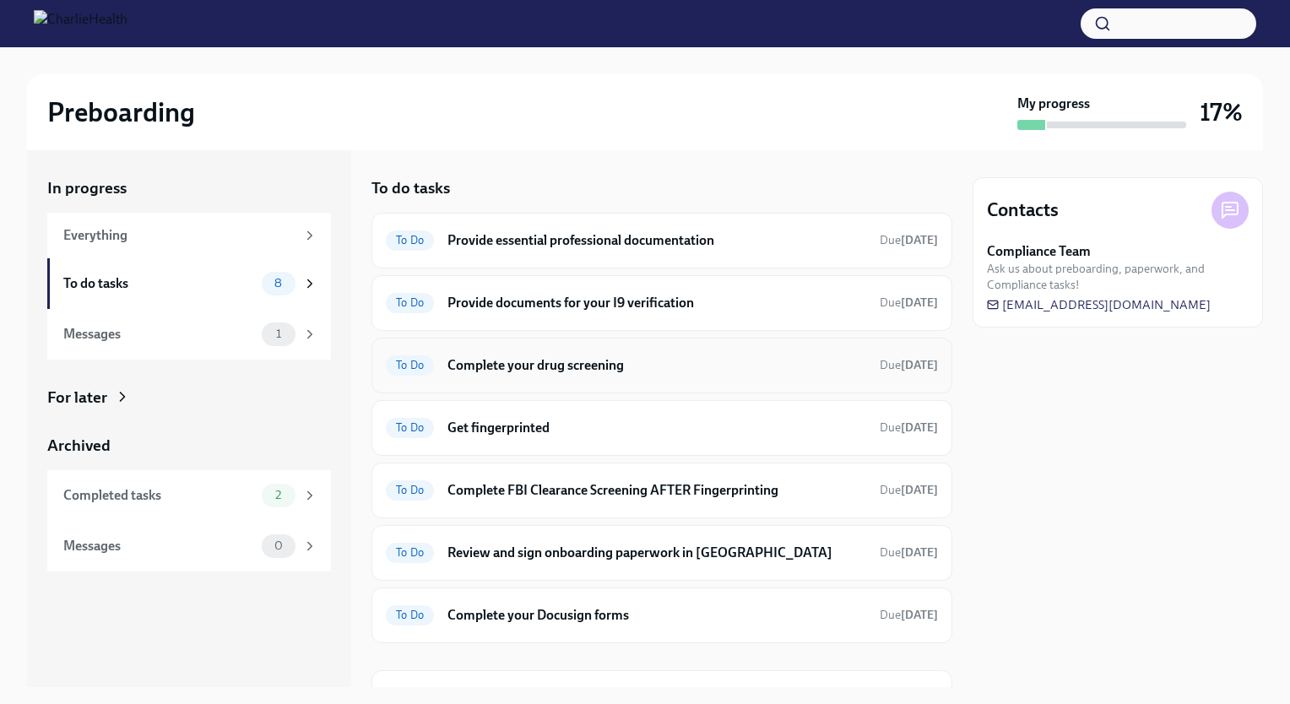
click at [615, 379] on div "To Do Complete your drug screening Due [DATE]" at bounding box center [661, 366] width 581 height 56
click at [593, 362] on h6 "Complete your drug screening" at bounding box center [656, 365] width 419 height 19
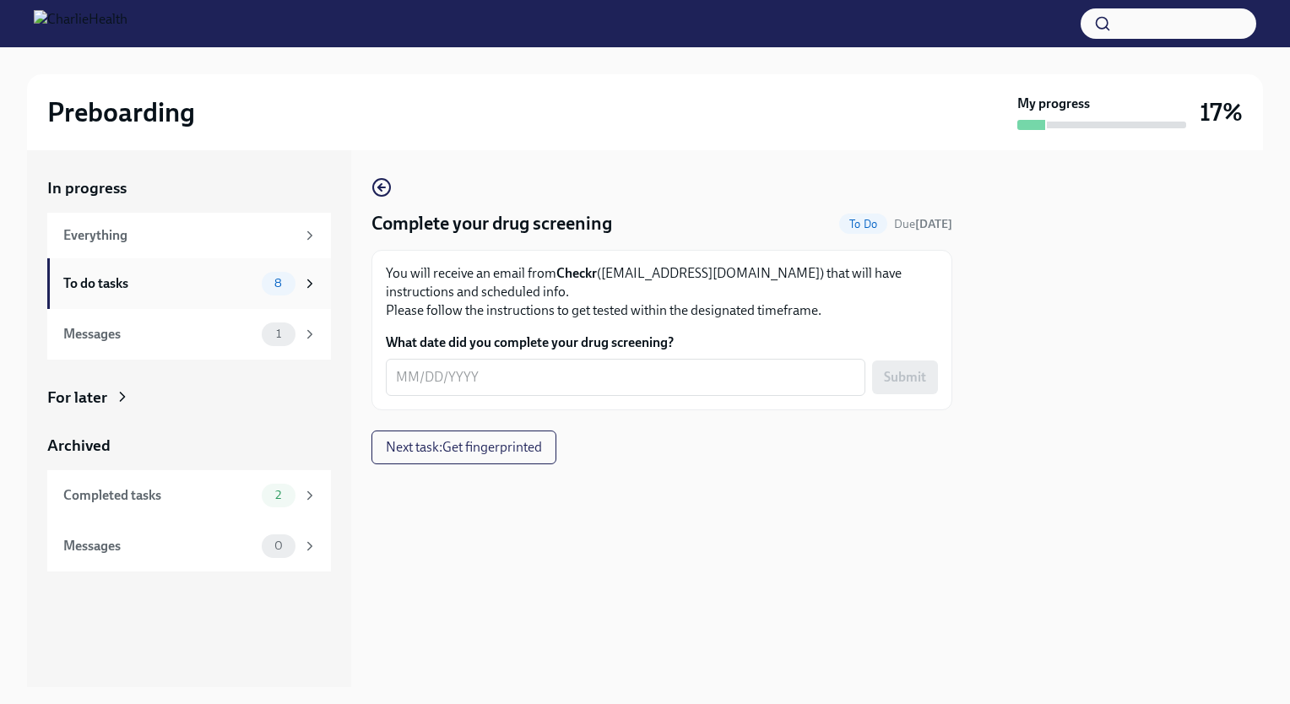
click at [177, 289] on div "To do tasks" at bounding box center [159, 283] width 192 height 19
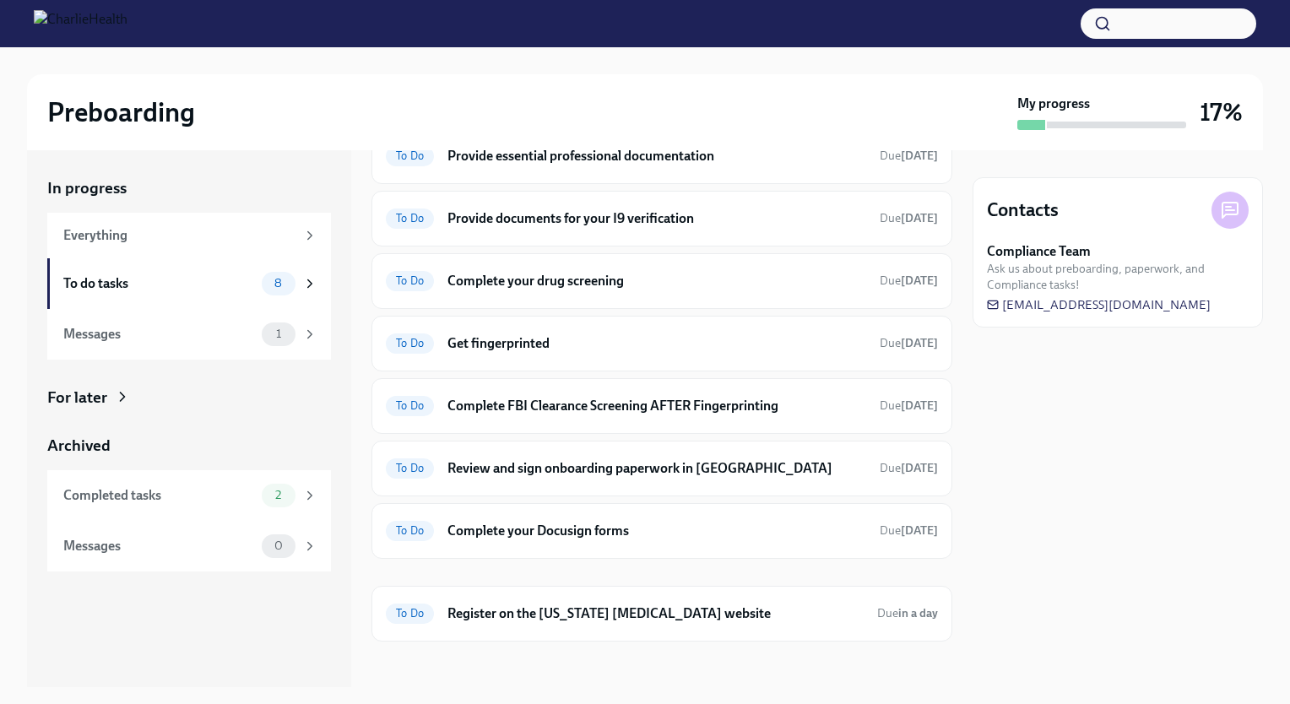
scroll to position [89, 0]
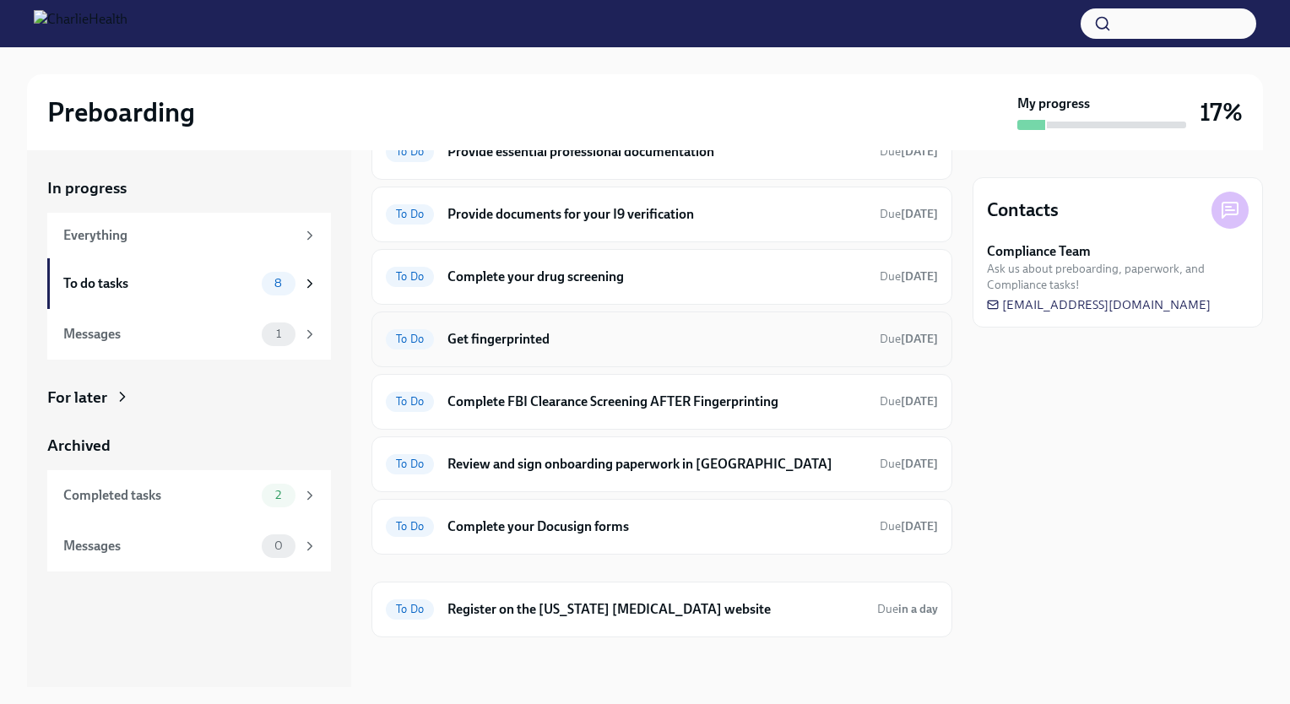
click at [515, 339] on h6 "Get fingerprinted" at bounding box center [656, 339] width 419 height 19
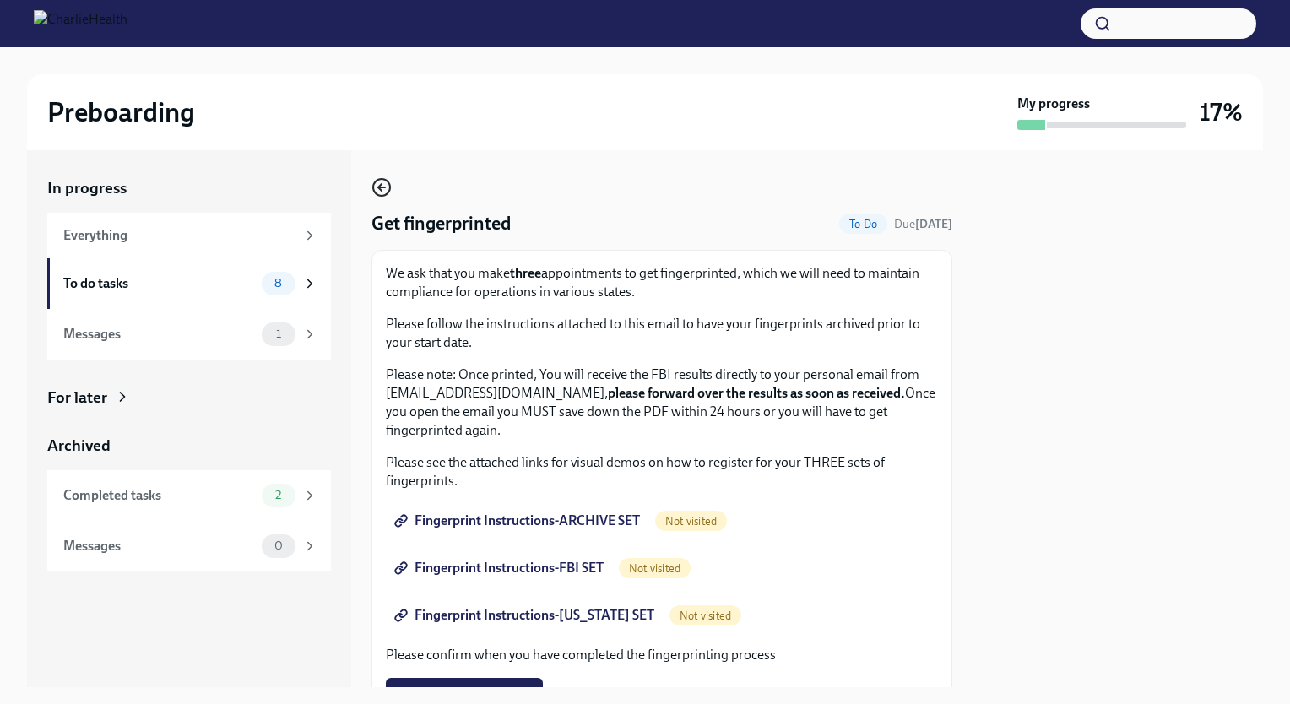
click at [379, 181] on icon "button" at bounding box center [381, 187] width 20 height 20
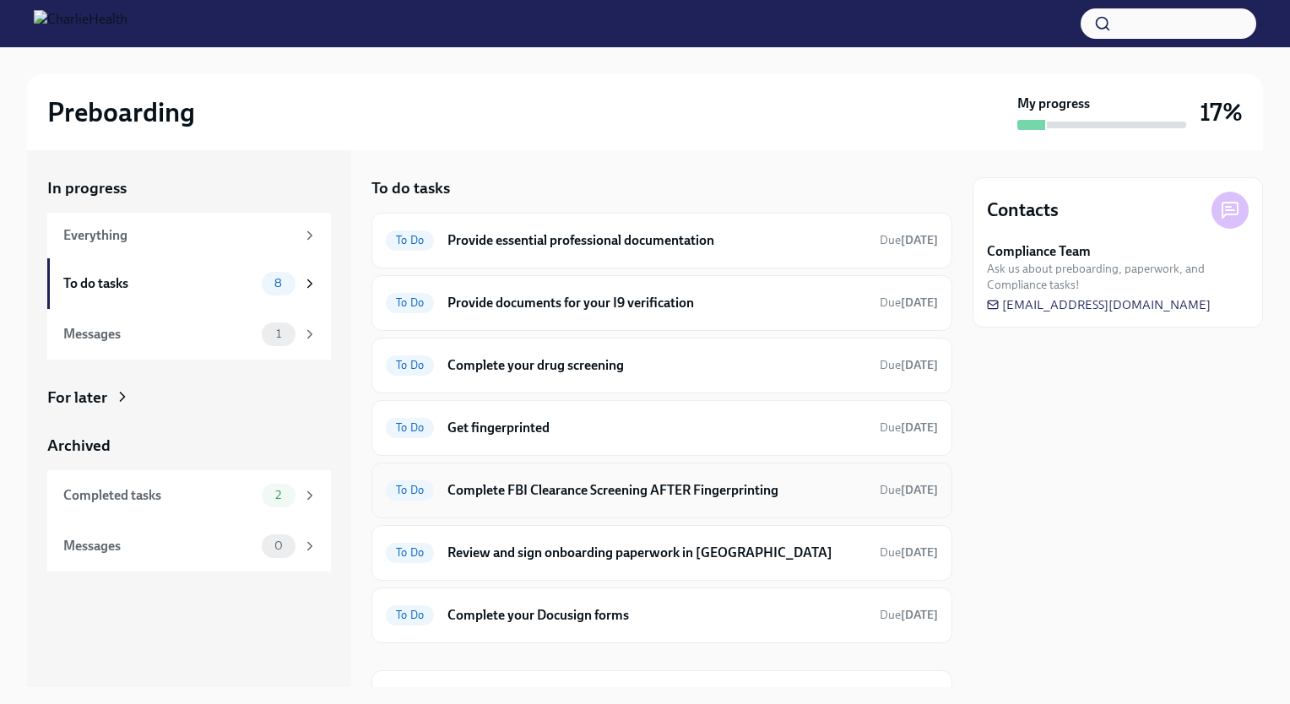
drag, startPoint x: 935, startPoint y: 344, endPoint x: 926, endPoint y: 514, distance: 170.8
click at [926, 514] on div "To Do Provide essential professional documentation Due [DATE] To Do Provide doc…" at bounding box center [661, 428] width 581 height 431
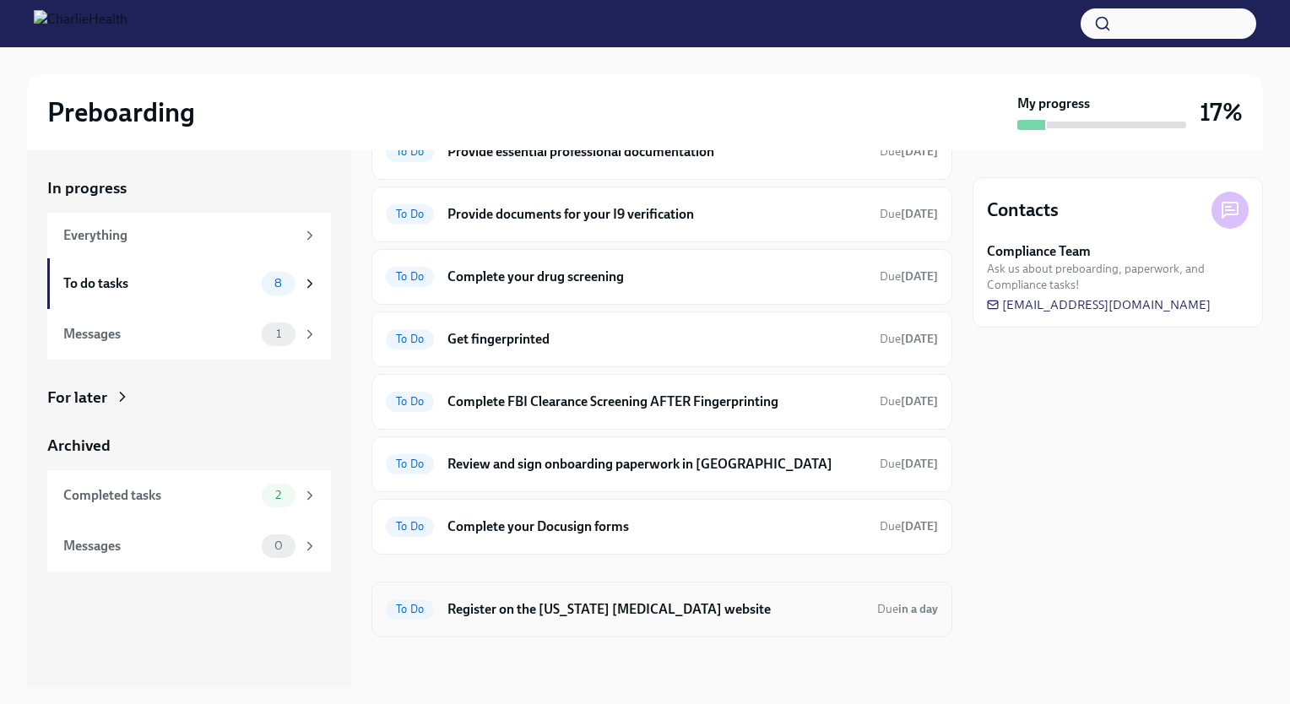
click at [796, 602] on h6 "Register on the [US_STATE] [MEDICAL_DATA] website" at bounding box center [655, 609] width 416 height 19
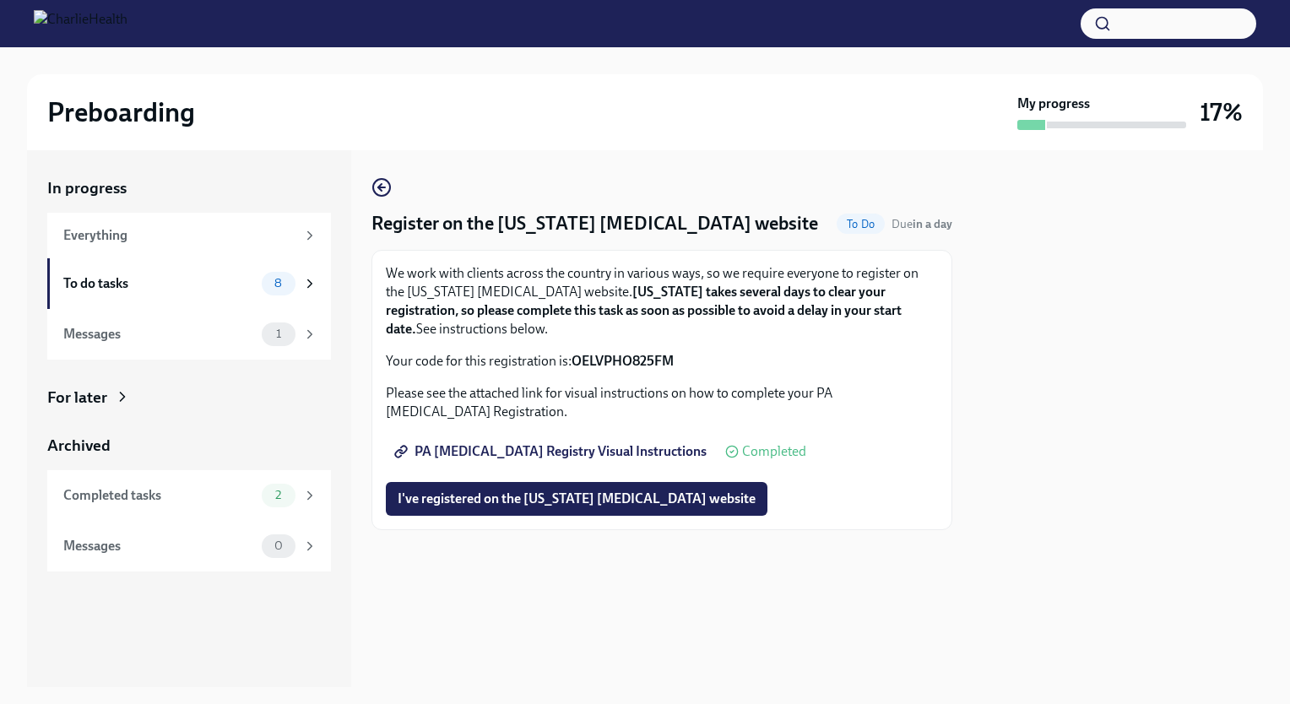
click at [734, 441] on div "PA [MEDICAL_DATA] Registry Visual Instructions Completed" at bounding box center [596, 452] width 420 height 34
drag, startPoint x: 680, startPoint y: 360, endPoint x: 574, endPoint y: 360, distance: 105.5
click at [574, 360] on p "Your code for this registration is: OELVPHO825FM" at bounding box center [662, 361] width 552 height 19
drag, startPoint x: 574, startPoint y: 360, endPoint x: 495, endPoint y: 323, distance: 87.3
click at [495, 323] on p "We work with clients across the country in various ways, so we require everyone…" at bounding box center [662, 301] width 552 height 74
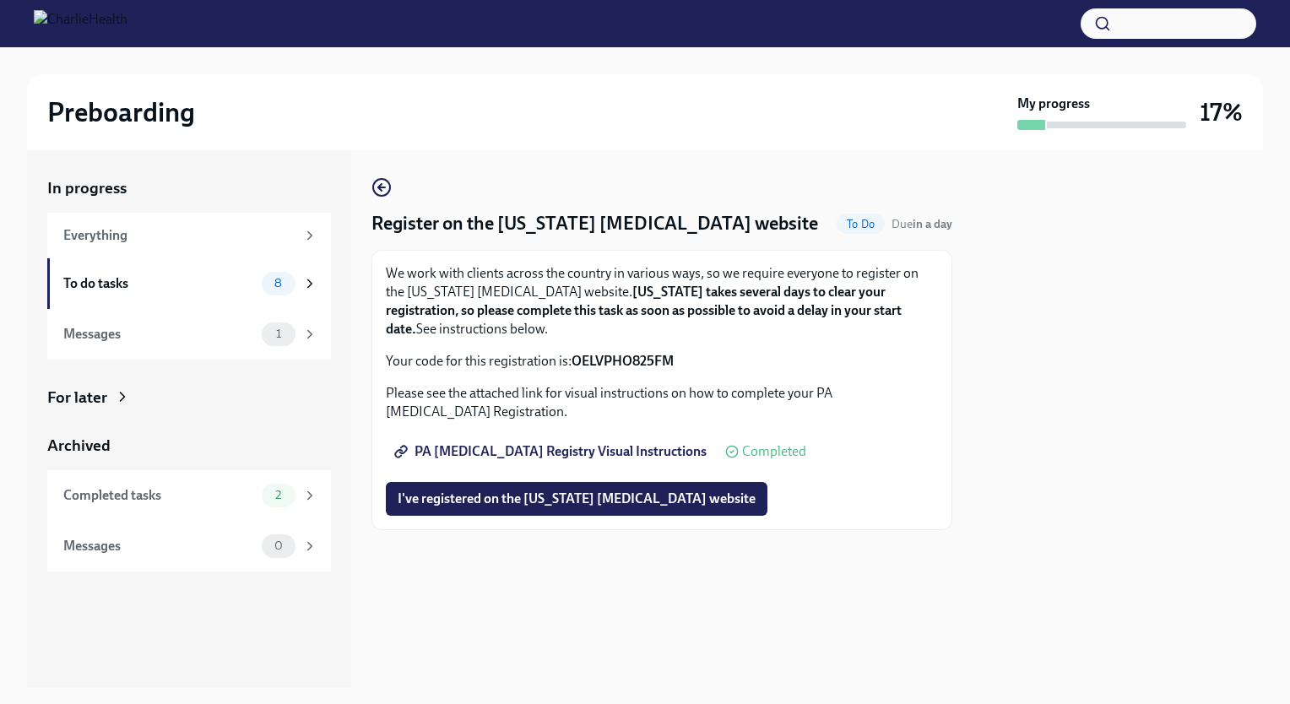
click at [599, 452] on span "PA [MEDICAL_DATA] Registry Visual Instructions" at bounding box center [552, 451] width 309 height 17
drag, startPoint x: 685, startPoint y: 363, endPoint x: 575, endPoint y: 363, distance: 109.7
click at [575, 363] on p "Your code for this registration is: OELVPHO825FM" at bounding box center [662, 361] width 552 height 19
copy strong "OELVPHO825FM"
click at [769, 431] on div "We work with clients across the country in various ways, so we require everyone…" at bounding box center [662, 390] width 552 height 252
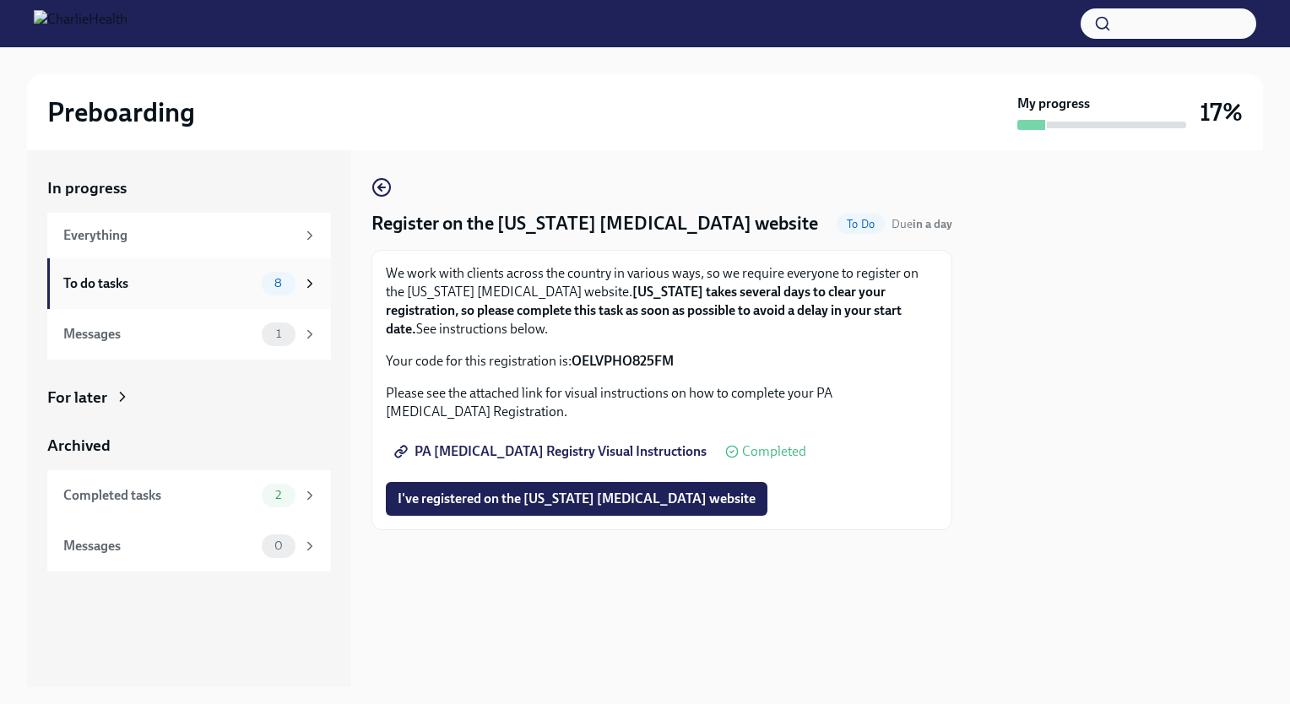
click at [195, 291] on div "To do tasks" at bounding box center [159, 283] width 192 height 19
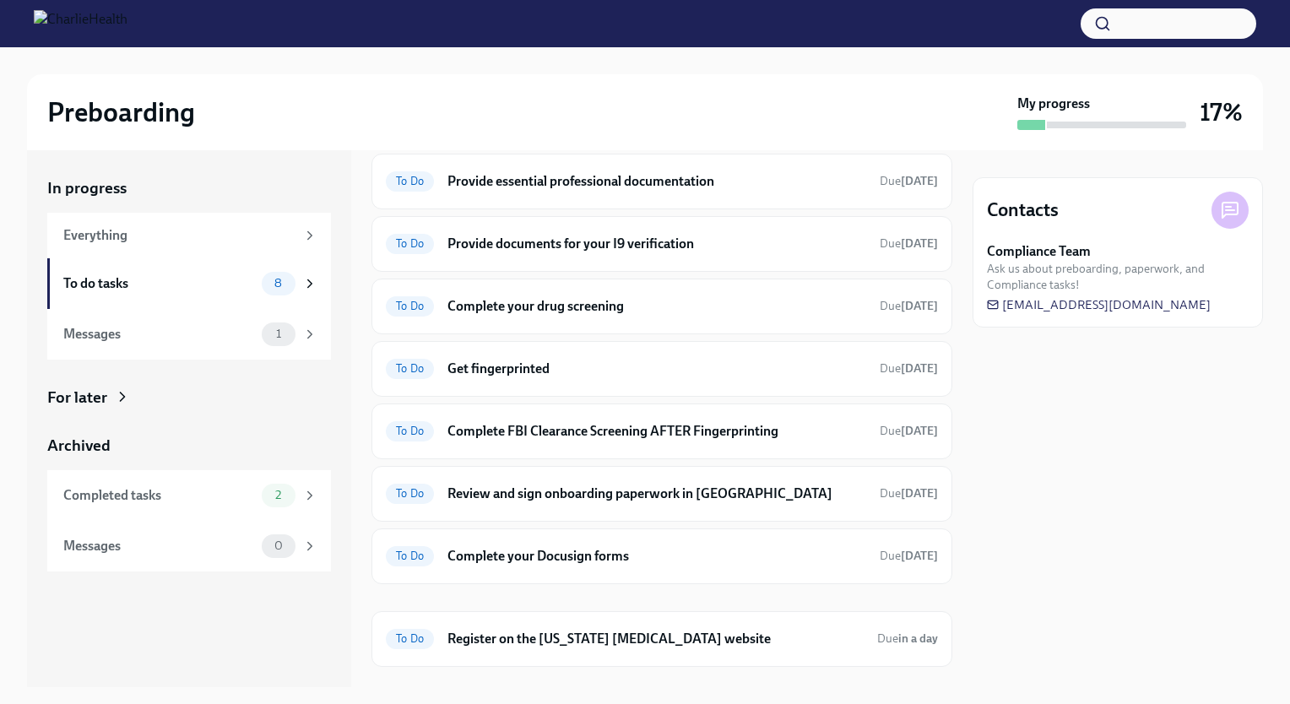
scroll to position [89, 0]
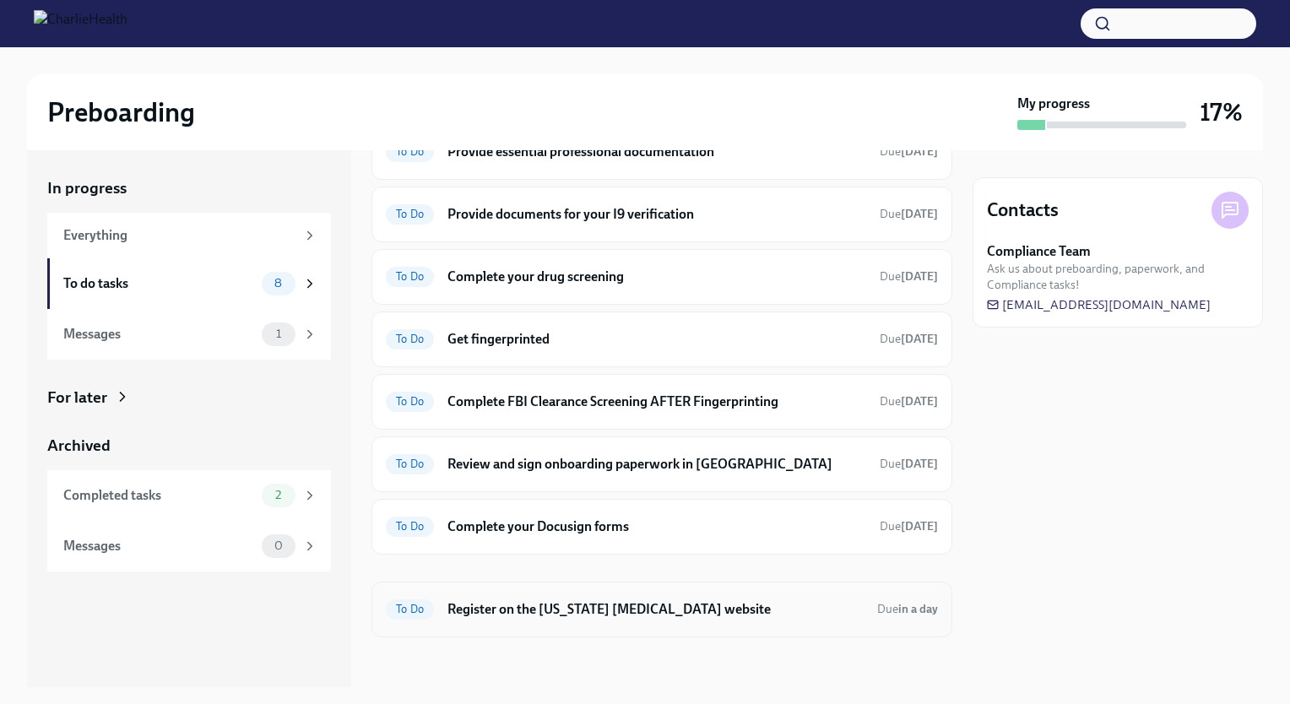
click at [743, 607] on h6 "Register on the [US_STATE] [MEDICAL_DATA] website" at bounding box center [655, 609] width 416 height 19
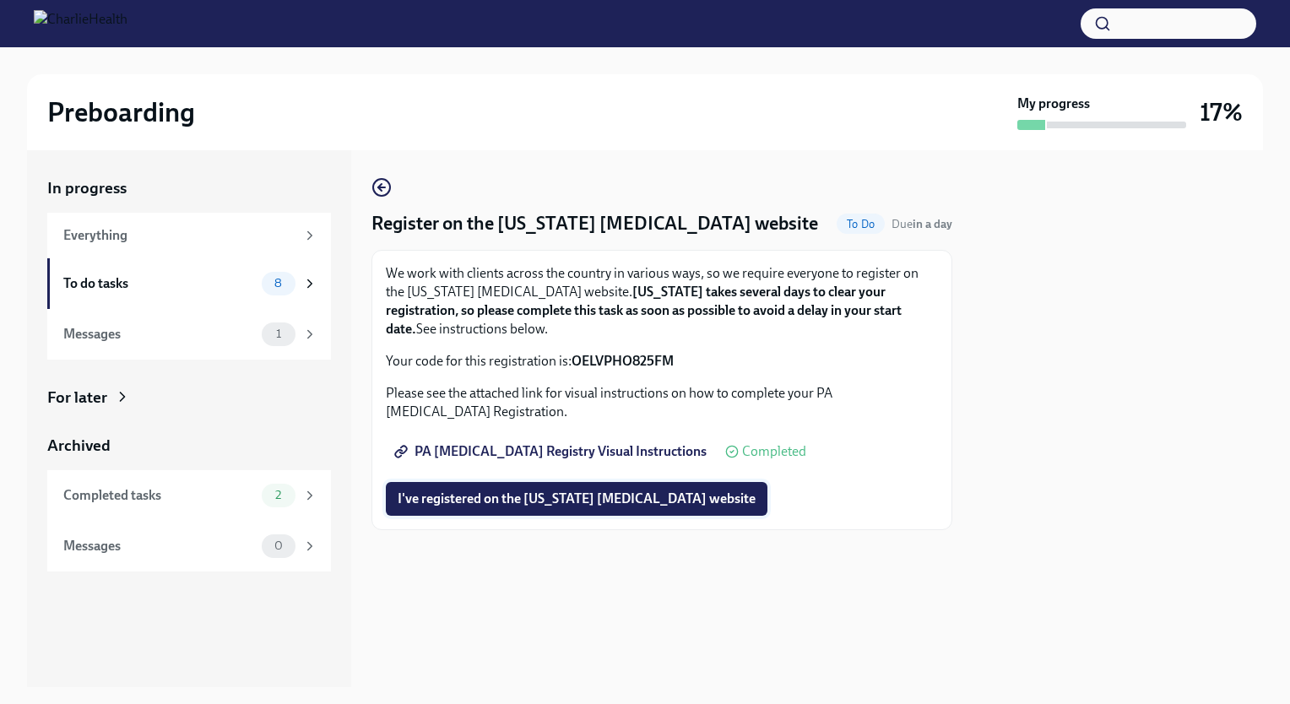
click at [623, 499] on span "I've registered on the [US_STATE] [MEDICAL_DATA] website" at bounding box center [577, 498] width 358 height 17
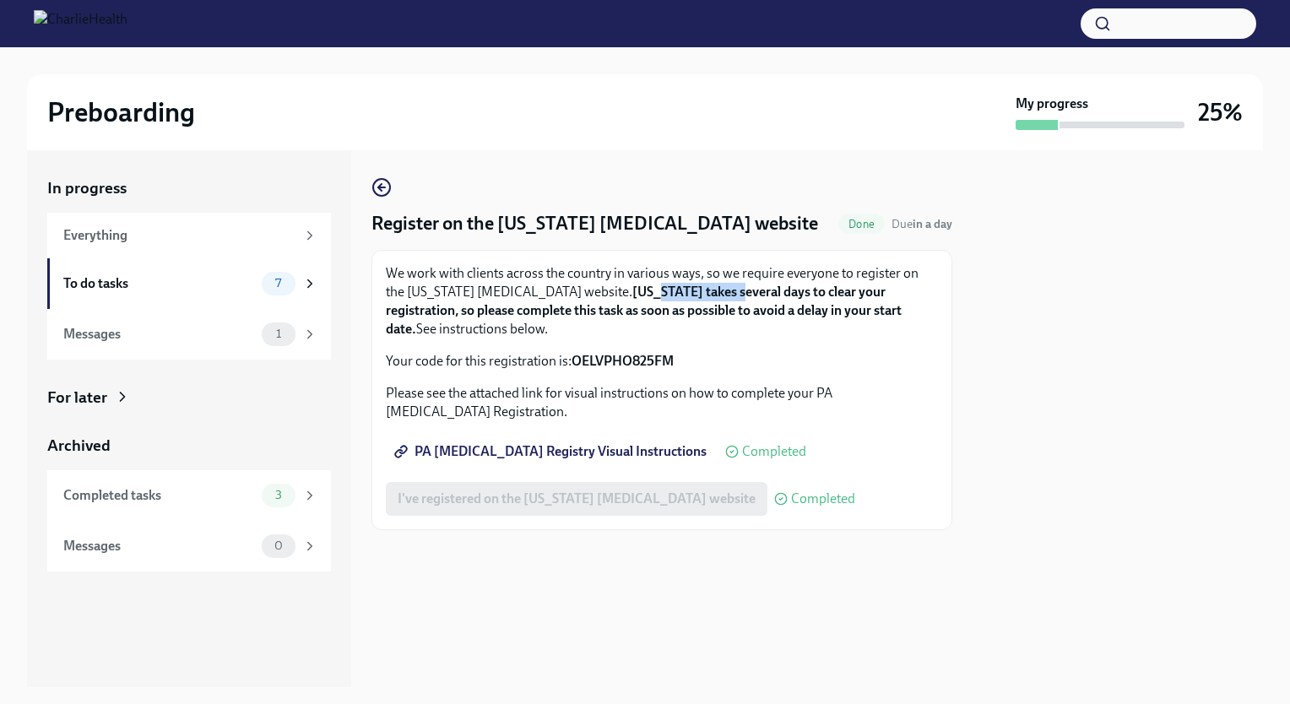
drag, startPoint x: 615, startPoint y: 285, endPoint x: 698, endPoint y: 297, distance: 84.4
click at [698, 297] on strong "[US_STATE] takes several days to clear your registration, so please complete th…" at bounding box center [644, 310] width 516 height 53
drag, startPoint x: 698, startPoint y: 297, endPoint x: 673, endPoint y: 333, distance: 44.3
click at [673, 333] on p "We work with clients across the country in various ways, so we require everyone…" at bounding box center [662, 301] width 552 height 74
drag, startPoint x: 612, startPoint y: 304, endPoint x: 651, endPoint y: 329, distance: 46.4
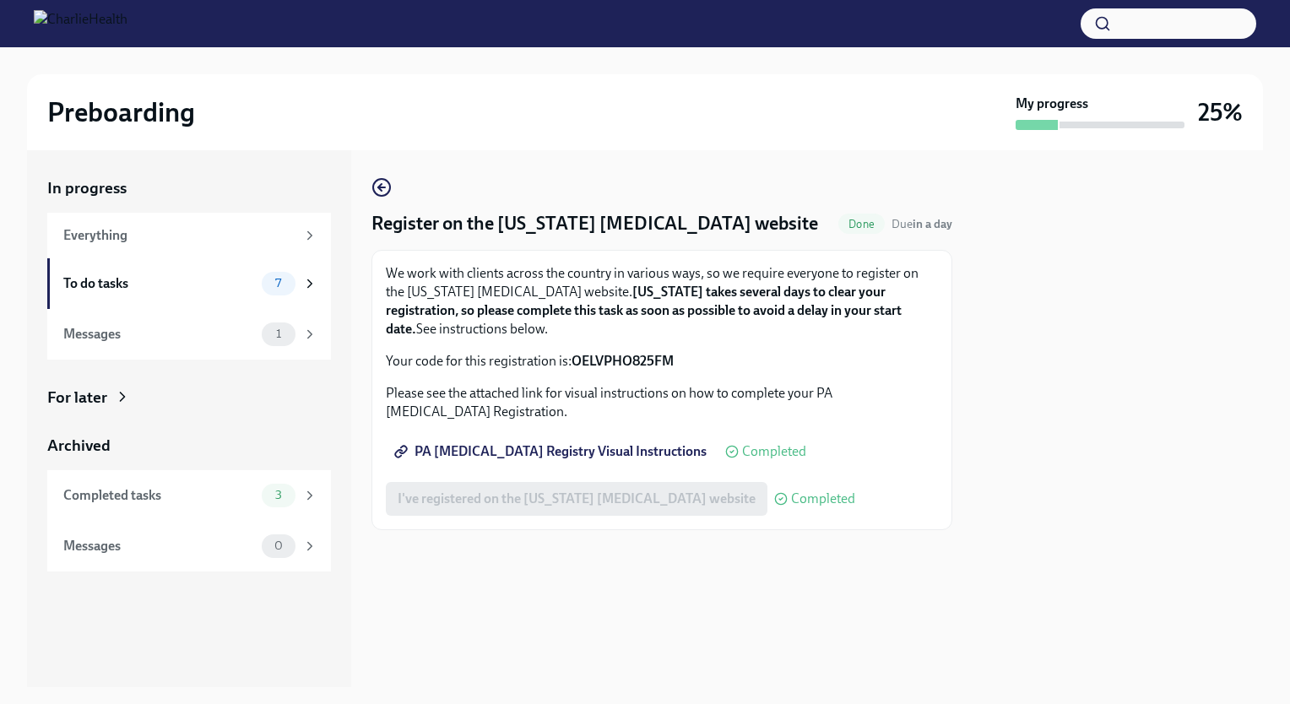
click at [651, 329] on p "We work with clients across the country in various ways, so we require everyone…" at bounding box center [662, 301] width 552 height 74
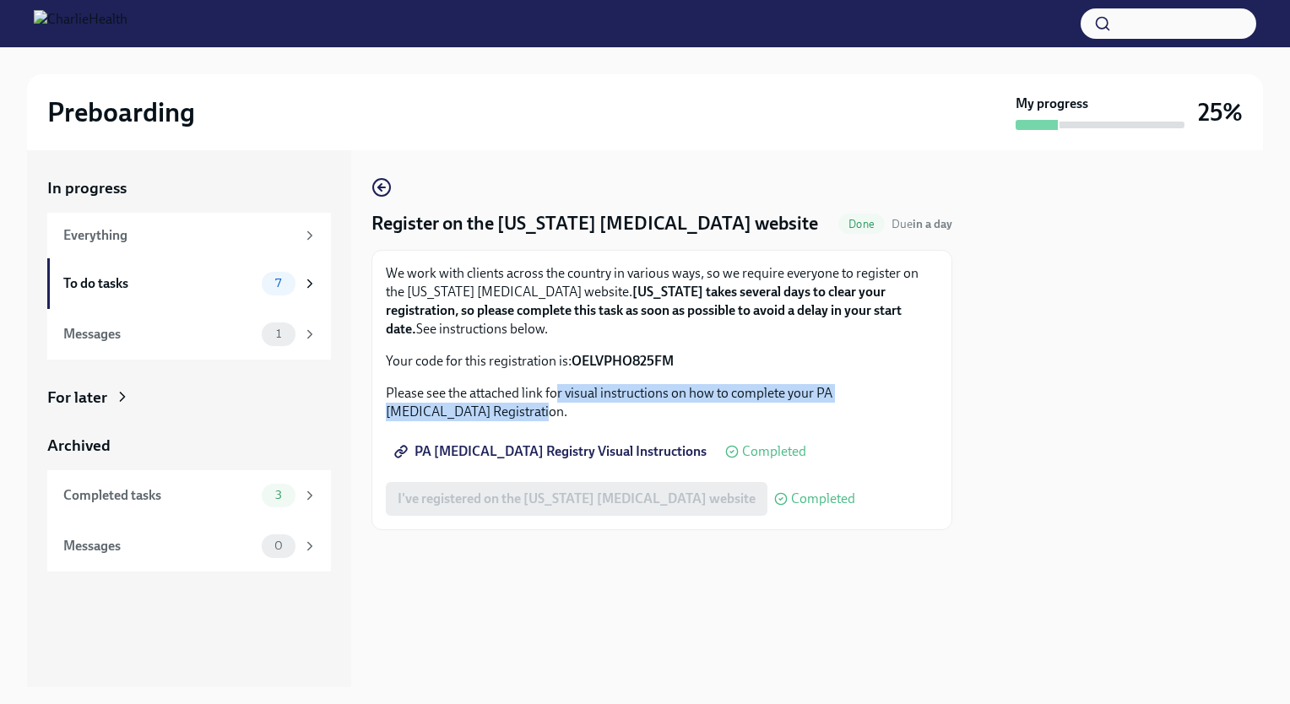
drag, startPoint x: 651, startPoint y: 329, endPoint x: 556, endPoint y: 388, distance: 111.5
click at [556, 388] on p "Please see the attached link for visual instructions on how to complete your PA…" at bounding box center [662, 402] width 552 height 37
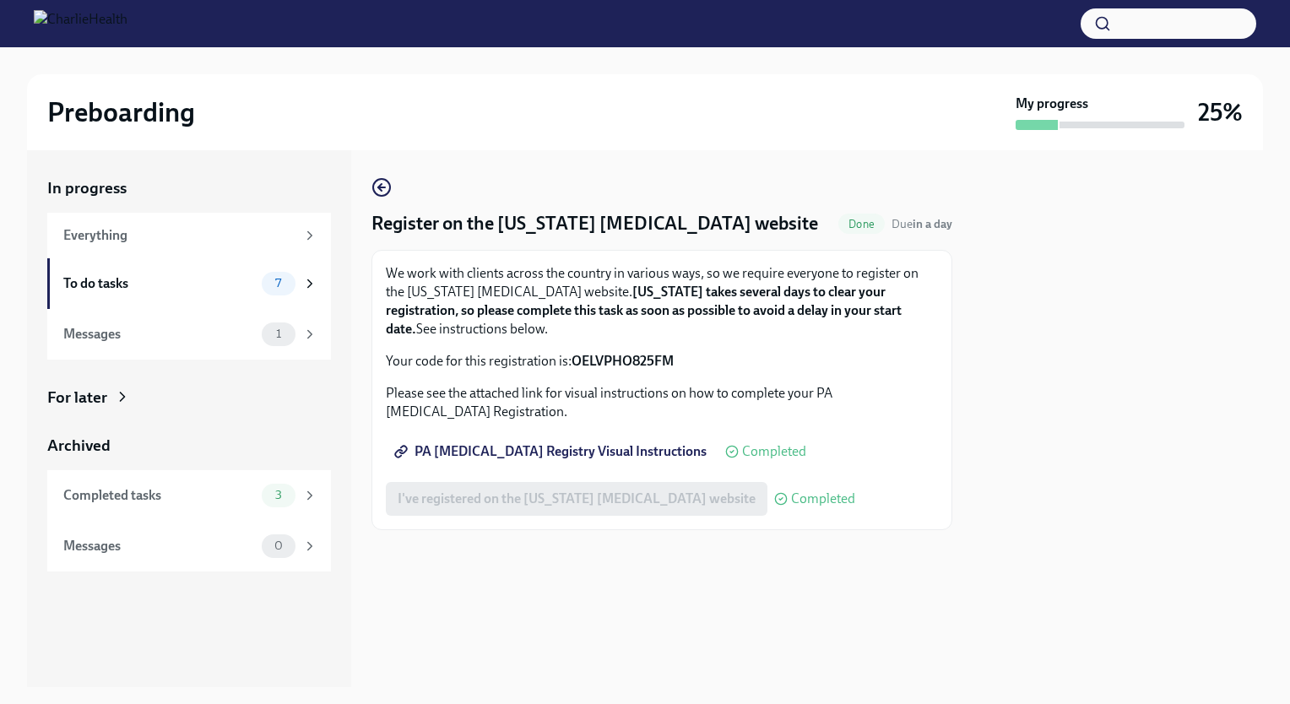
click at [647, 344] on div "We work with clients across the country in various ways, so we require everyone…" at bounding box center [662, 317] width 552 height 106
click at [126, 279] on div "To do tasks" at bounding box center [159, 283] width 192 height 19
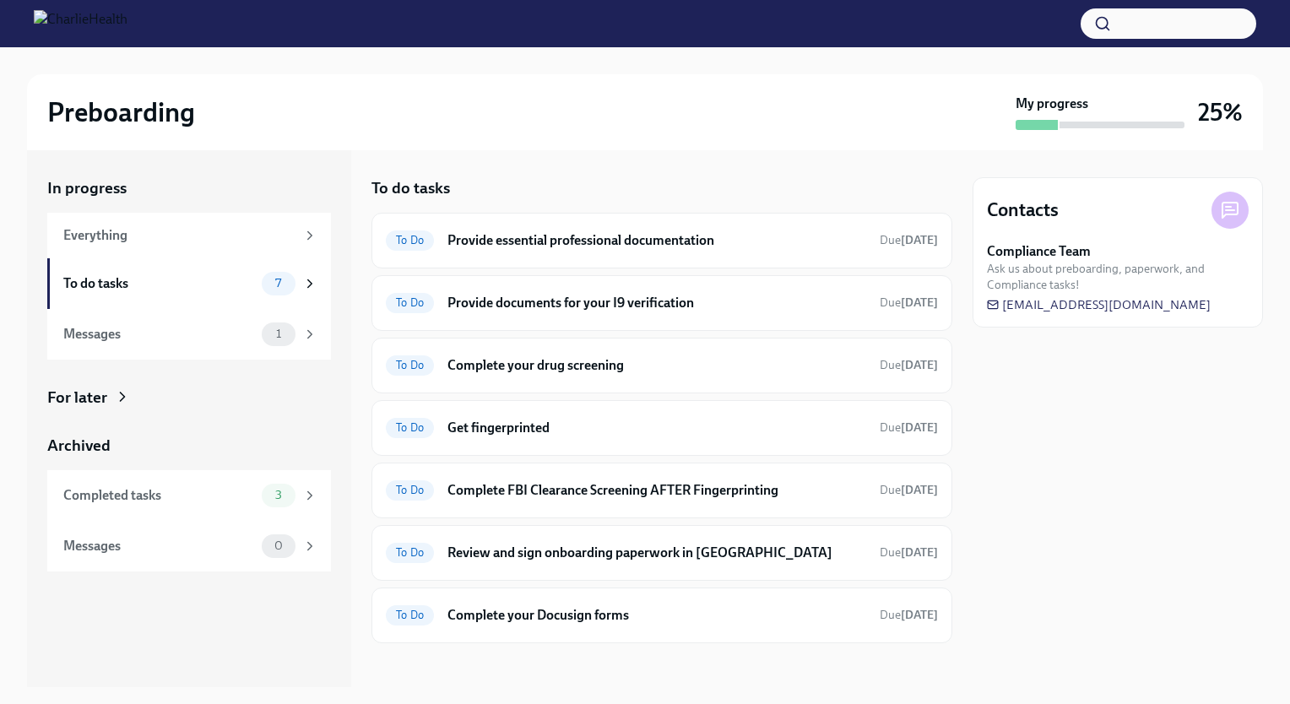
drag, startPoint x: 937, startPoint y: 360, endPoint x: 958, endPoint y: 389, distance: 36.3
click at [958, 389] on div "In progress Everything To do tasks 7 Messages 1 For later Archived Completed ta…" at bounding box center [645, 418] width 1236 height 537
